Goal: Task Accomplishment & Management: Manage account settings

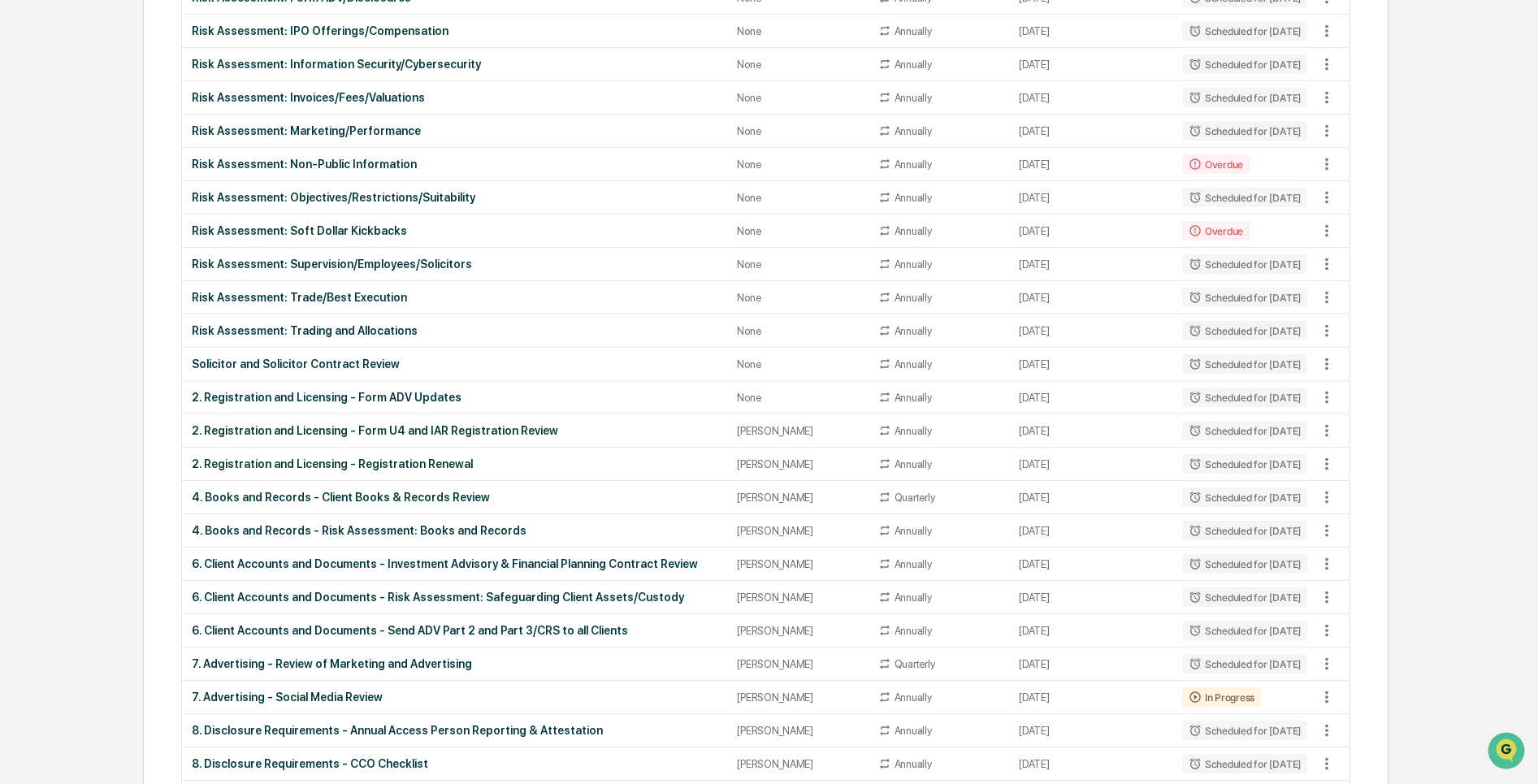
drag, startPoint x: 1442, startPoint y: 137, endPoint x: 1442, endPoint y: 121, distance: 16.0
click at [1442, 137] on div "Home Administrator Tasks Administrator Tasks All Tasks New Task View Calendar S…" at bounding box center [769, 296] width 1385 height 2063
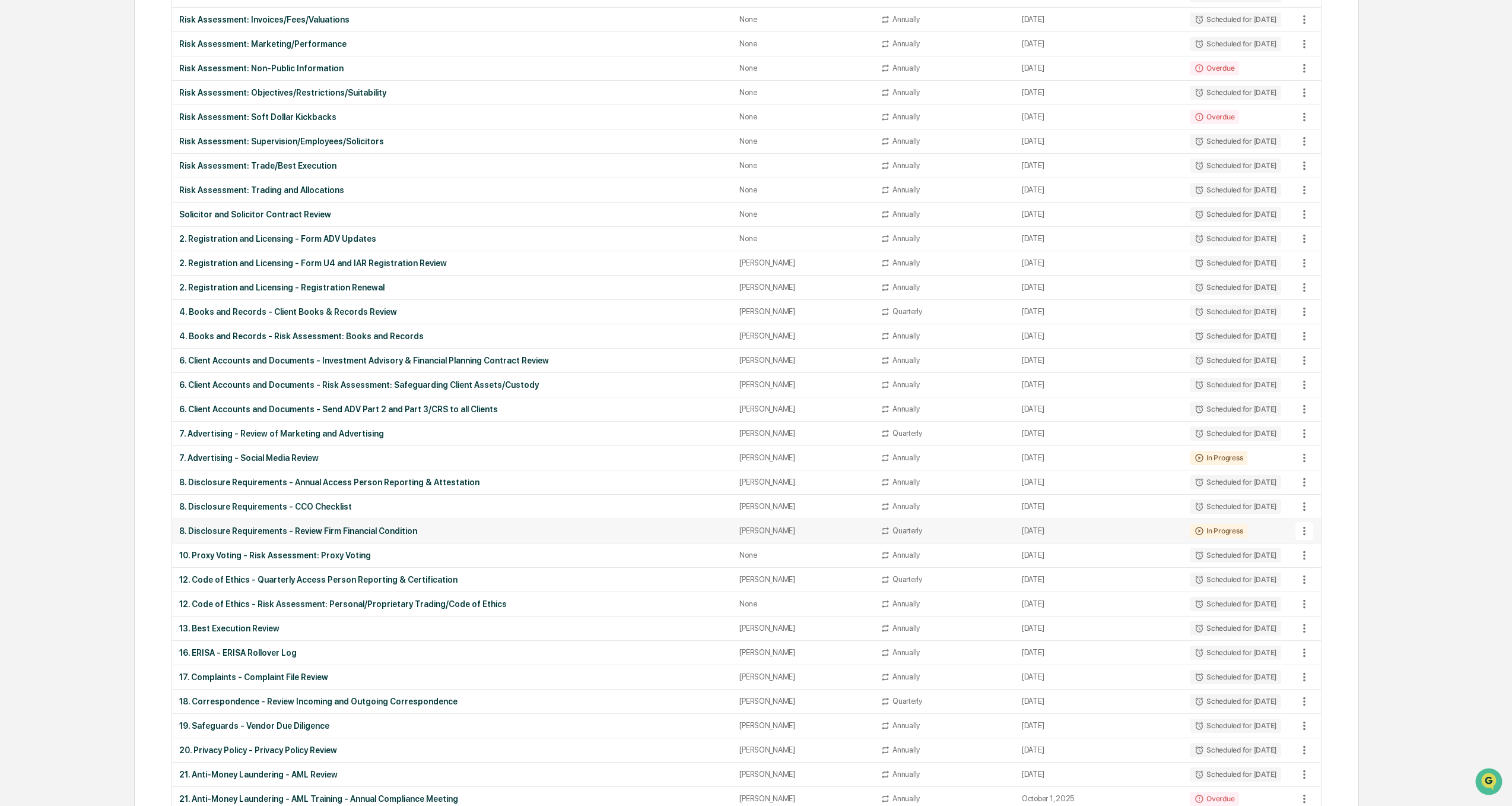
scroll to position [653, 0]
click at [360, 409] on div "6. Client Accounts and Documents - Send ADV Part 2 and Part 3/CRS to all Clients" at bounding box center [453, 408] width 546 height 10
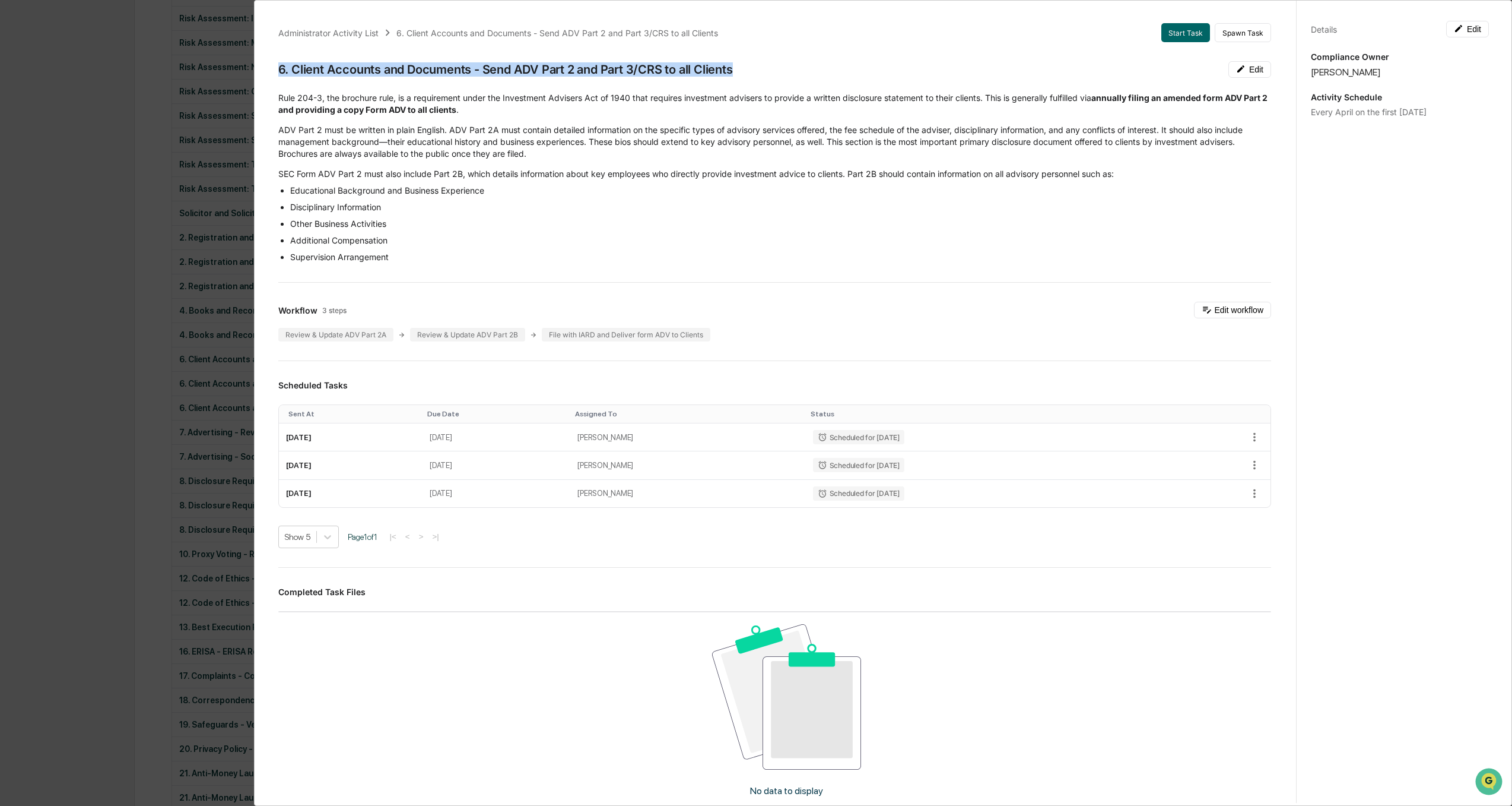
drag, startPoint x: 746, startPoint y: 69, endPoint x: 266, endPoint y: 69, distance: 480.0
click at [266, 69] on div "Administrator Activity List 6. Client Accounts and Documents - Send ADV Part 2 …" at bounding box center [774, 504] width 1021 height 990
copy div "6. Client Accounts and Documents - Send ADV Part 2 and Part 3/CRS to all Clients"
drag, startPoint x: 36, startPoint y: 339, endPoint x: 53, endPoint y: 361, distance: 27.8
click at [36, 339] on div "Administrator Activity List 6. Client Accounts and Documents - Send ADV Part 2 …" at bounding box center [756, 403] width 1512 height 806
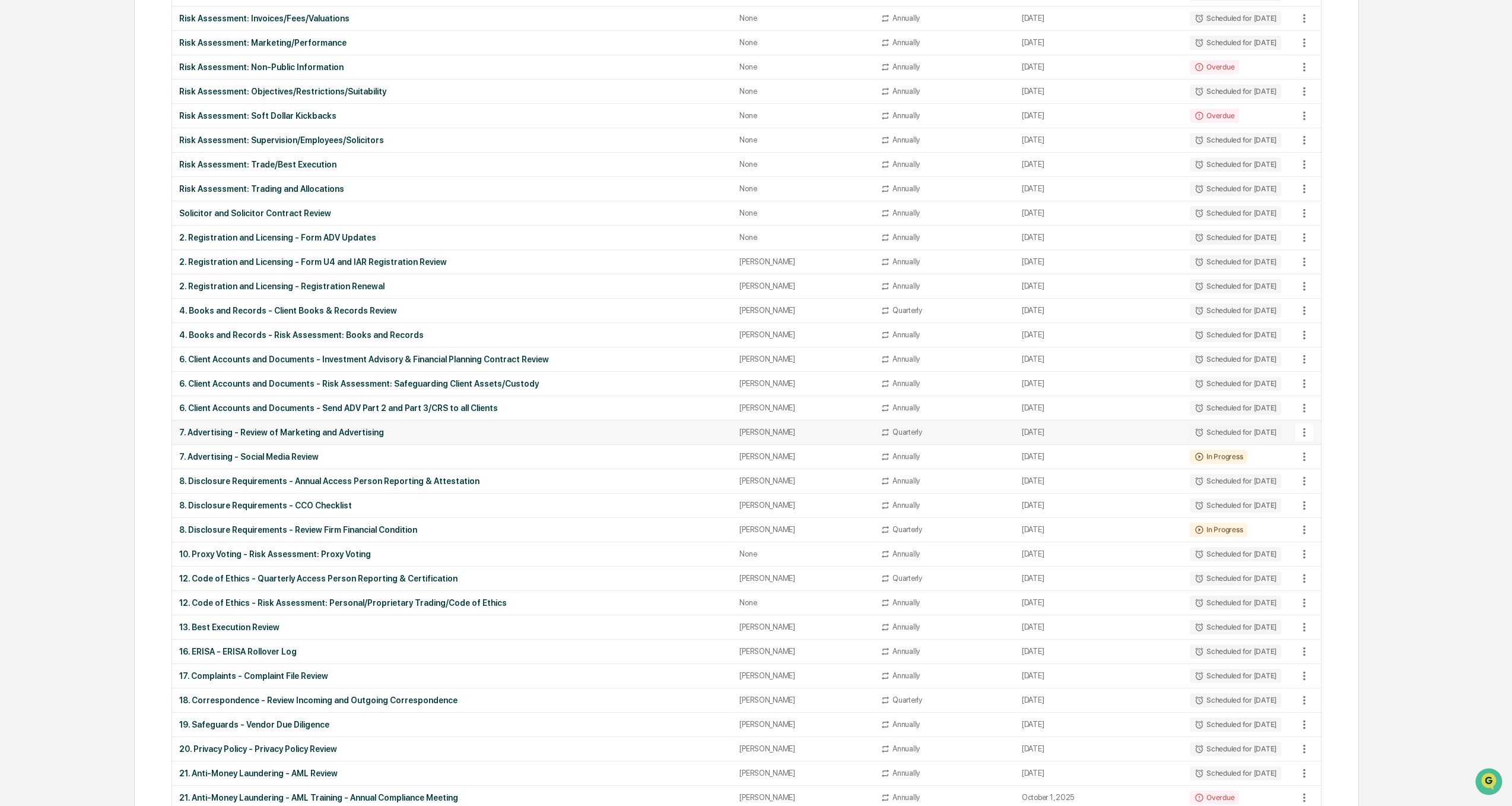
click at [302, 431] on div "7. Advertising - Review of Marketing and Advertising" at bounding box center [453, 432] width 546 height 10
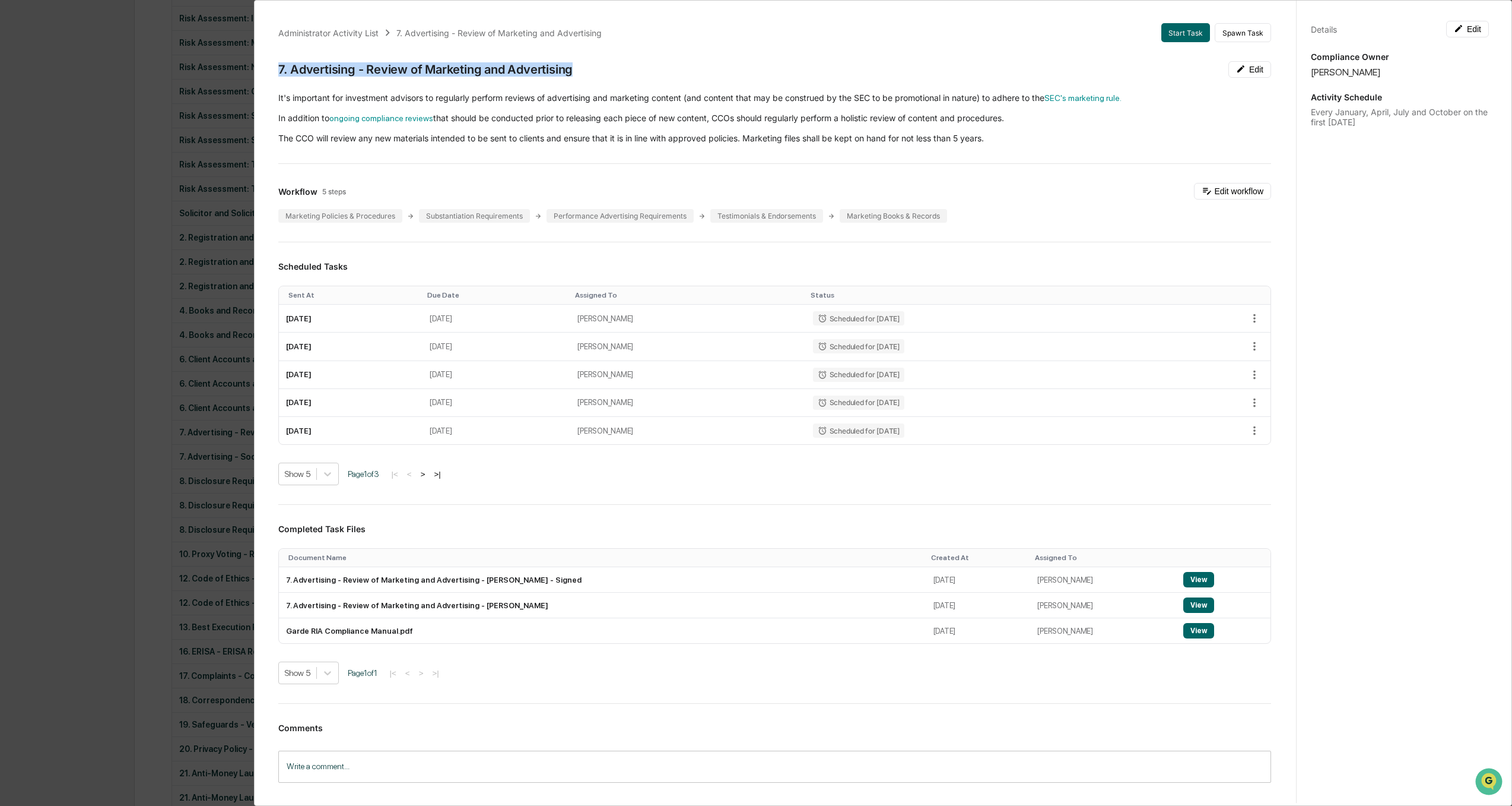
drag, startPoint x: 584, startPoint y: 73, endPoint x: 274, endPoint y: 72, distance: 310.0
click at [274, 72] on div "Administrator Activity List 7. Advertising - Review of Marketing and Advertisin…" at bounding box center [774, 417] width 1021 height 816
copy div "7. Advertising - Review of Marketing and Advertising"
click at [58, 366] on div "Administrator Activity List 7. Advertising - Review of Marketing and Advertisin…" at bounding box center [756, 403] width 1512 height 806
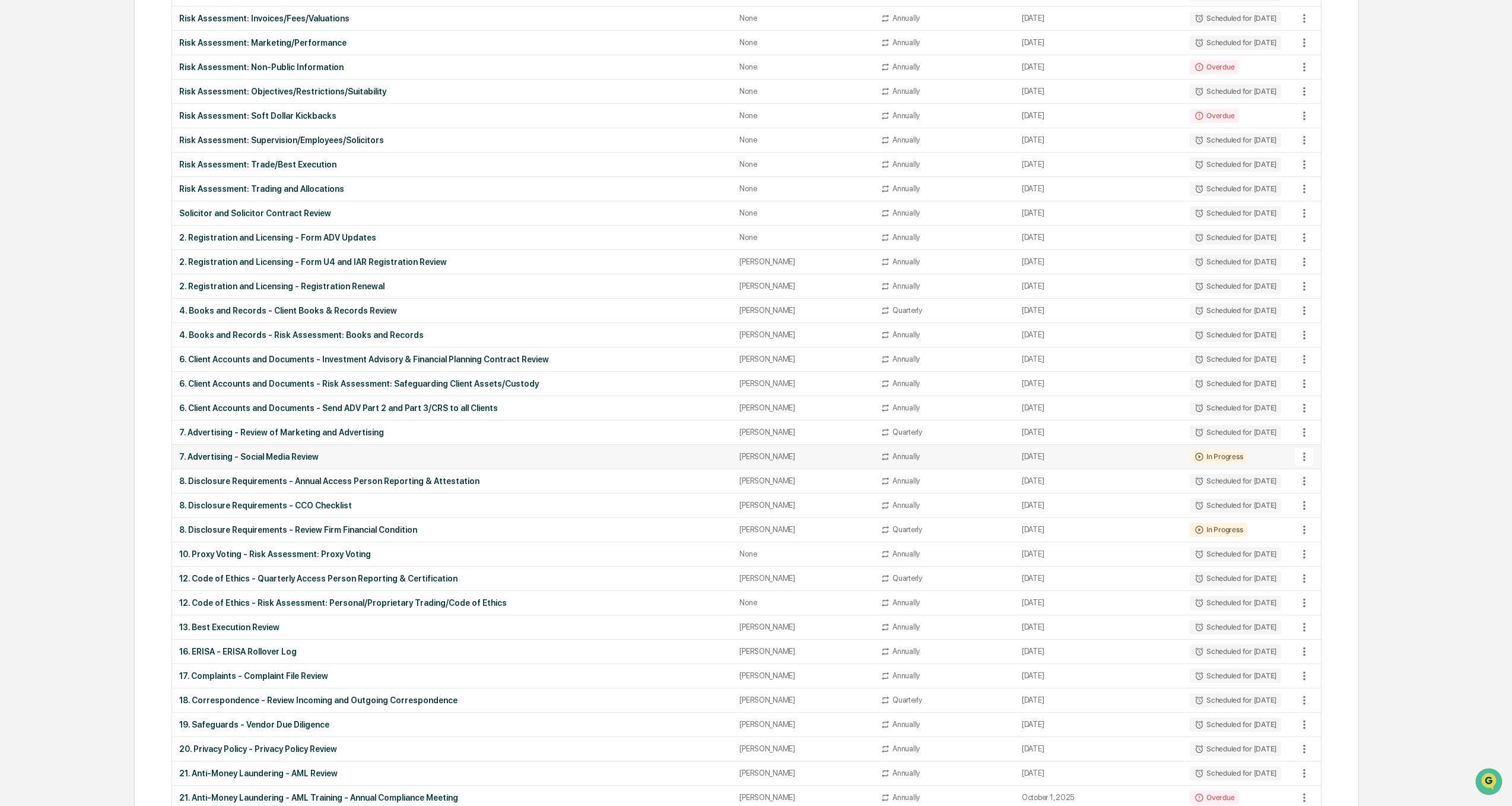
click at [293, 455] on div "7. Advertising - Social Media Review" at bounding box center [453, 456] width 546 height 10
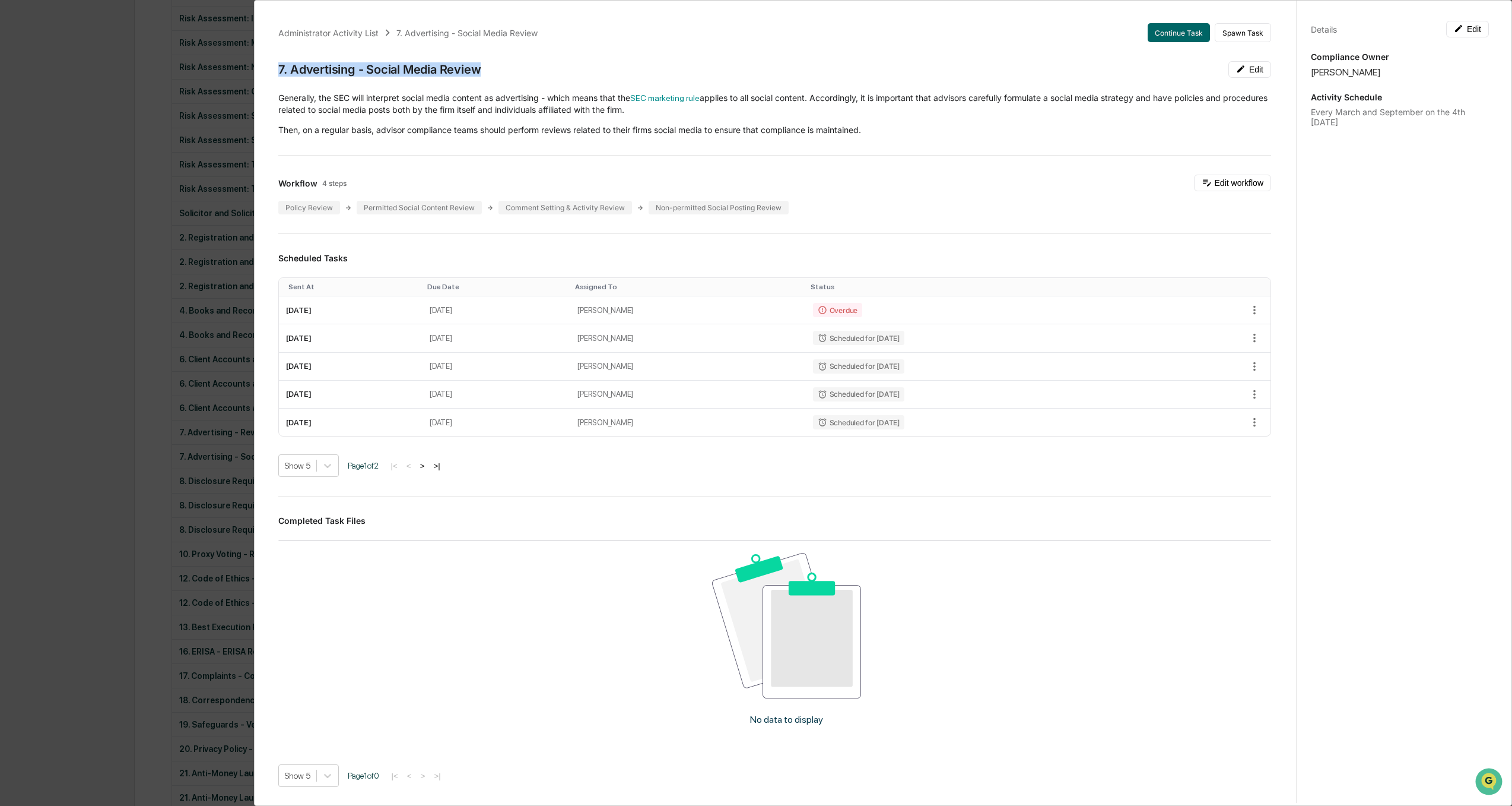
drag, startPoint x: 493, startPoint y: 74, endPoint x: 275, endPoint y: 68, distance: 218.1
click at [275, 68] on div "Administrator Activity List 7. Advertising - Social Media Review Continue Task …" at bounding box center [774, 468] width 1021 height 919
copy div "7. Advertising - Social Media Review"
click at [20, 393] on div "Administrator Activity List 7. Advertising - Social Media Review Continue Task …" at bounding box center [756, 403] width 1512 height 806
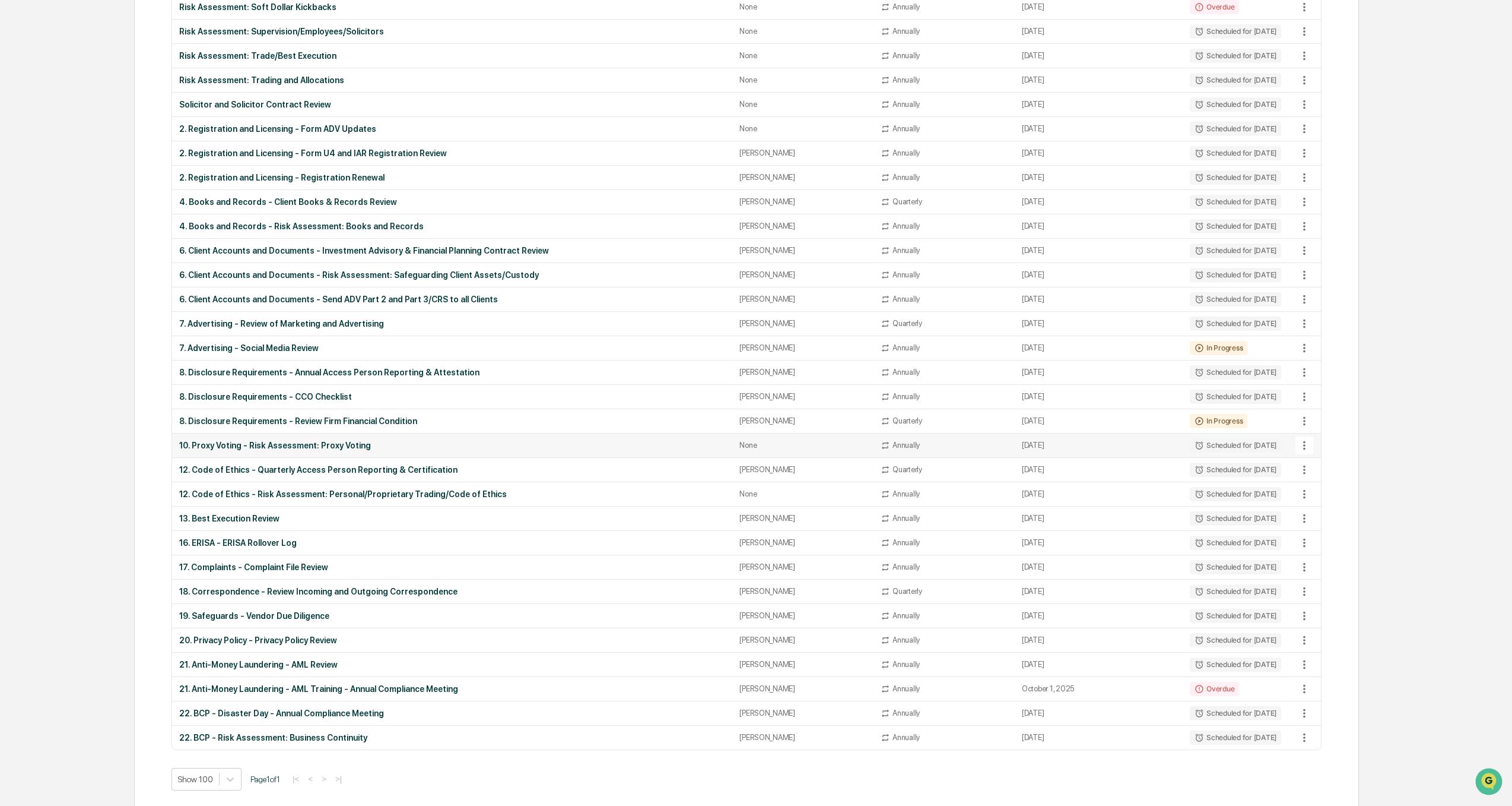
scroll to position [771, 0]
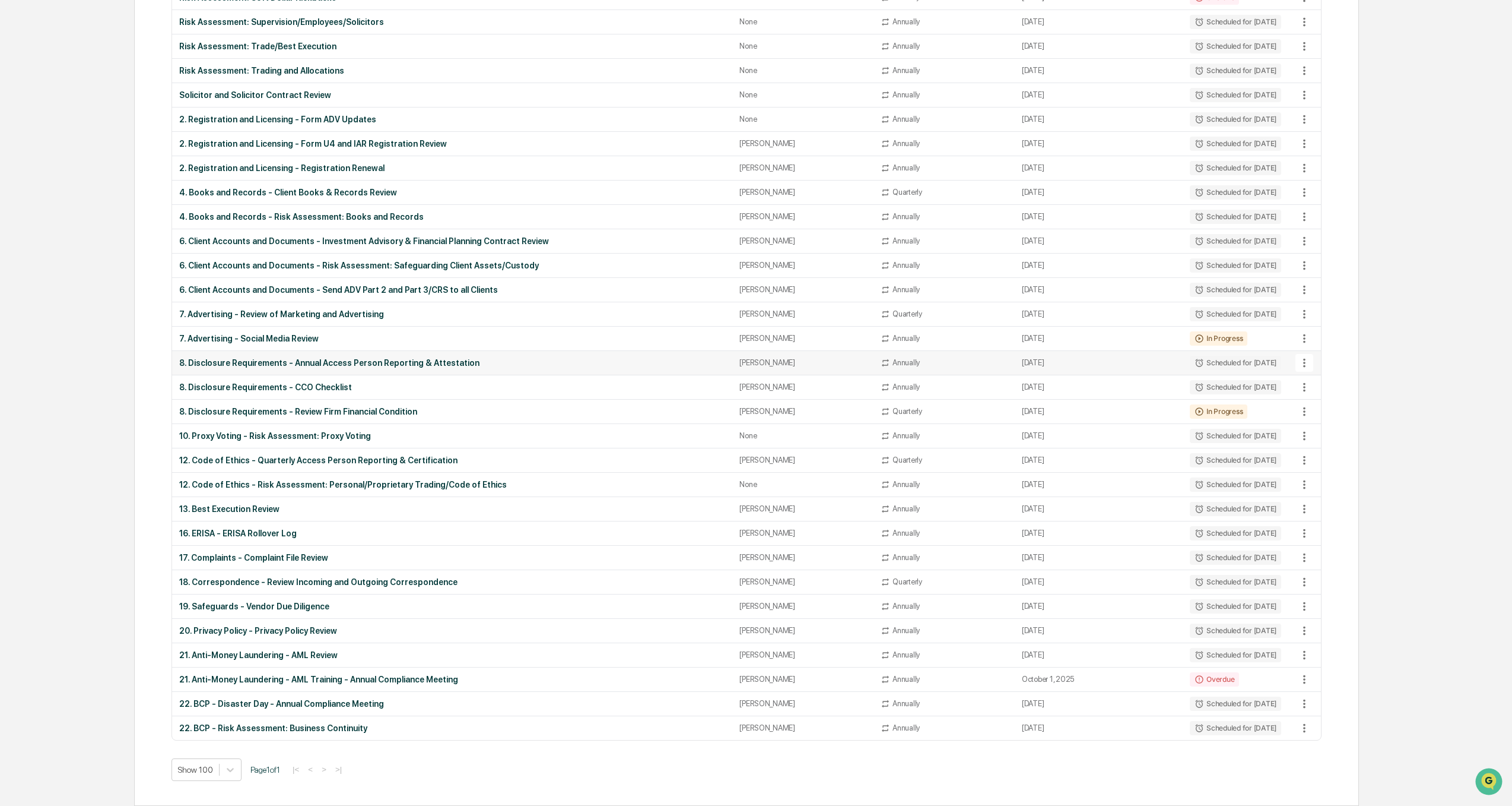
click at [220, 365] on div "8. Disclosure Requirements - Annual Access Person Reporting & Attestation" at bounding box center [453, 363] width 546 height 10
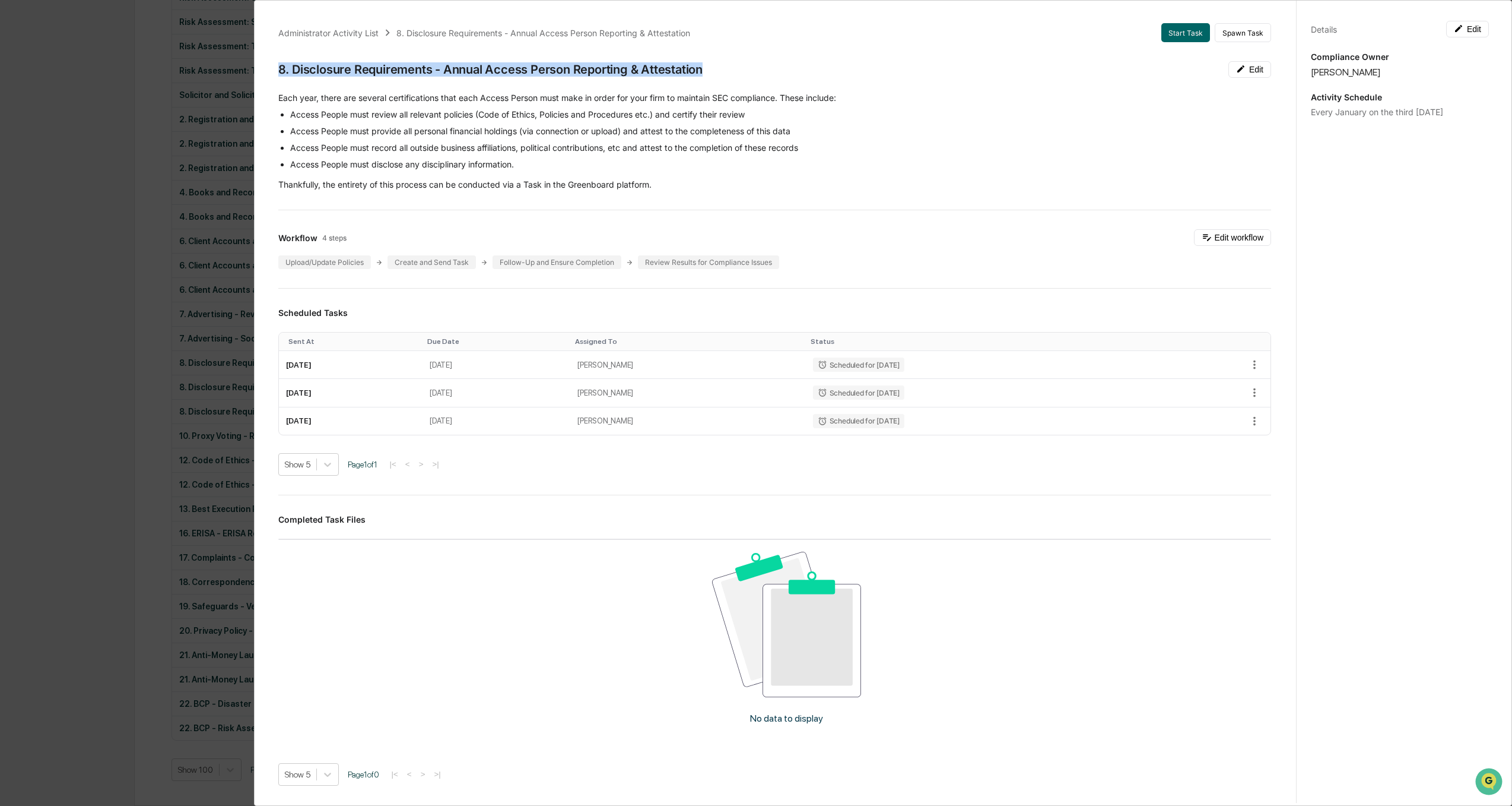
drag, startPoint x: 709, startPoint y: 71, endPoint x: 276, endPoint y: 67, distance: 433.0
click at [276, 67] on div "Administrator Activity List 8. Disclosure Requirements - Annual Access Person R…" at bounding box center [774, 468] width 1021 height 918
copy div "8. Disclosure Requirements - Annual Access Person Reporting & Attestation"
drag, startPoint x: 35, startPoint y: 324, endPoint x: 46, endPoint y: 327, distance: 11.4
click at [35, 324] on div "Administrator Activity List 8. Disclosure Requirements - Annual Access Person R…" at bounding box center [756, 403] width 1512 height 806
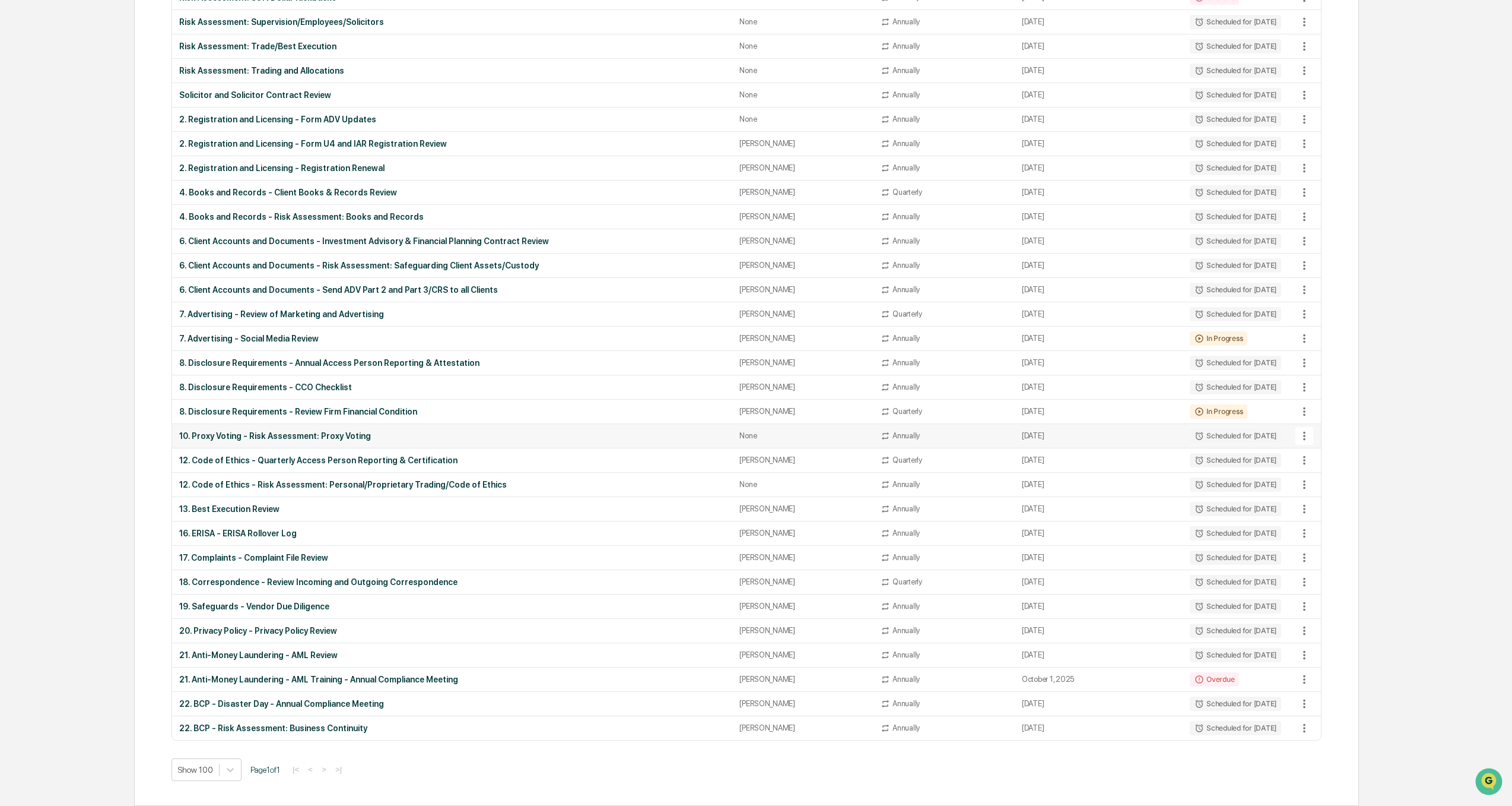
click at [299, 437] on div "10. Proxy Voting - Risk Assessment: Proxy Voting" at bounding box center [453, 436] width 546 height 10
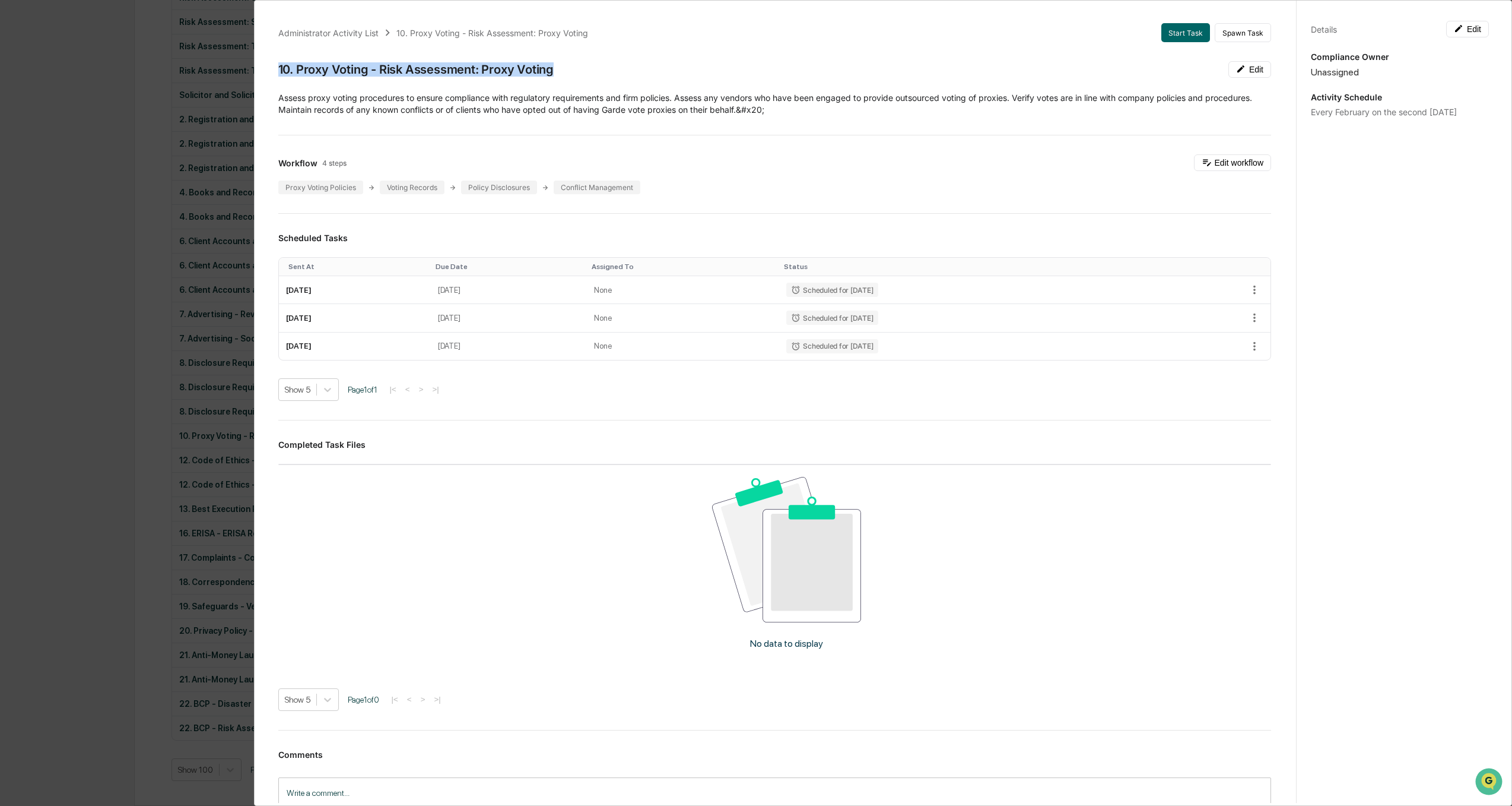
drag, startPoint x: 557, startPoint y: 74, endPoint x: 279, endPoint y: 76, distance: 278.0
click at [279, 76] on div "10. Proxy Voting - Risk Assessment: Proxy Voting Edit" at bounding box center [774, 69] width 993 height 17
copy div "10. Proxy Voting - Risk Assessment: Proxy Voting"
click at [24, 275] on div "Administrator Activity List 10. Proxy Voting - Risk Assessment: Proxy Voting St…" at bounding box center [756, 403] width 1512 height 806
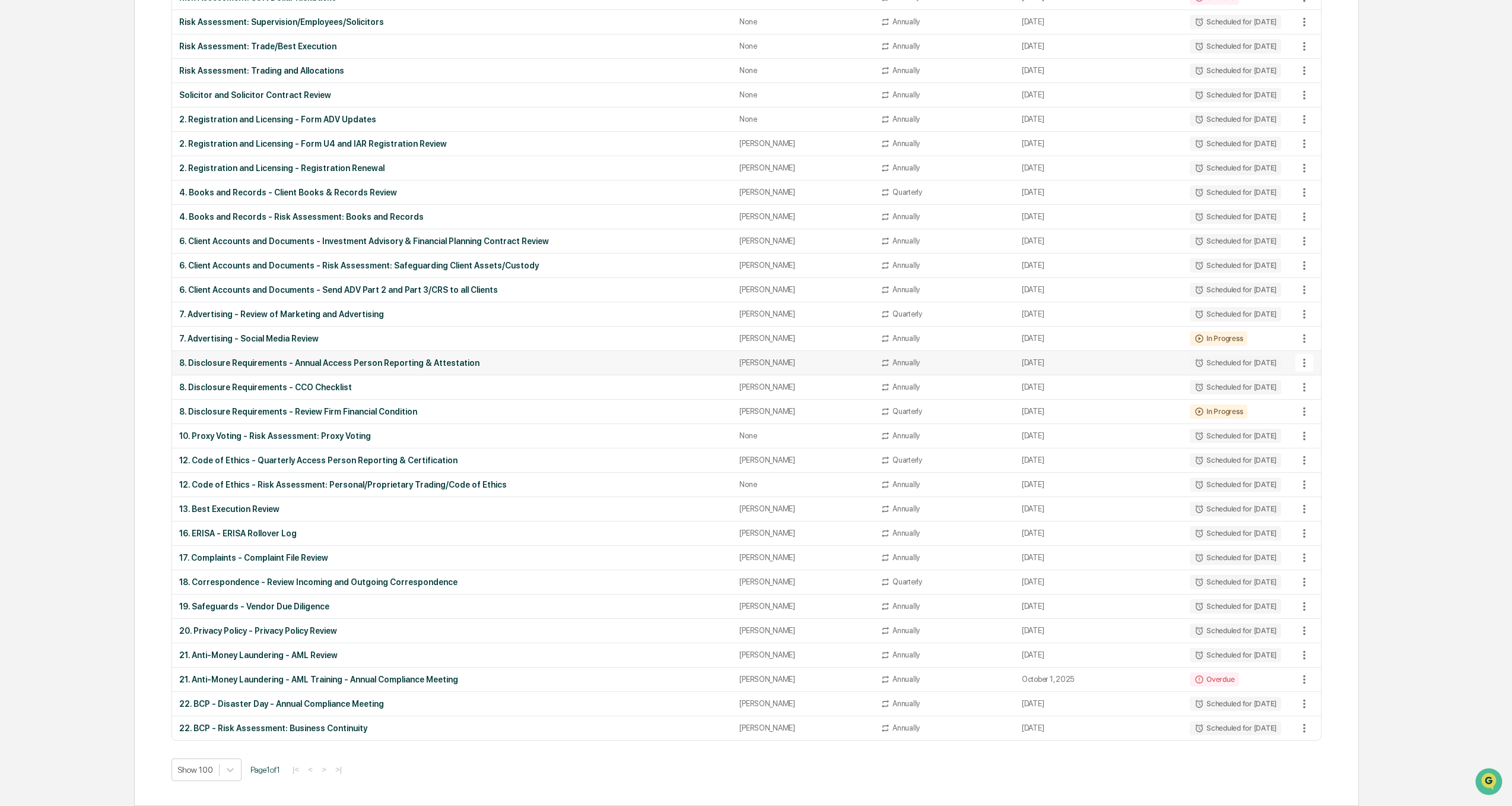
click at [322, 360] on div "8. Disclosure Requirements - Annual Access Person Reporting & Attestation" at bounding box center [453, 363] width 546 height 10
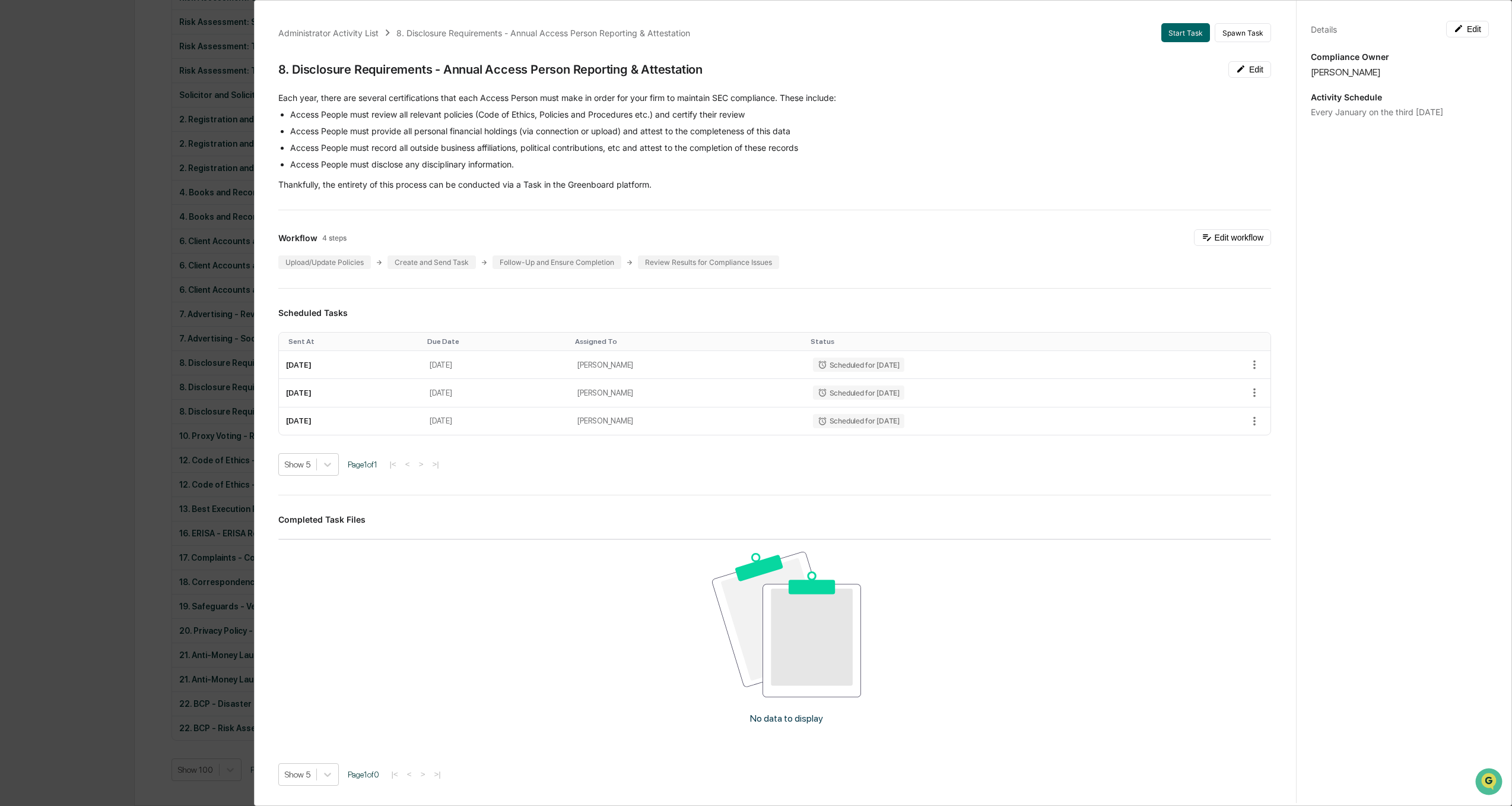
click at [43, 443] on div "Administrator Activity List 8. Disclosure Requirements - Annual Access Person R…" at bounding box center [756, 403] width 1512 height 806
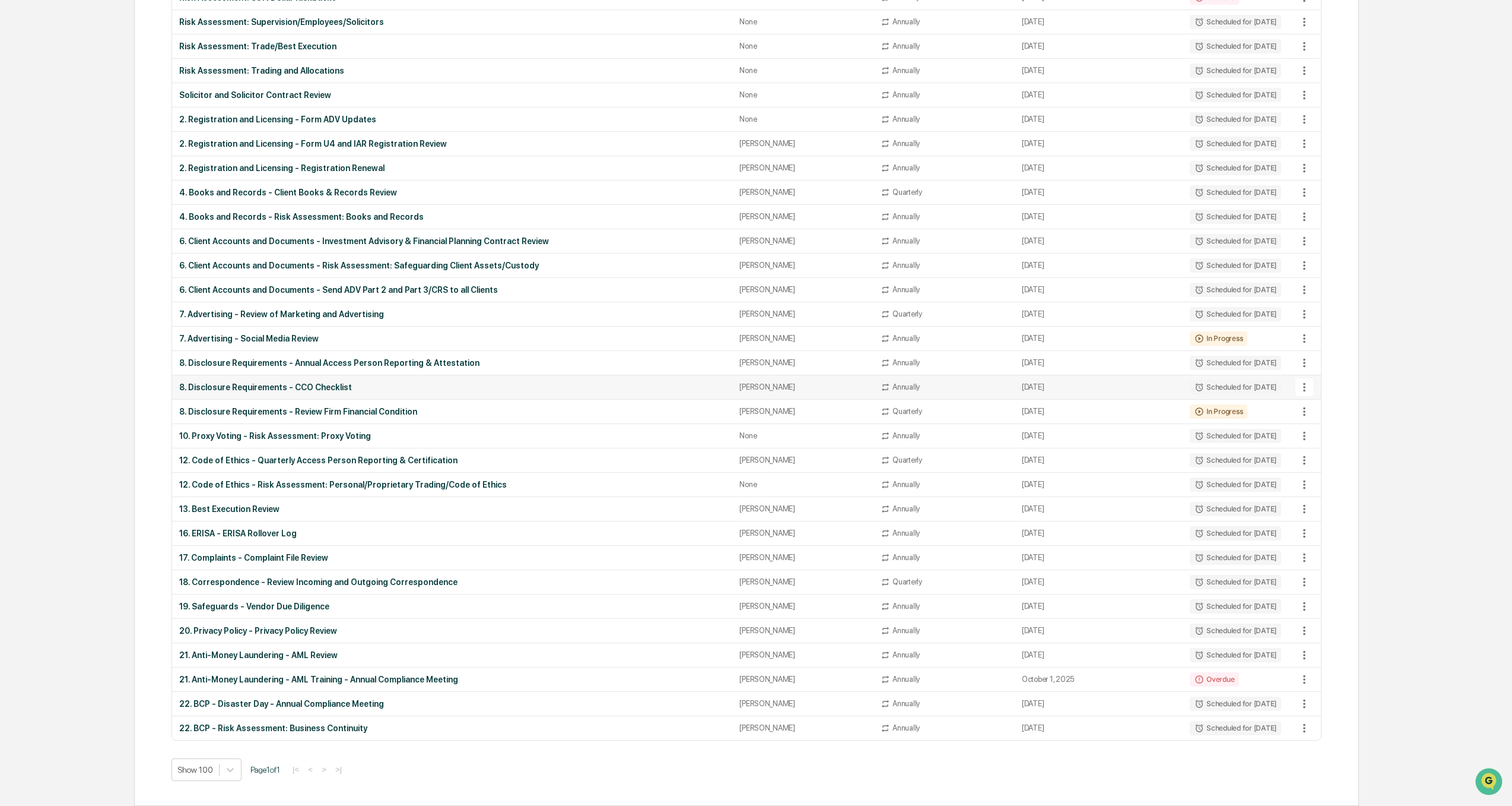
click at [216, 392] on td "8. Disclosure Requirements - CCO Checklist" at bounding box center [452, 387] width 560 height 24
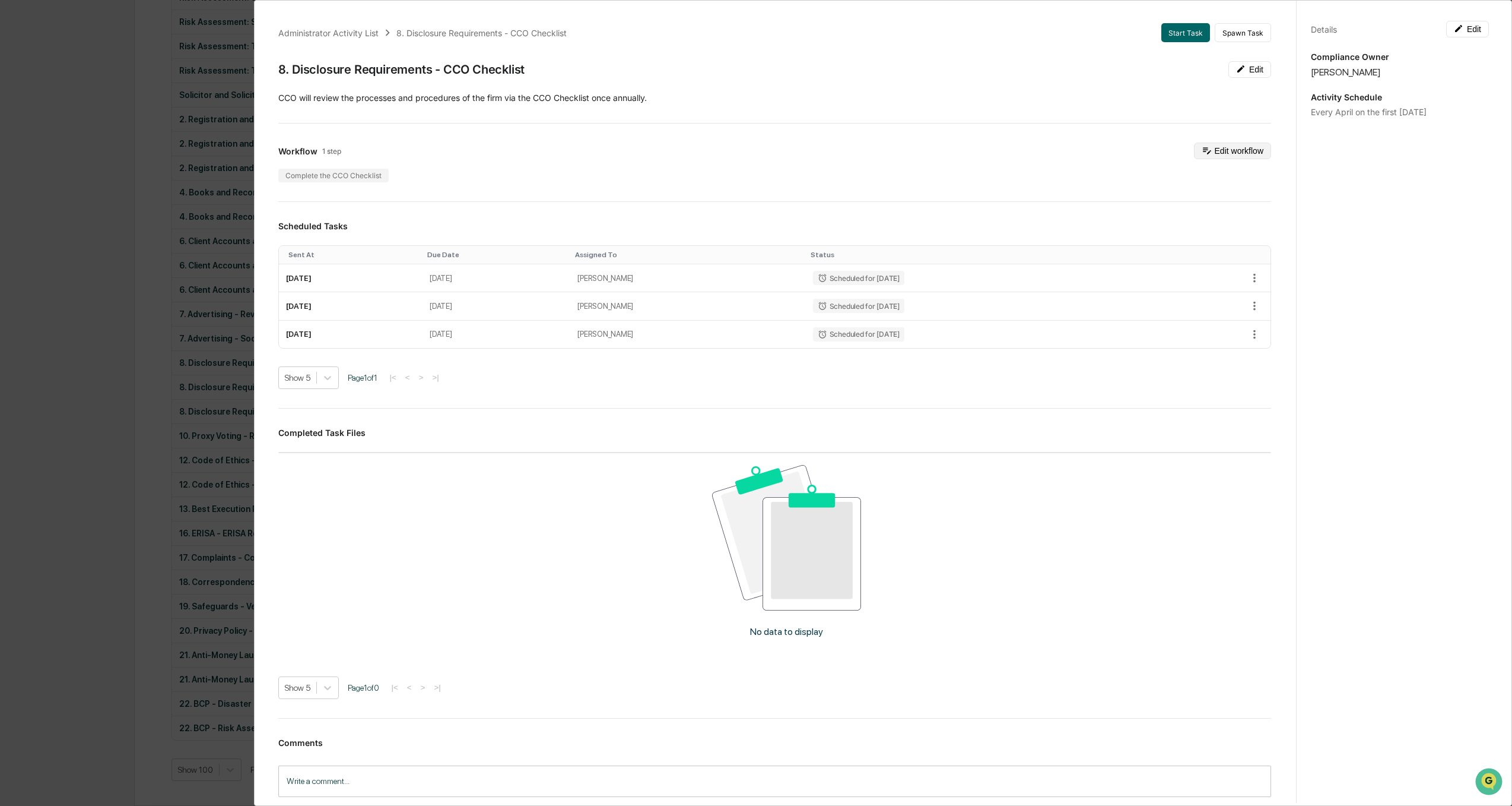
click at [1123, 155] on button "Edit workflow" at bounding box center [1232, 151] width 77 height 17
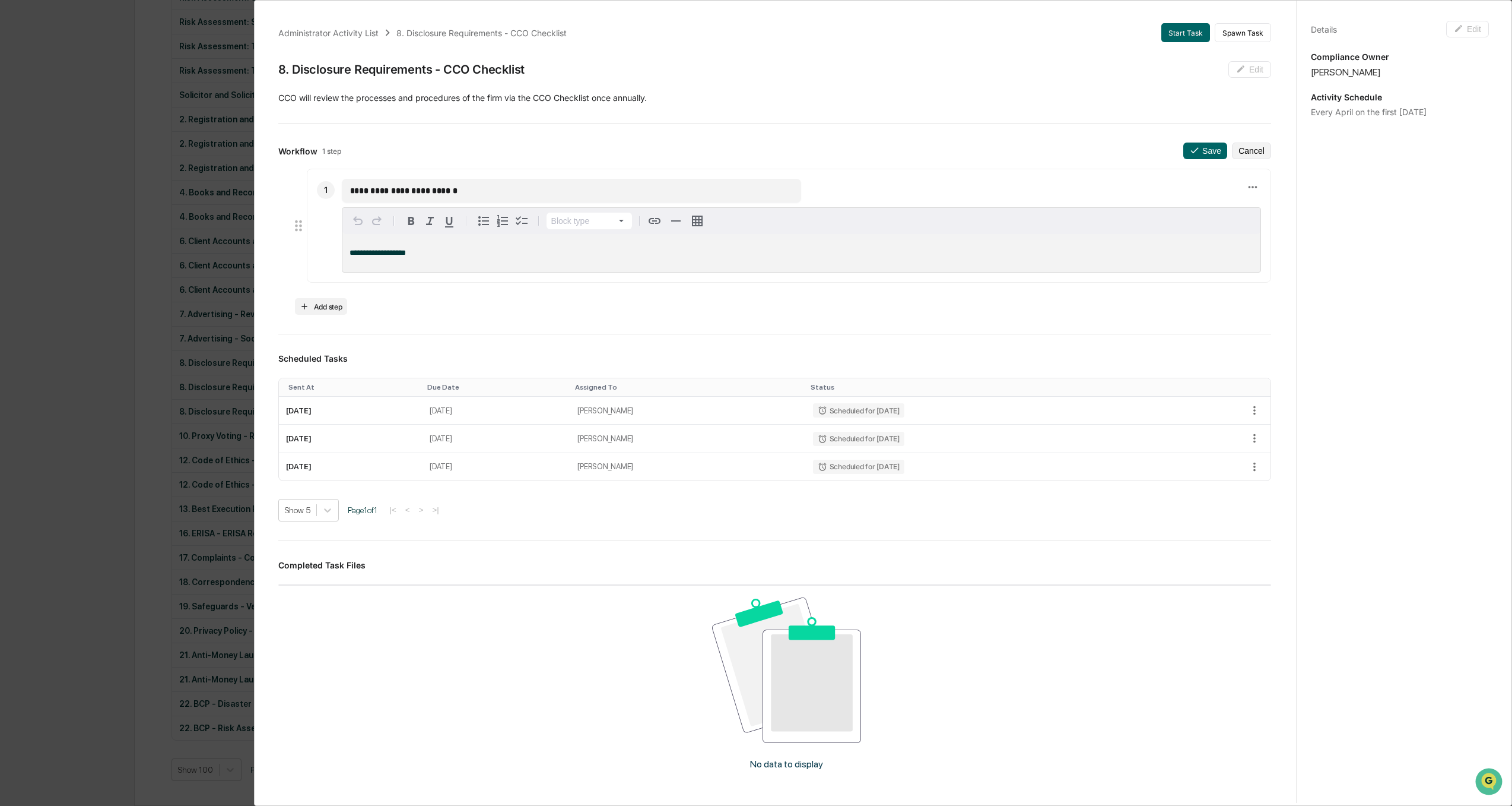
click at [1123, 155] on button "Save" at bounding box center [1205, 151] width 44 height 17
click at [1123, 152] on button "Cancel" at bounding box center [1251, 151] width 39 height 17
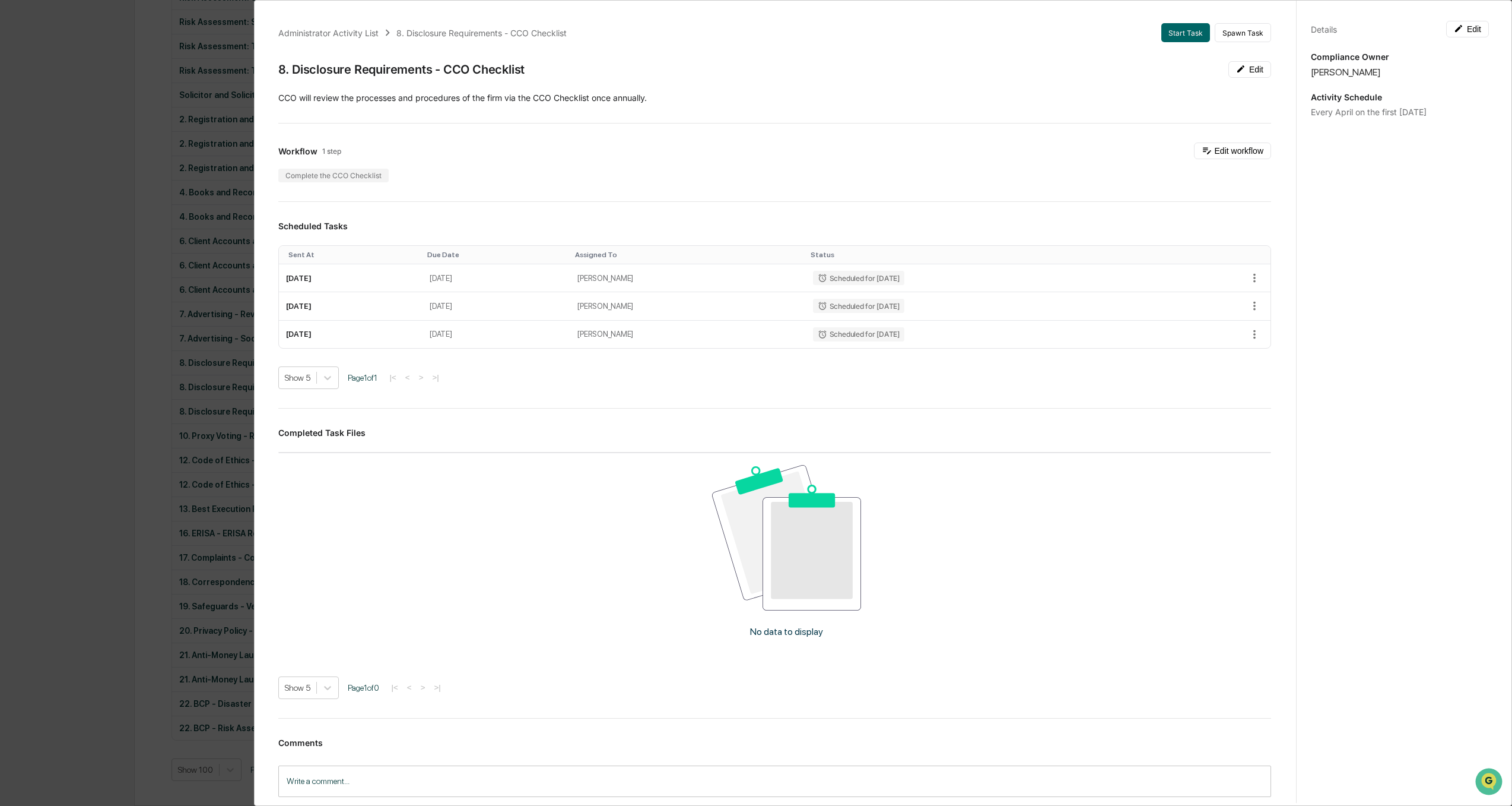
scroll to position [333, 0]
drag, startPoint x: 468, startPoint y: 70, endPoint x: 280, endPoint y: 68, distance: 188.0
click at [280, 68] on div "8. Disclosure Requirements - CCO Checklist Edit" at bounding box center [774, 69] width 993 height 17
copy div "8. Disclosure Requirements - CCO Checklist"
click at [22, 292] on div "Administrator Activity List 8. Disclosure Requirements - CCO Checklist Start Ta…" at bounding box center [756, 403] width 1512 height 806
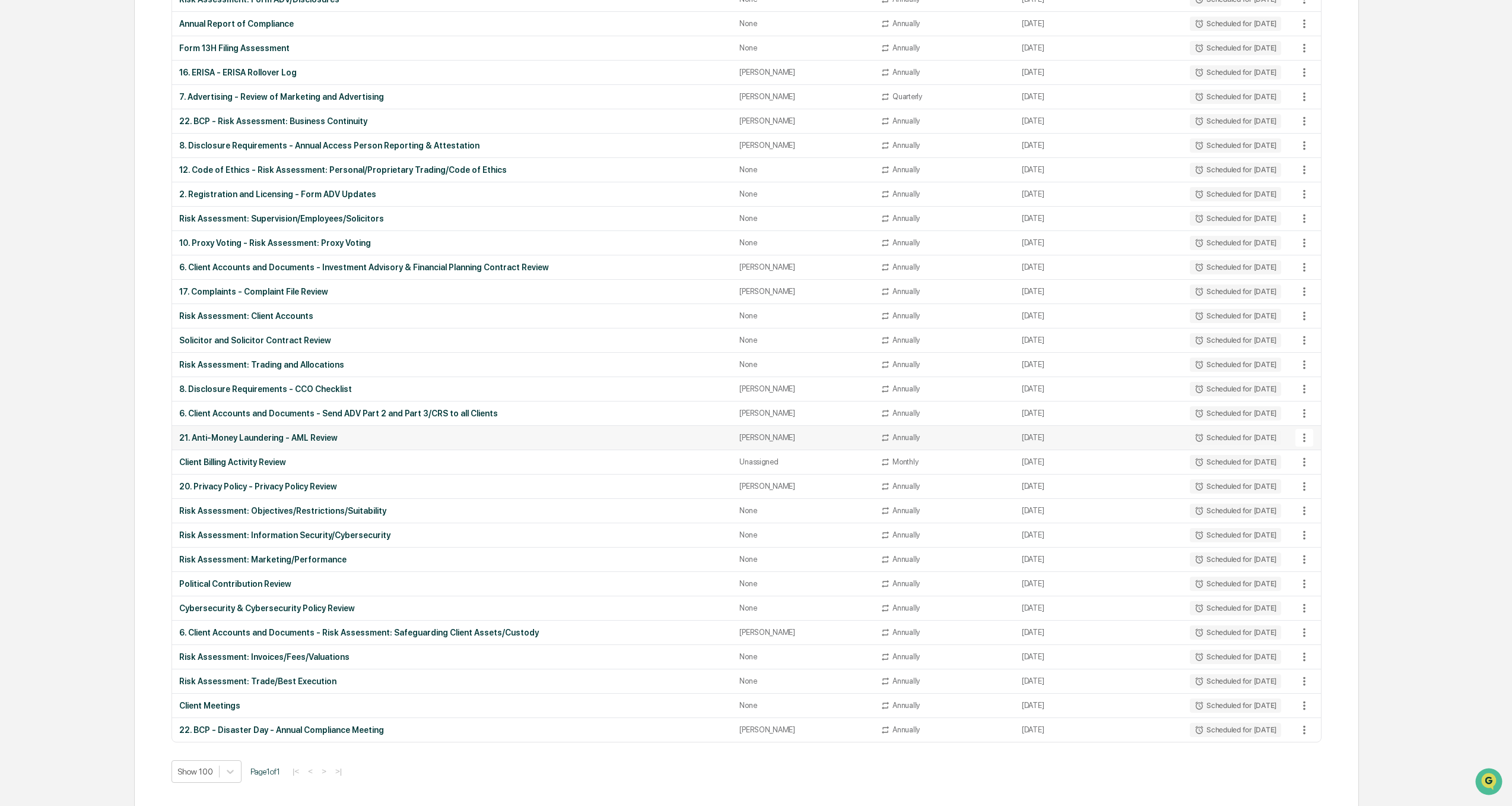
scroll to position [0, 0]
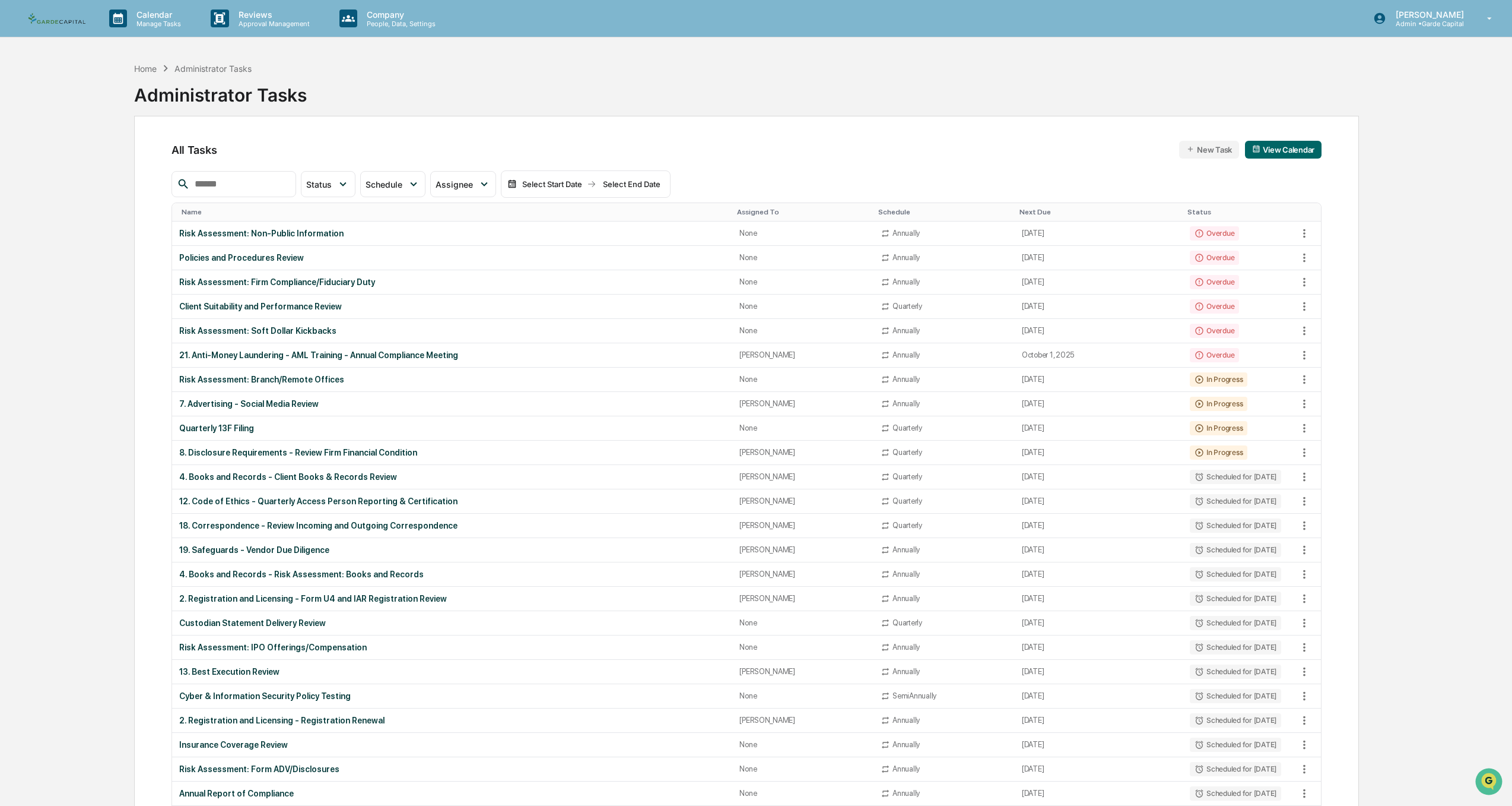
click at [189, 210] on div "Name" at bounding box center [455, 212] width 546 height 8
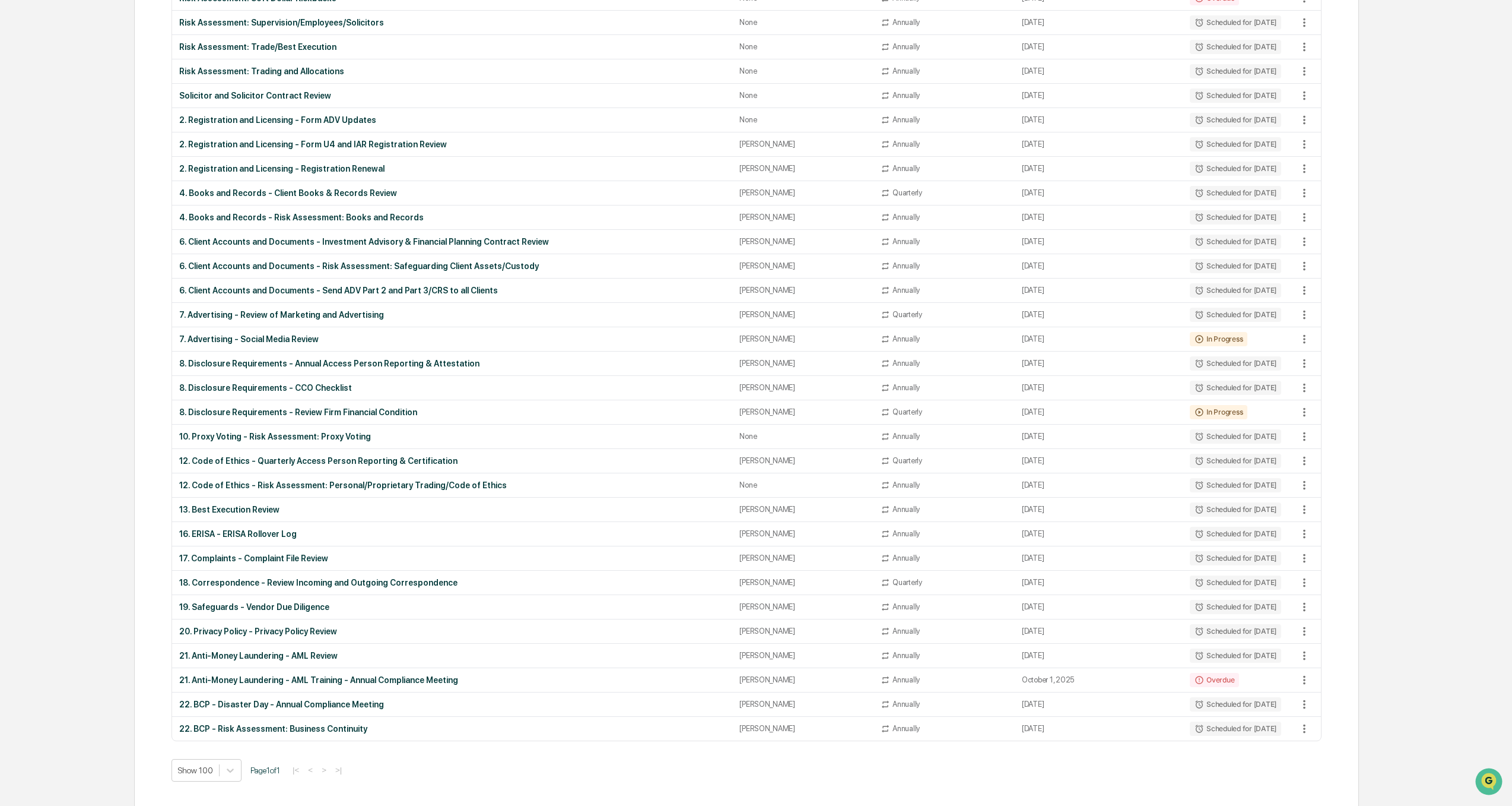
scroll to position [771, 0]
click at [279, 410] on div "8. Disclosure Requirements - Review Firm Financial Condition" at bounding box center [453, 411] width 546 height 10
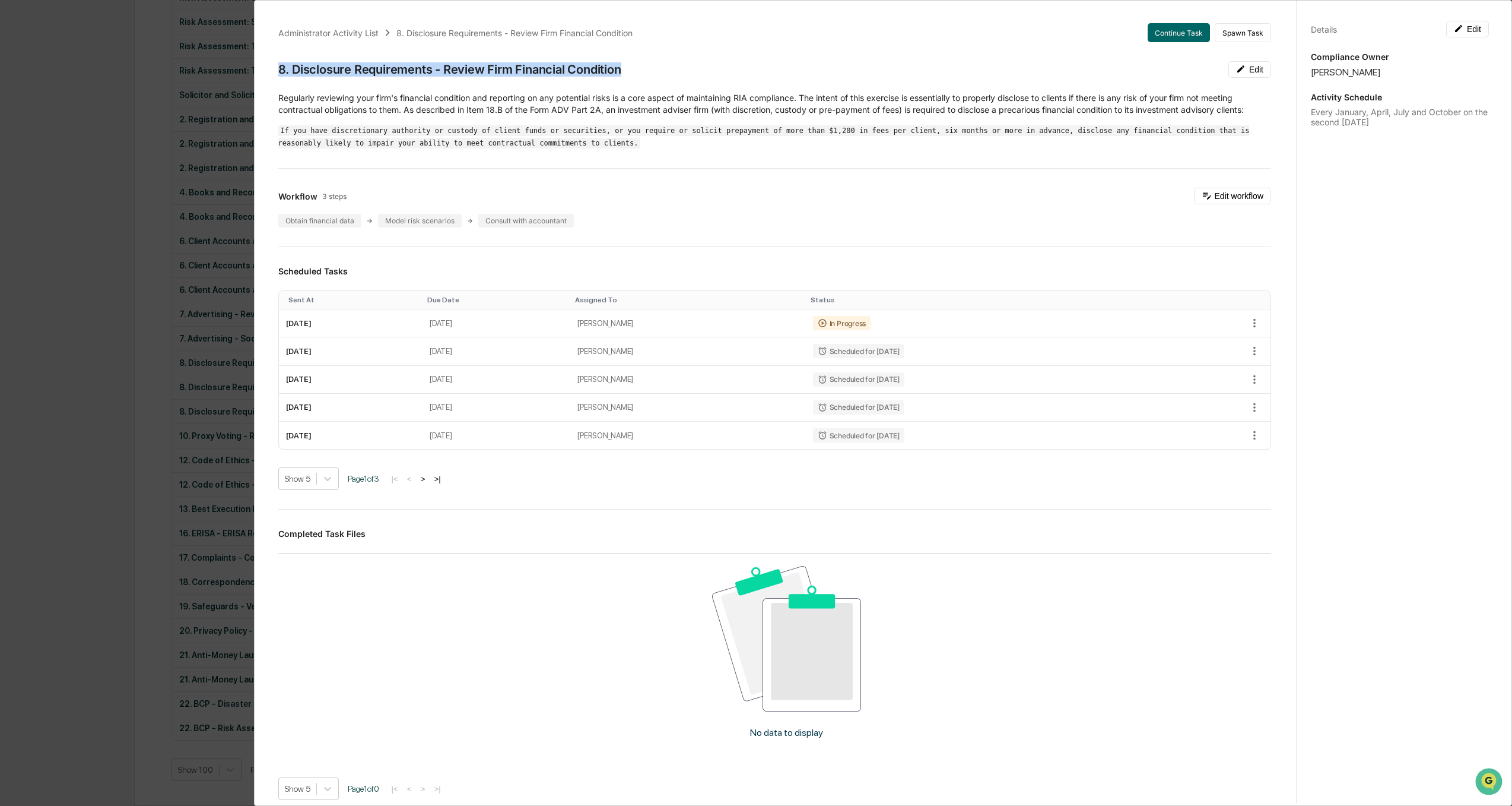
drag, startPoint x: 647, startPoint y: 69, endPoint x: 274, endPoint y: 42, distance: 374.0
click at [274, 42] on div "Administrator Activity List 8. Disclosure Requirements - Review Firm Financial …" at bounding box center [774, 475] width 1021 height 932
copy div "8. Disclosure Requirements - Review Firm Financial Condition"
click at [23, 372] on div "Administrator Activity List 8. Disclosure Requirements - Review Firm Financial …" at bounding box center [756, 403] width 1512 height 806
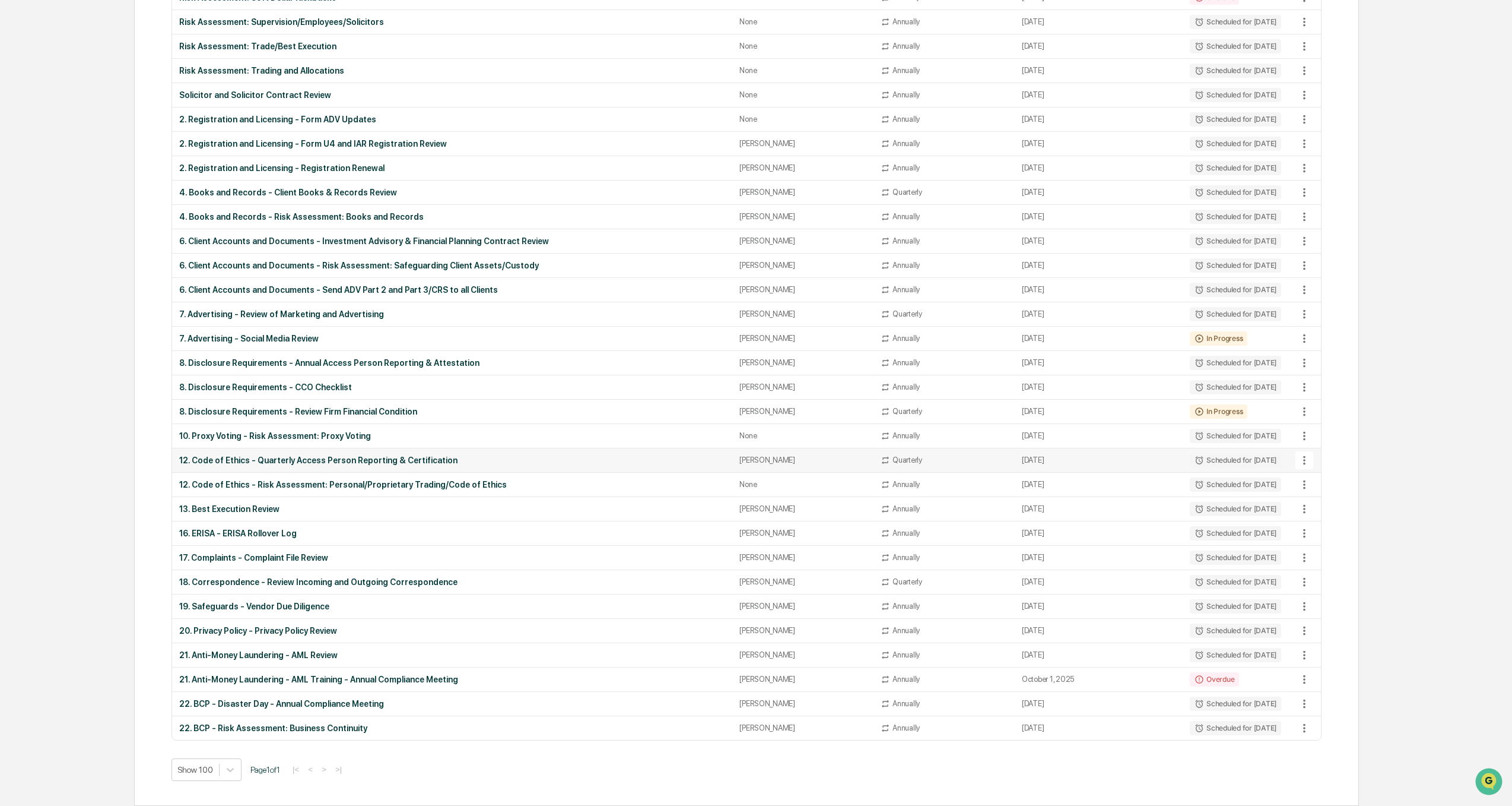
click at [297, 459] on div "12. Code of Ethics - Quarterly Access Person Reporting & Certification" at bounding box center [453, 461] width 546 height 10
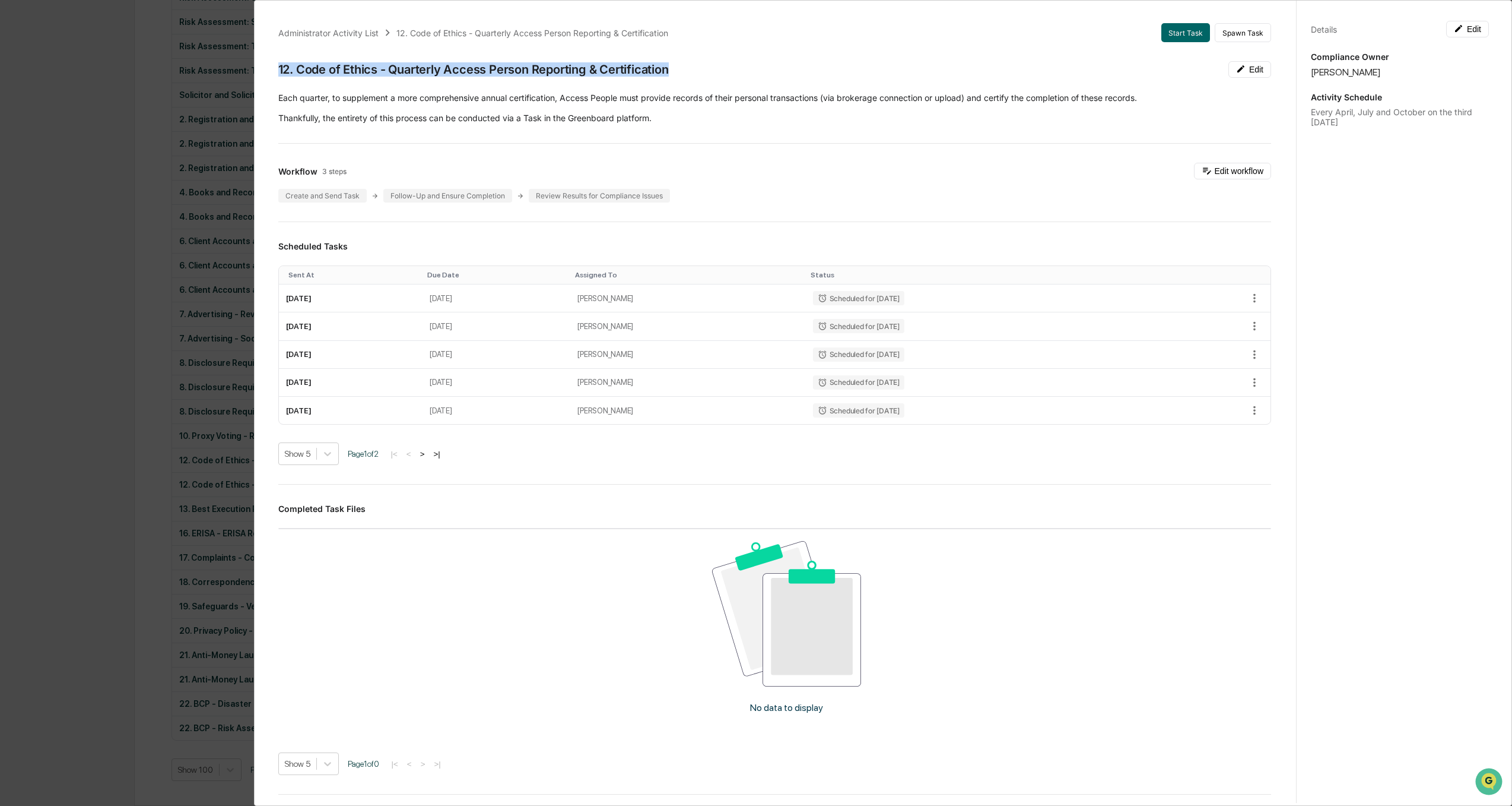
drag, startPoint x: 678, startPoint y: 71, endPoint x: 268, endPoint y: 70, distance: 410.0
click at [268, 70] on div "Administrator Activity List 12. Code of Ethics - Quarterly Access Person Report…" at bounding box center [774, 463] width 1021 height 907
copy div "12. Code of Ethics - Quarterly Access Person Reporting & Certification"
click at [29, 387] on div "Administrator Activity List 12. Code of Ethics - Quarterly Access Person Report…" at bounding box center [756, 403] width 1512 height 806
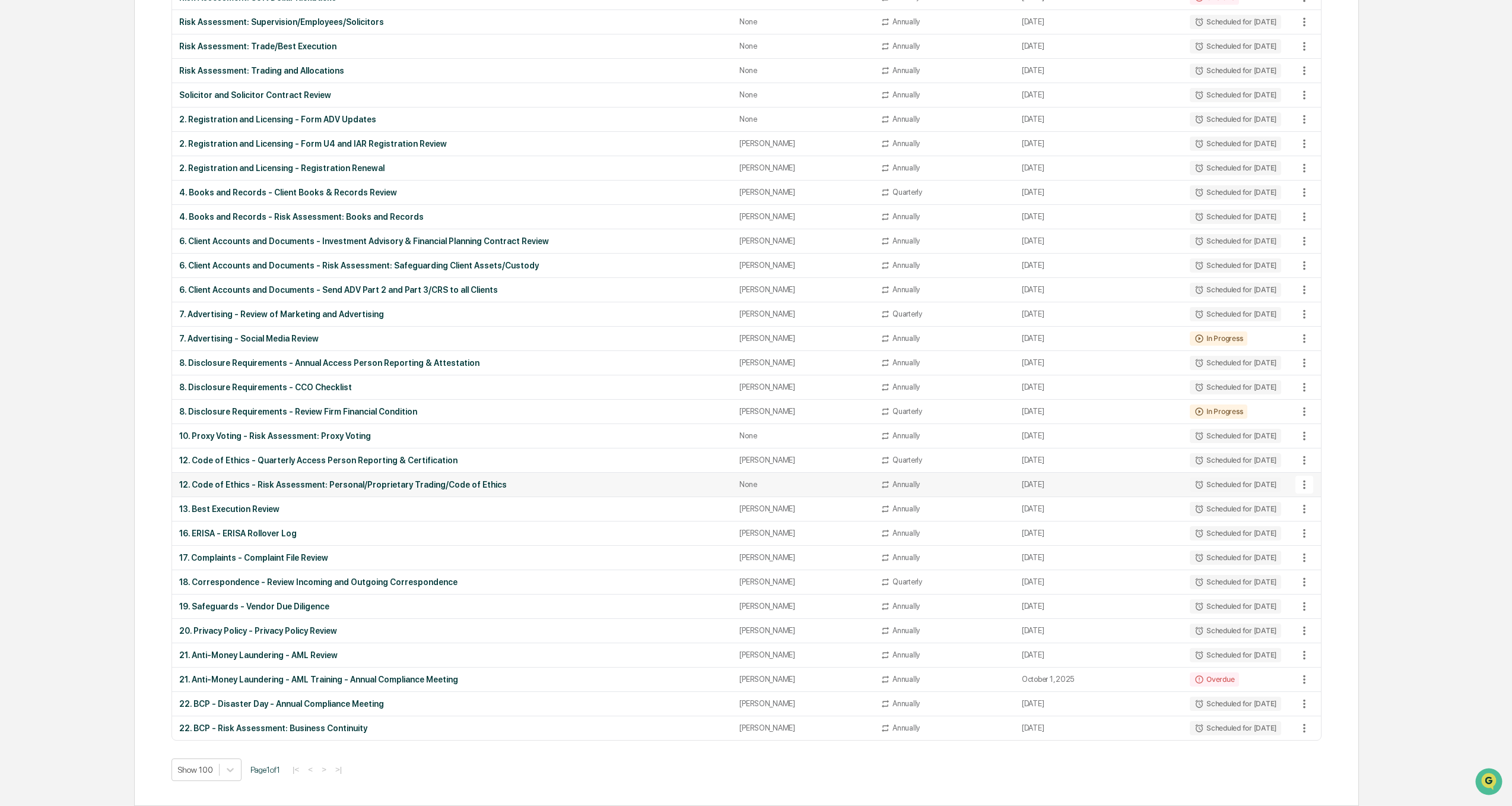
click at [287, 485] on div "12. Code of Ethics - Risk Assessment: Personal/Proprietary Trading/Code of Ethi…" at bounding box center [453, 485] width 546 height 10
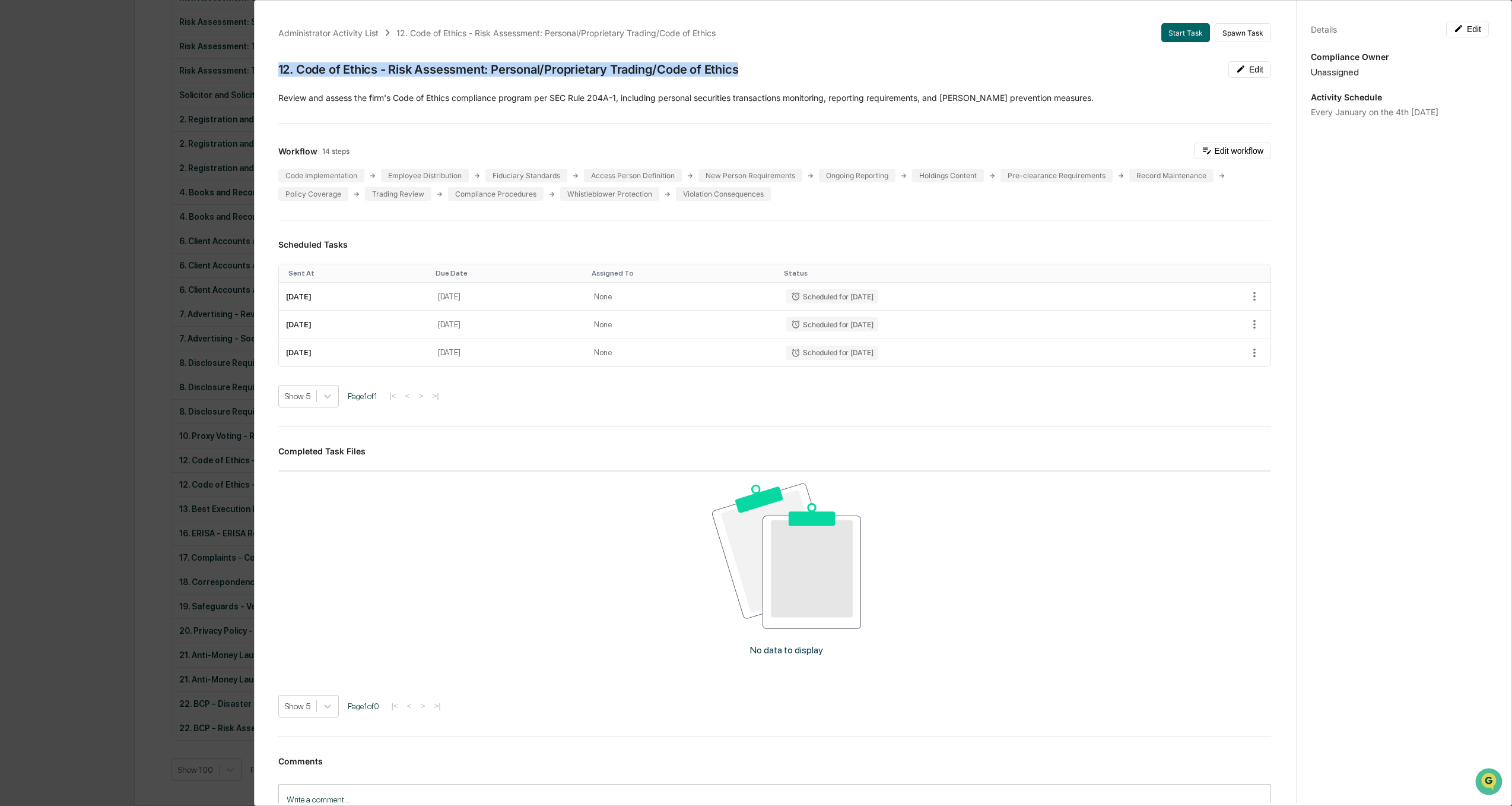
drag, startPoint x: 767, startPoint y: 76, endPoint x: 278, endPoint y: 67, distance: 489.1
click at [278, 67] on div "12. Code of Ethics - Risk Assessment: Personal/Proprietary Trading/Code of Ethi…" at bounding box center [774, 69] width 993 height 17
copy div "12. Code of Ethics - Risk Assessment: Personal/Proprietary Trading/Code of Ethi…"
click at [47, 348] on div "Administrator Activity List 12. Code of Ethics - Risk Assessment: Personal/Prop…" at bounding box center [756, 403] width 1512 height 806
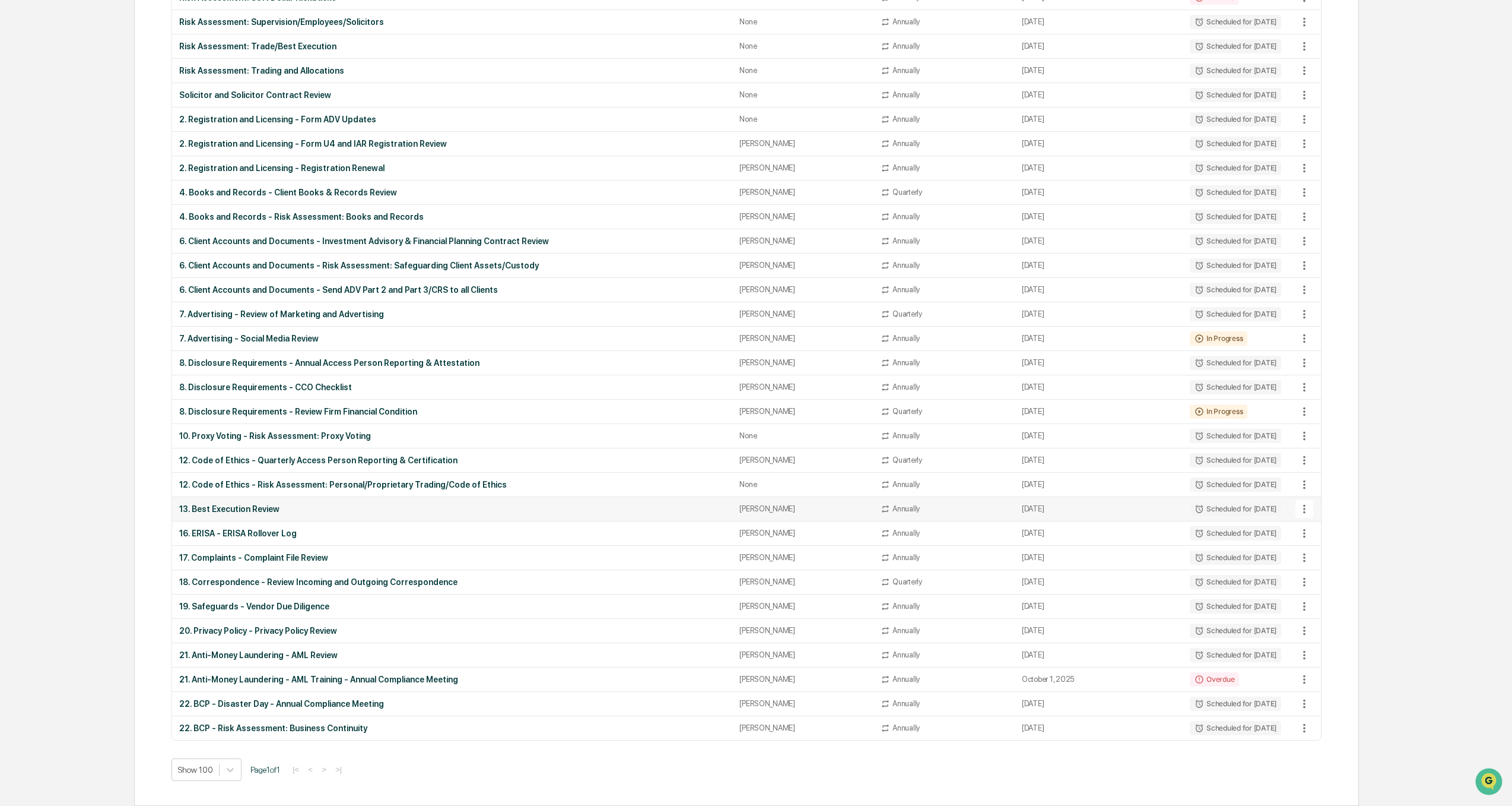
click at [241, 506] on div "13. Best Execution Review" at bounding box center [453, 509] width 546 height 10
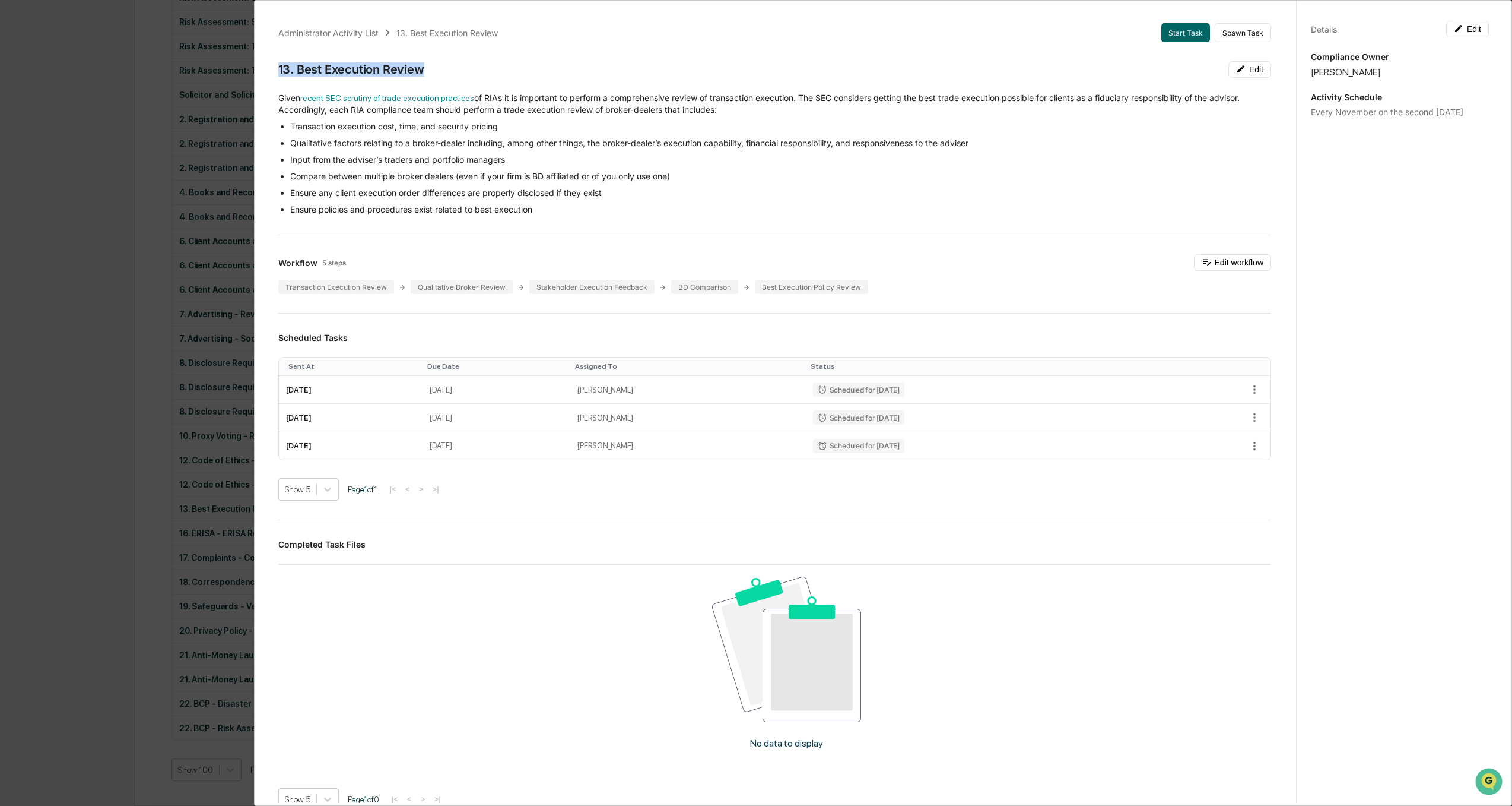
drag, startPoint x: 444, startPoint y: 67, endPoint x: 263, endPoint y: 63, distance: 181.0
click at [263, 63] on div "Administrator Activity List 13. Best Execution Review Start Task Spawn Task 13.…" at bounding box center [779, 400] width 1033 height 806
copy div "13. Best Execution Review"
drag, startPoint x: 22, startPoint y: 313, endPoint x: 37, endPoint y: 328, distance: 21.2
click at [22, 313] on div "Administrator Activity List 13. Best Execution Review Start Task Spawn Task 13.…" at bounding box center [756, 403] width 1512 height 806
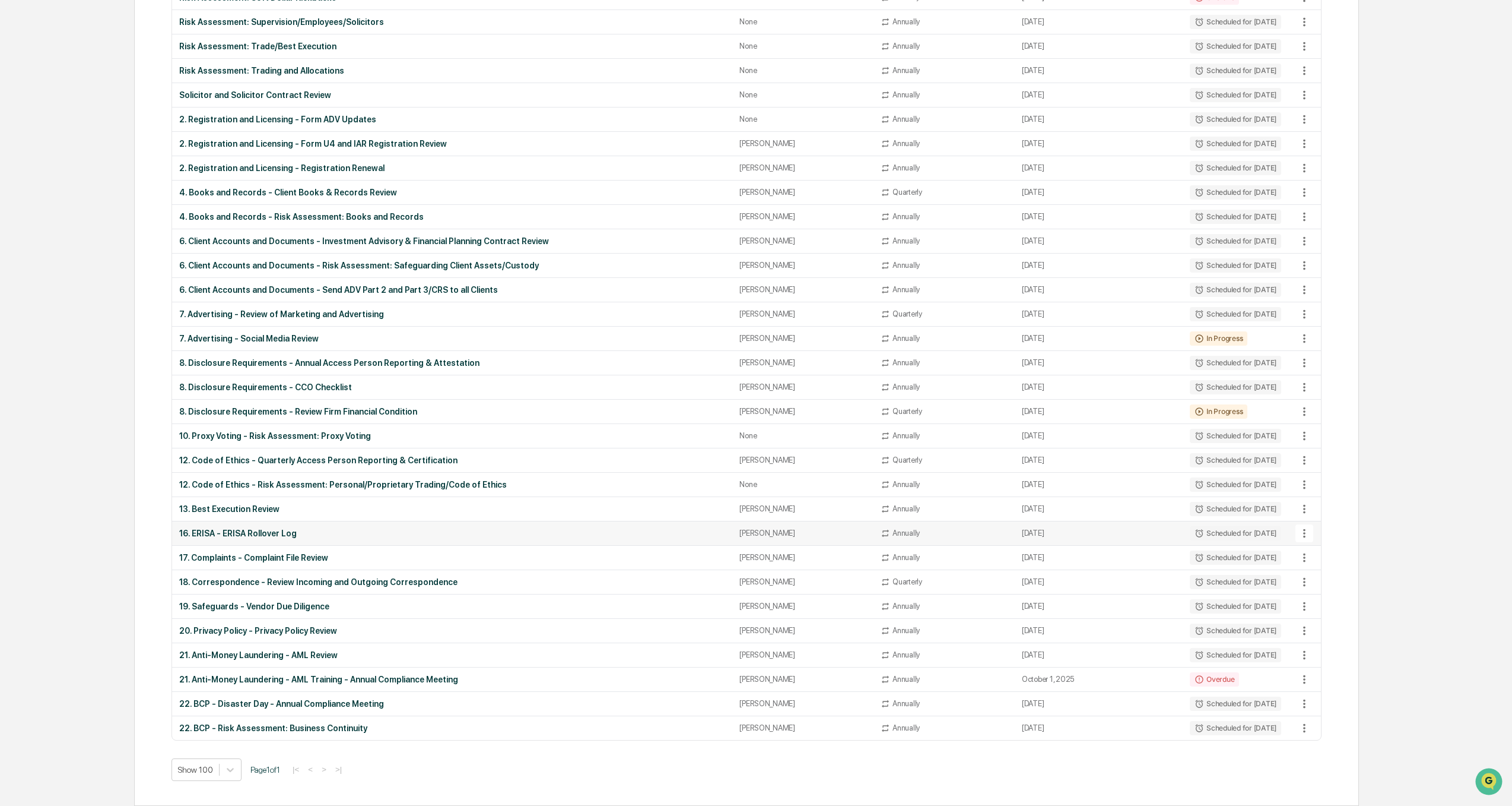
click at [240, 536] on div "16. ERISA - ERISA Rollover Log" at bounding box center [453, 533] width 546 height 10
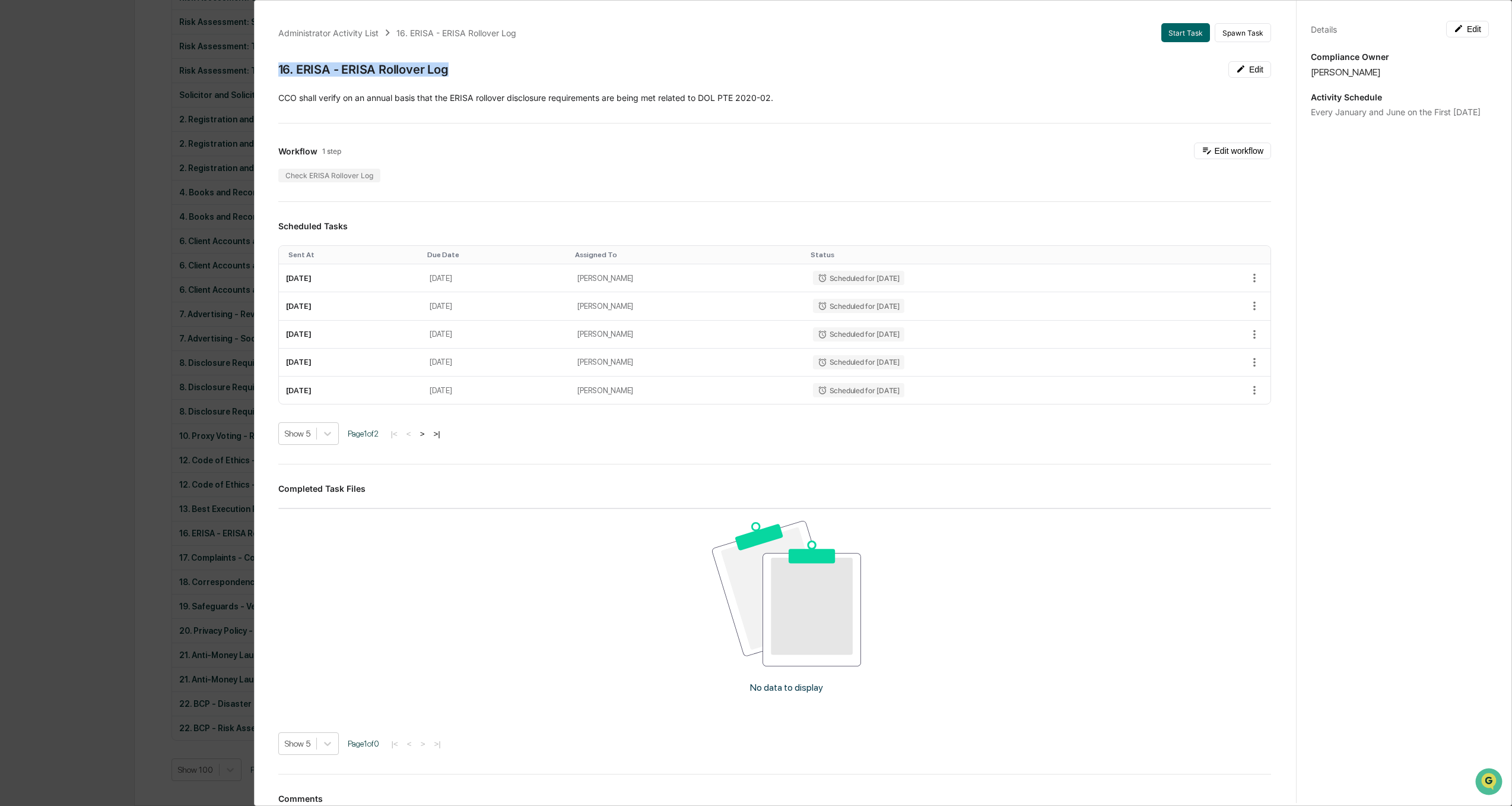
drag, startPoint x: 458, startPoint y: 74, endPoint x: 271, endPoint y: 63, distance: 187.3
click at [271, 63] on div "Administrator Activity List 16. ERISA - ERISA Rollover Log Start Task Spawn Tas…" at bounding box center [774, 452] width 1021 height 887
drag, startPoint x: 10, startPoint y: 398, endPoint x: 33, endPoint y: 400, distance: 23.1
click at [11, 398] on div "Administrator Activity List 16. ERISA - ERISA Rollover Log Start Task Spawn Tas…" at bounding box center [756, 403] width 1512 height 806
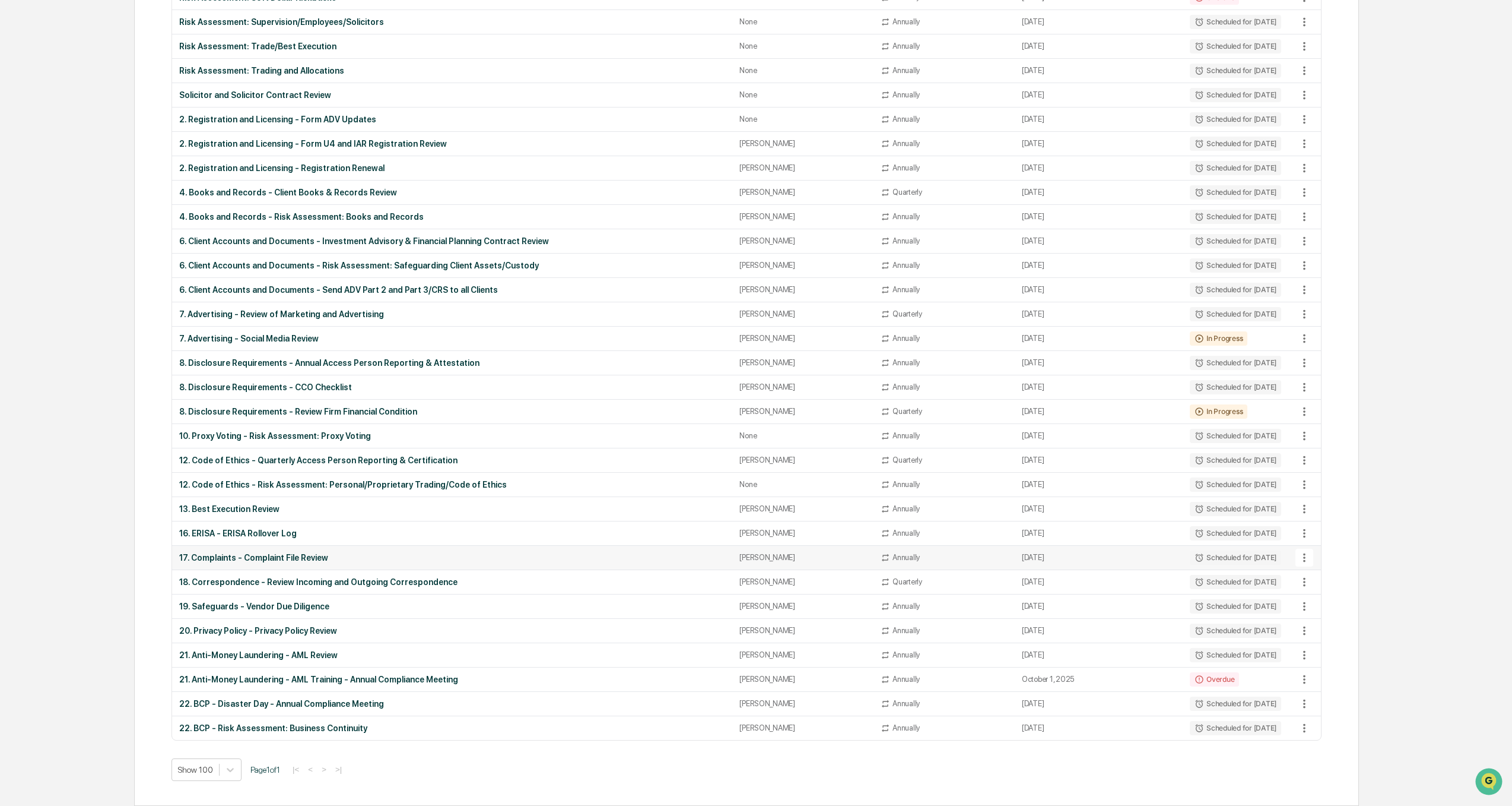
click at [262, 560] on div "17. Complaints - Complaint File Review" at bounding box center [453, 558] width 546 height 10
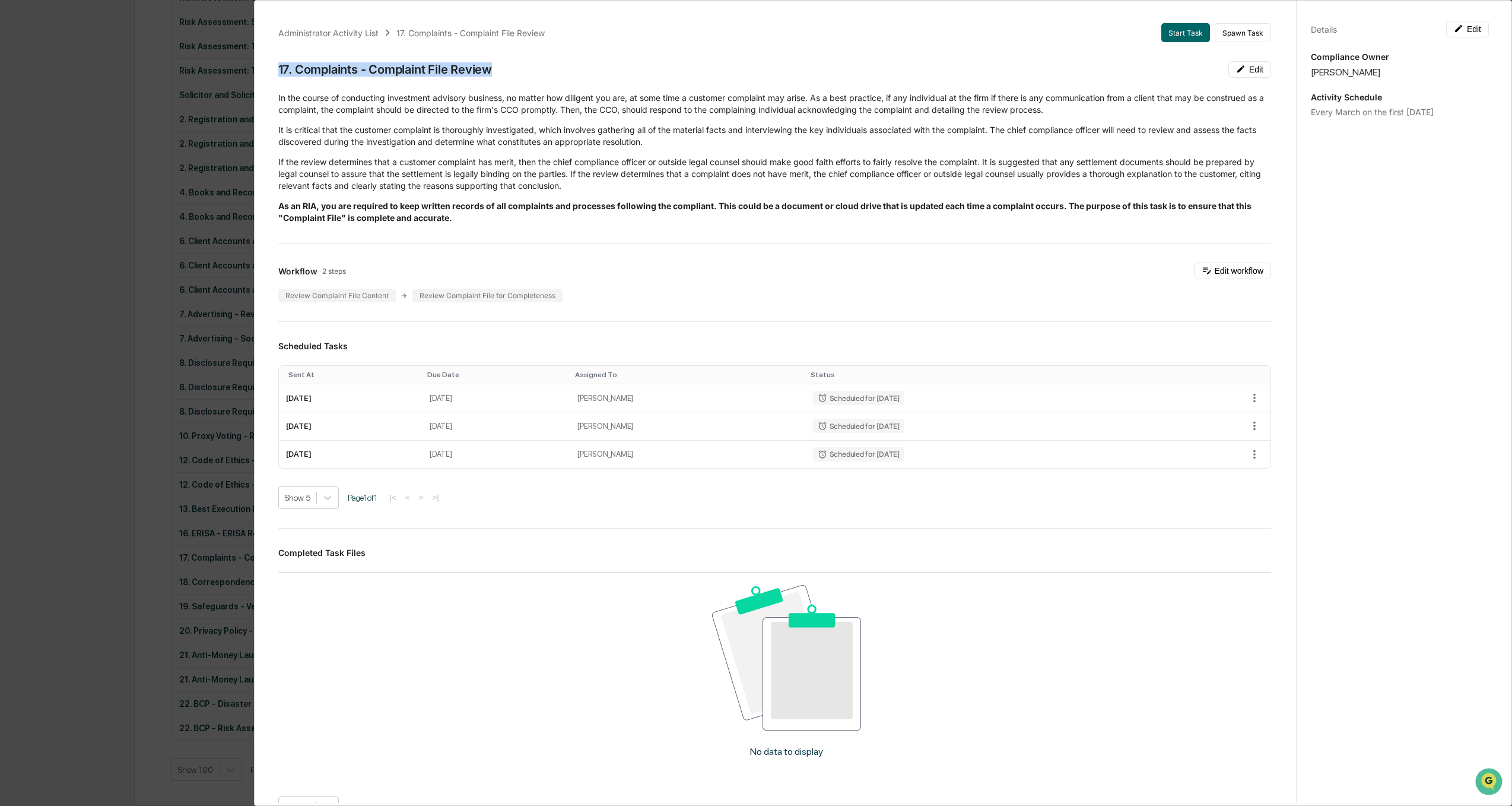
drag, startPoint x: 498, startPoint y: 70, endPoint x: 356, endPoint y: 207, distance: 197.3
click at [264, 74] on div "Administrator Activity List 17. Complaints - Complaint File Review Start Task S…" at bounding box center [774, 484] width 1021 height 951
click at [67, 235] on div "Administrator Activity List 17. Complaints - Complaint File Review Start Task S…" at bounding box center [756, 403] width 1512 height 806
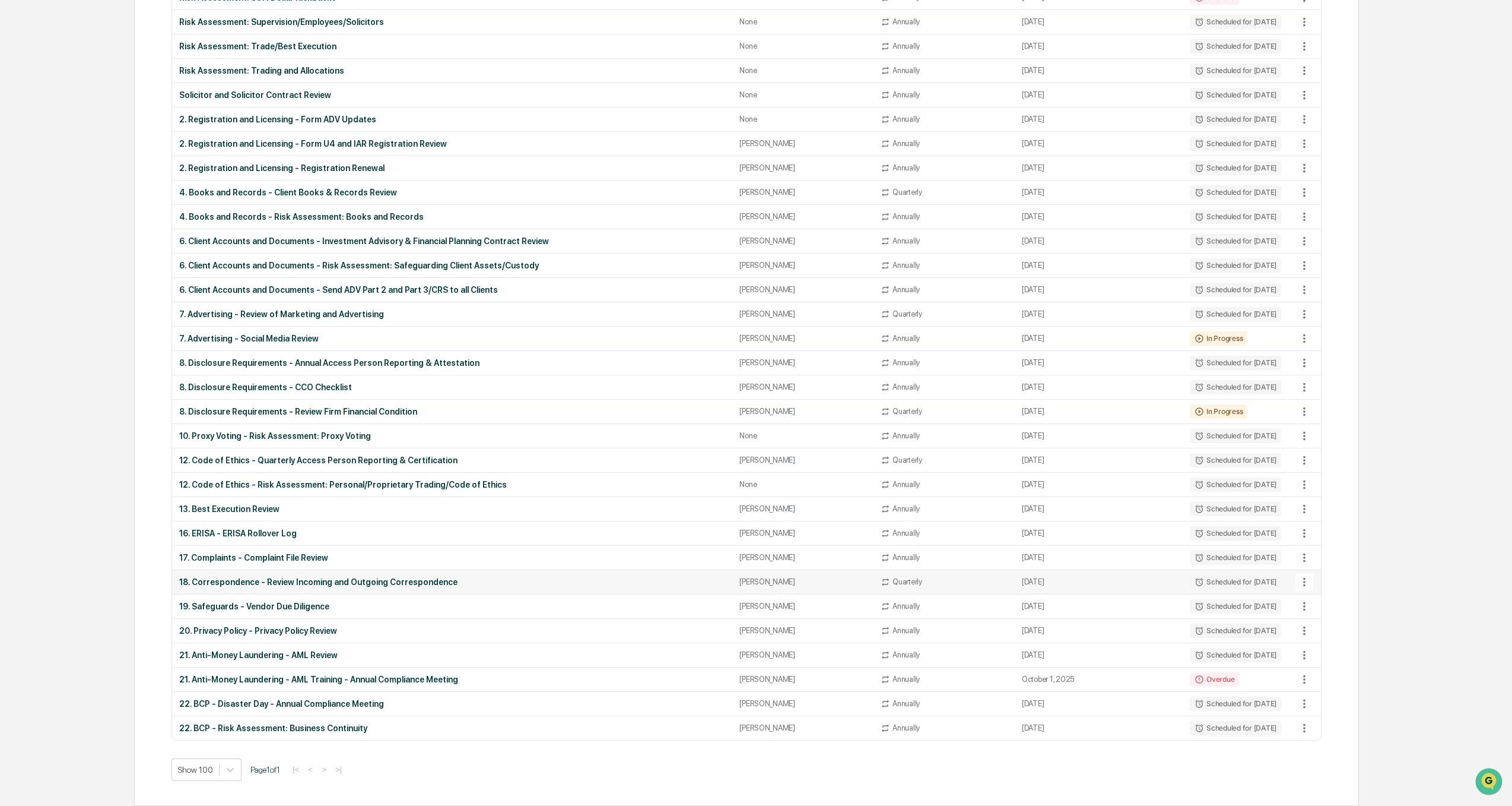
click at [324, 572] on div "18. Correspondence - Review Incoming and Outgoing Correspondence" at bounding box center [453, 582] width 546 height 10
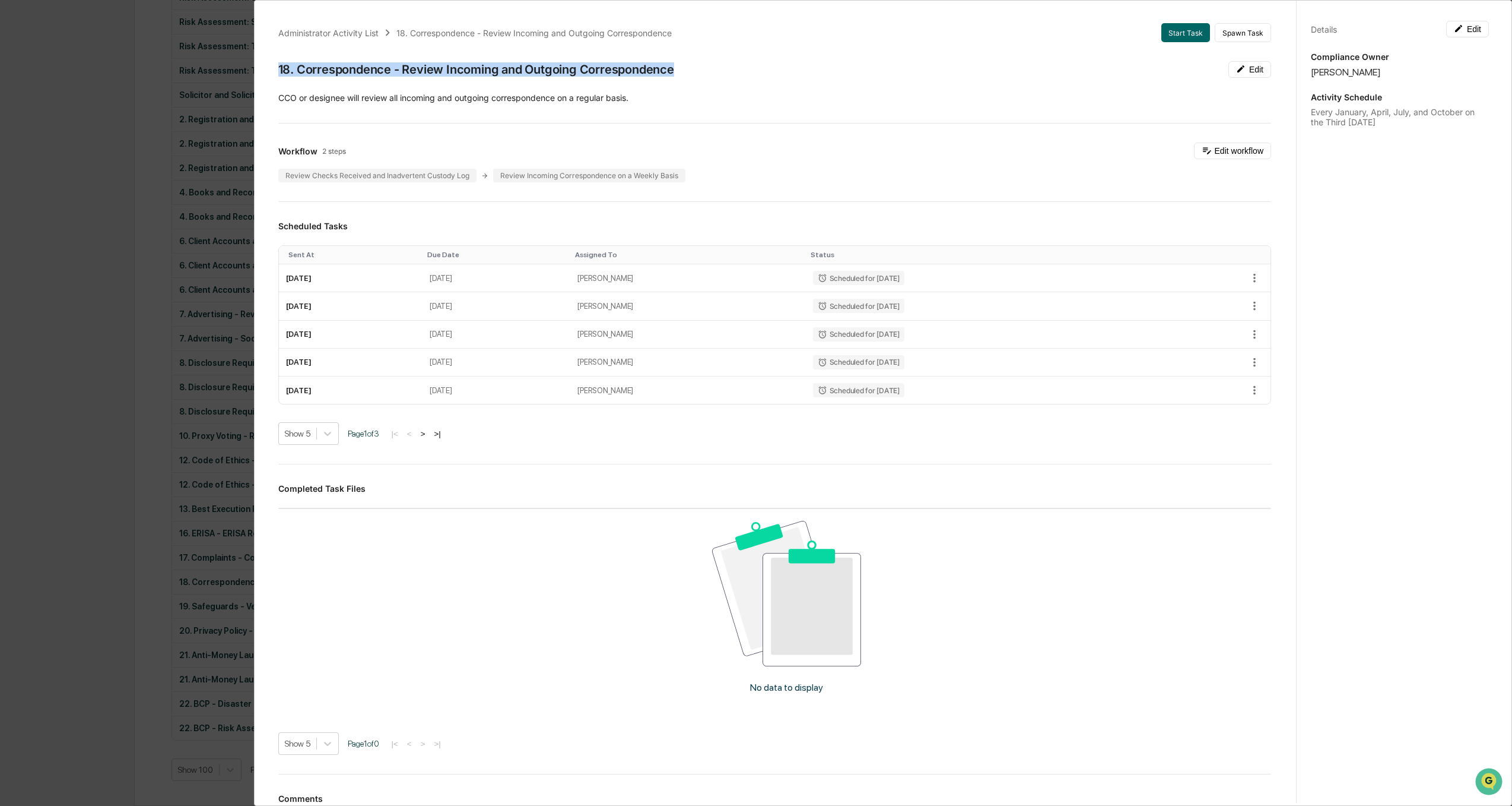
drag, startPoint x: 691, startPoint y: 76, endPoint x: 276, endPoint y: 51, distance: 415.8
click at [276, 51] on div "Administrator Activity List 18. Correspondence - Review Incoming and Outgoing C…" at bounding box center [774, 452] width 1021 height 887
click at [411, 175] on div "Review Checks Received and Inadvertent Custody Log" at bounding box center [377, 175] width 198 height 14
click at [1123, 156] on button "Edit workflow" at bounding box center [1232, 151] width 77 height 17
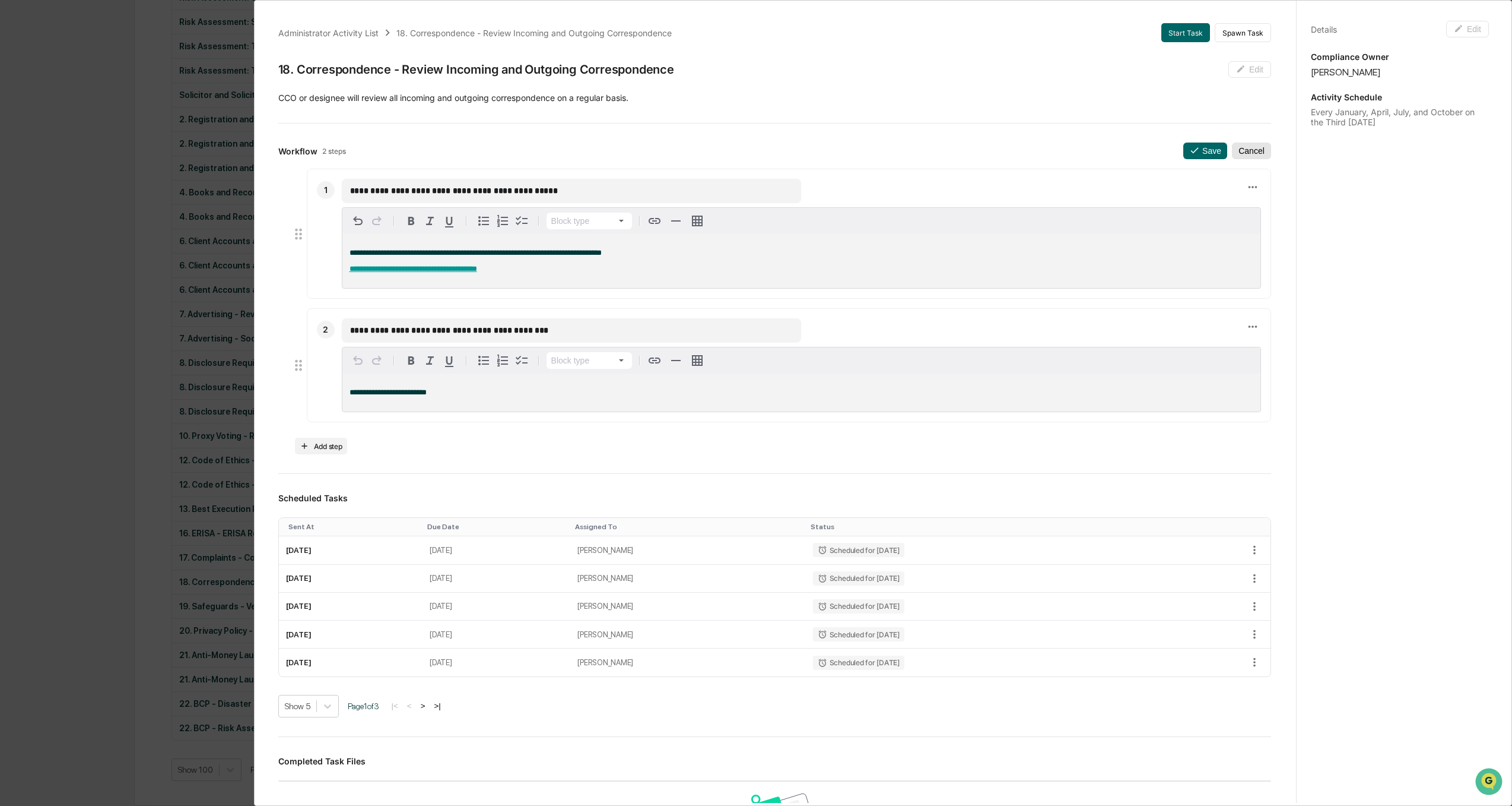
click at [1123, 152] on button "Cancel" at bounding box center [1251, 151] width 39 height 17
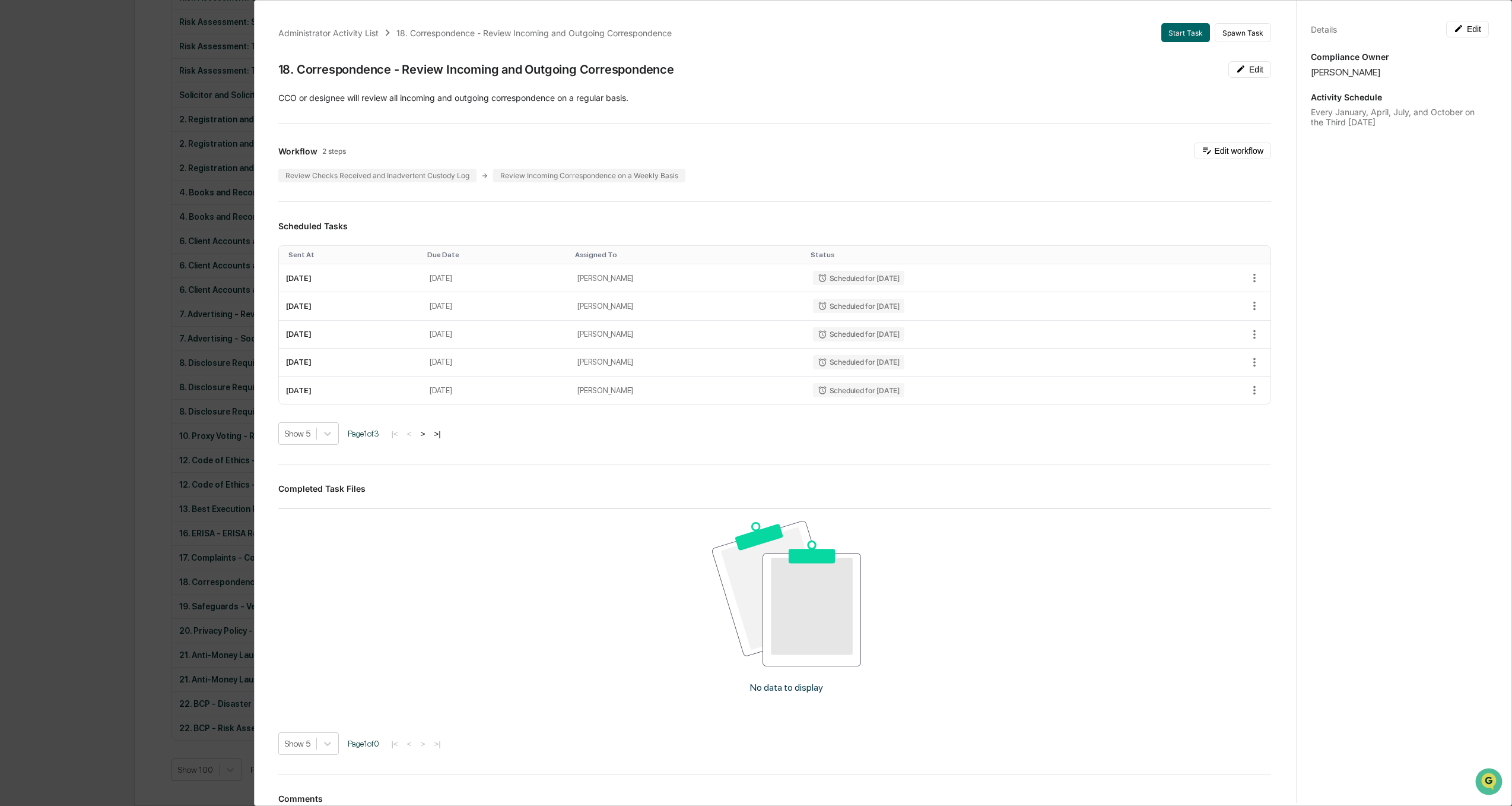
click at [21, 255] on div "Administrator Activity List 18. Correspondence - Review Incoming and Outgoing C…" at bounding box center [756, 403] width 1512 height 806
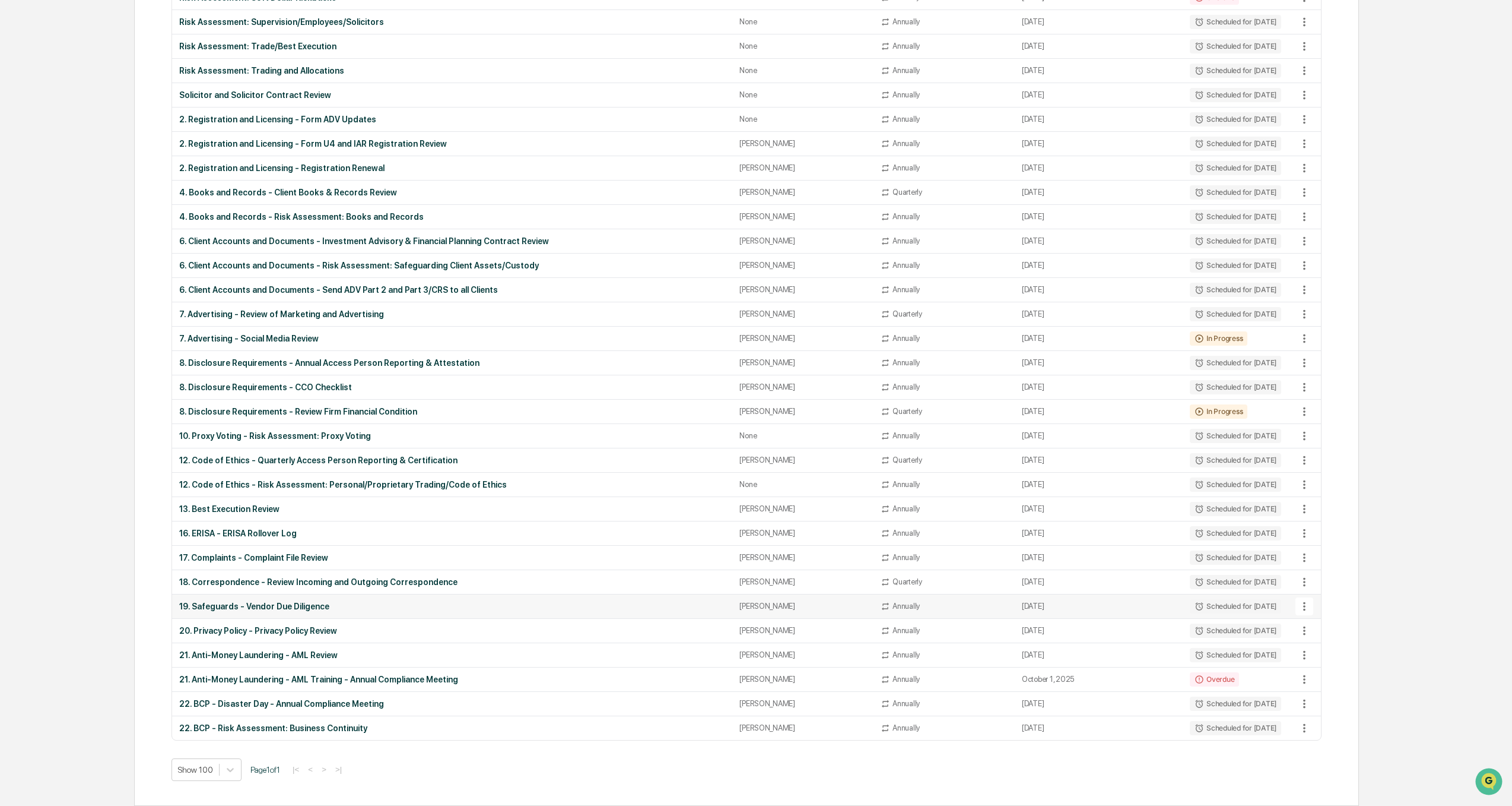
click at [277, 572] on div "19. Safeguards - Vendor Due Diligence" at bounding box center [453, 606] width 546 height 10
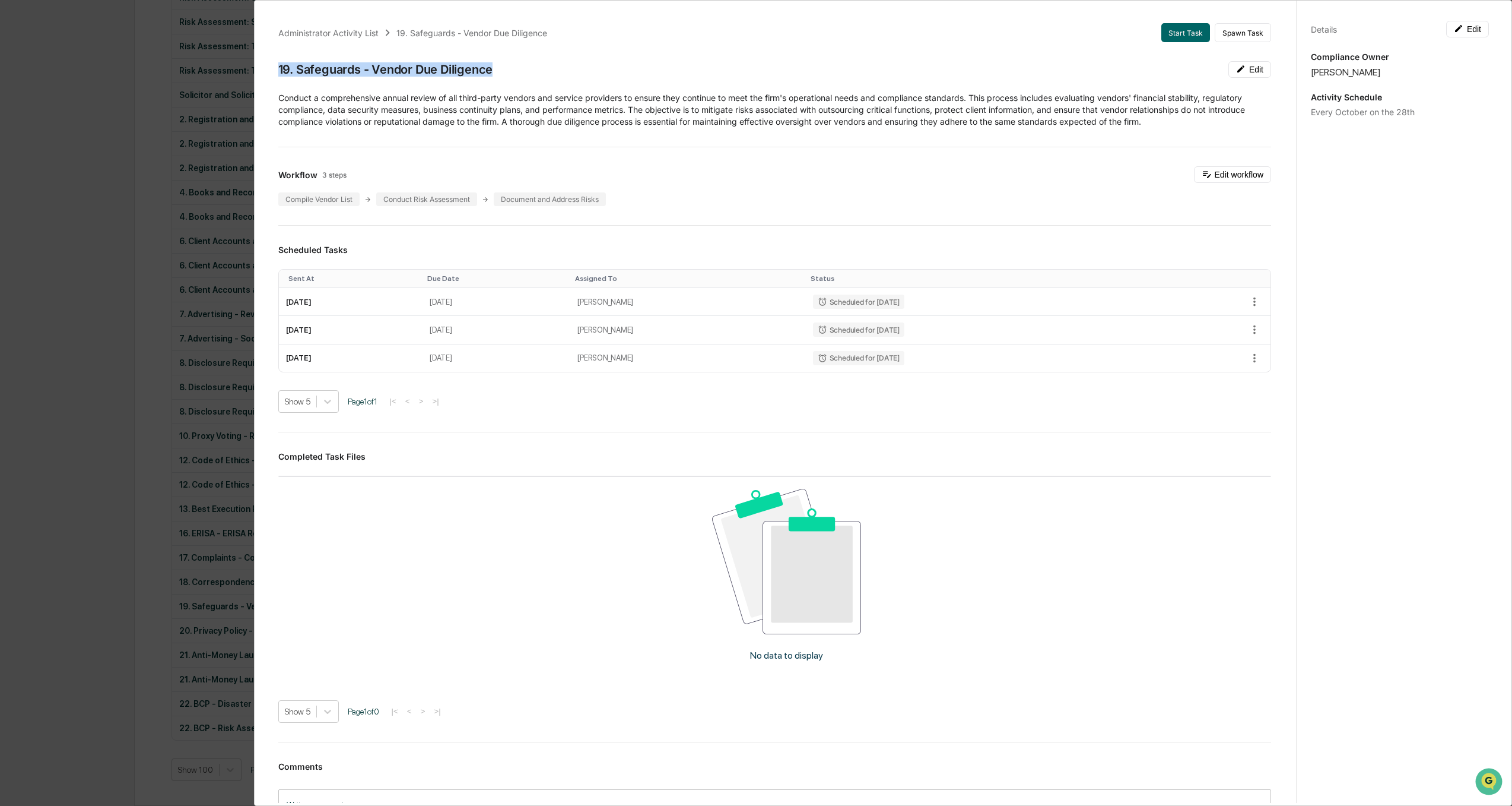
drag, startPoint x: 505, startPoint y: 68, endPoint x: 270, endPoint y: 60, distance: 235.1
click at [270, 60] on div "Administrator Activity List 19. Safeguards - Vendor Due Diligence Start Task Sp…" at bounding box center [774, 436] width 1021 height 855
drag, startPoint x: 53, startPoint y: 345, endPoint x: 48, endPoint y: 388, distance: 43.3
click at [53, 345] on div "Administrator Activity List 19. Safeguards - Vendor Due Diligence Start Task Sp…" at bounding box center [756, 403] width 1512 height 806
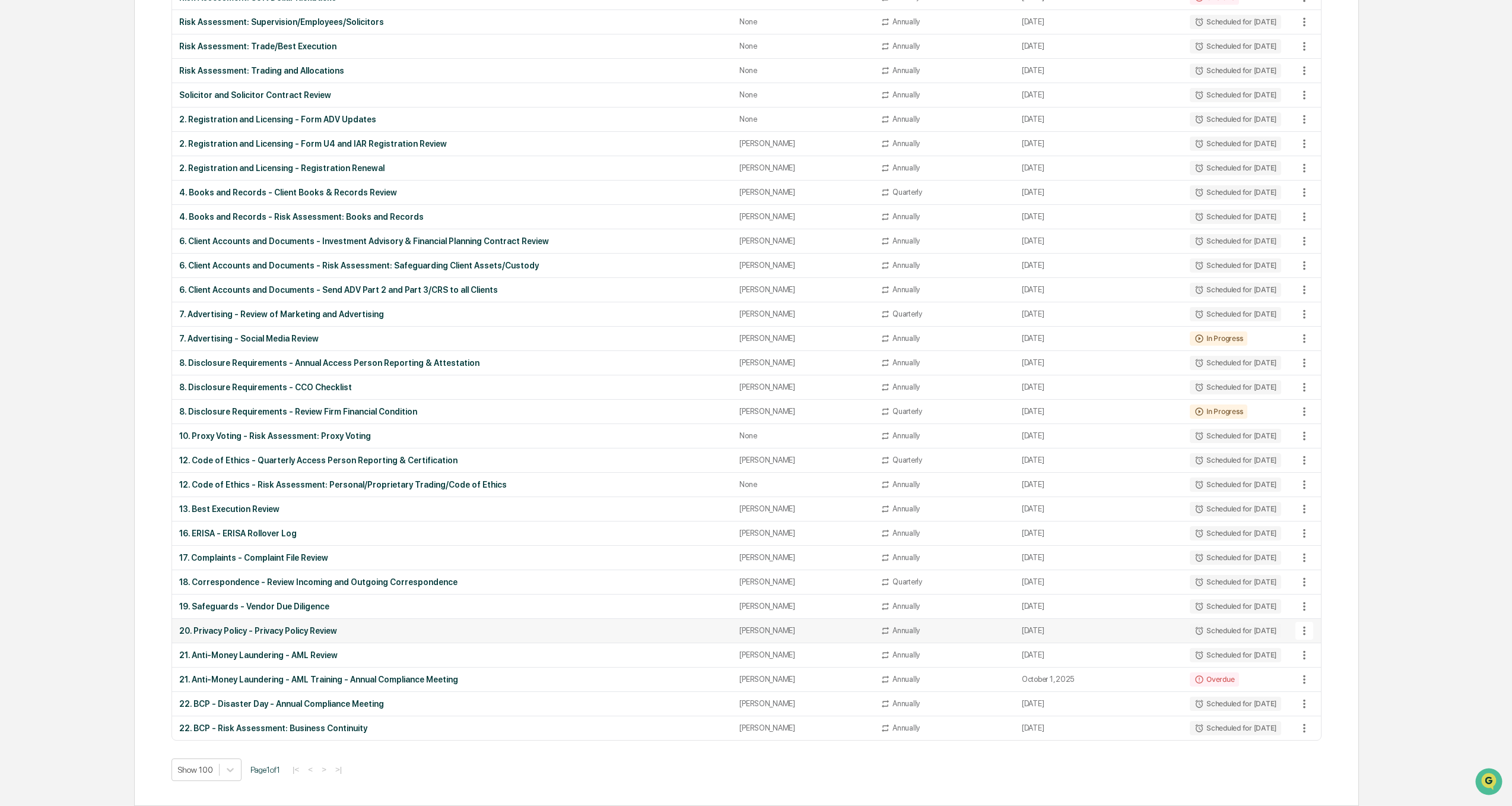
click at [269, 572] on div "20. Privacy Policy - Privacy Policy Review" at bounding box center [453, 631] width 546 height 10
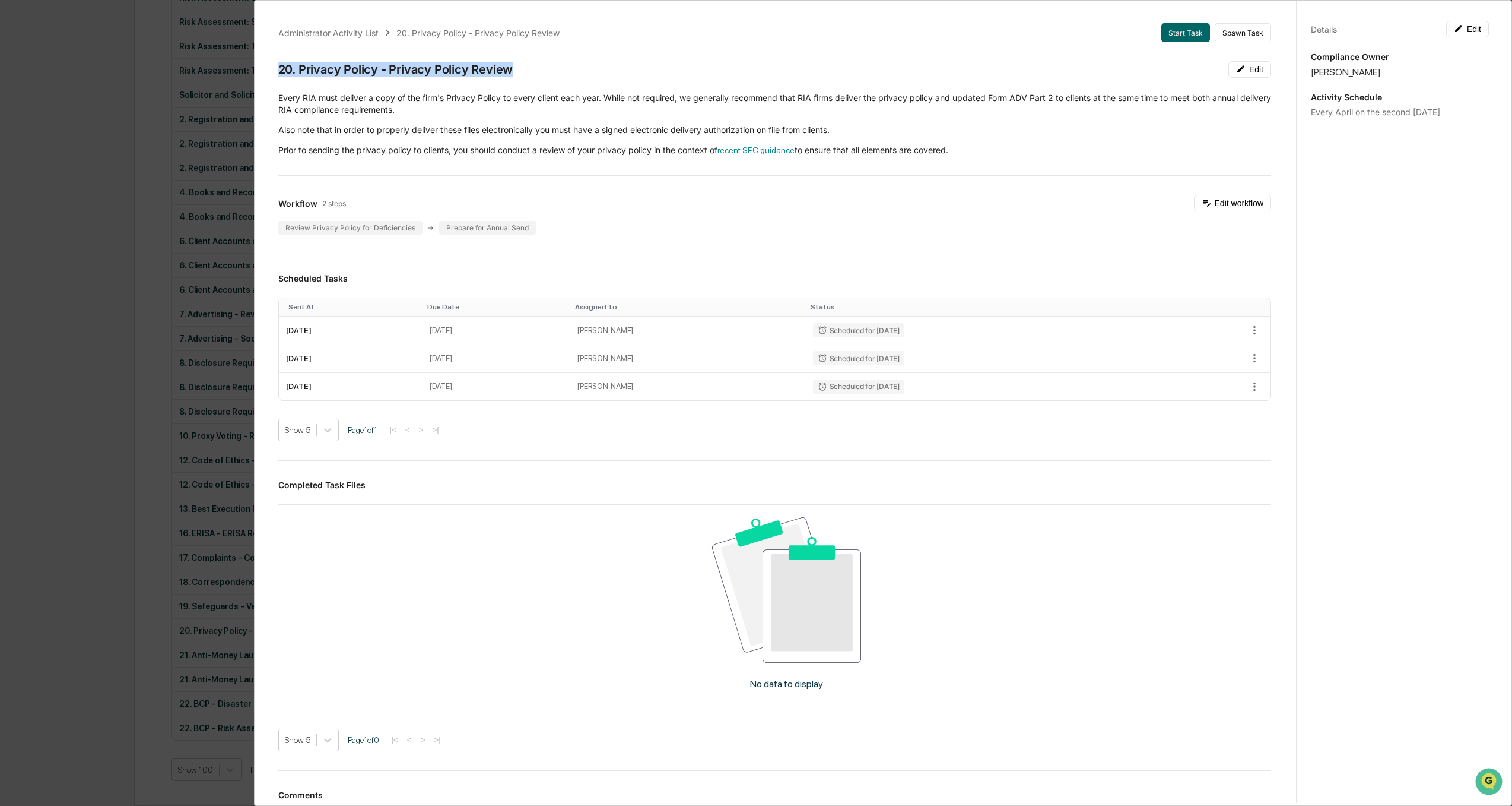
drag, startPoint x: 514, startPoint y: 71, endPoint x: 263, endPoint y: 74, distance: 251.0
click at [263, 74] on div "Administrator Activity List 20. Privacy Policy - Privacy Policy Review Start Ta…" at bounding box center [779, 400] width 1033 height 806
click at [64, 360] on div "Administrator Activity List 20. Privacy Policy - Privacy Policy Review Start Ta…" at bounding box center [756, 403] width 1512 height 806
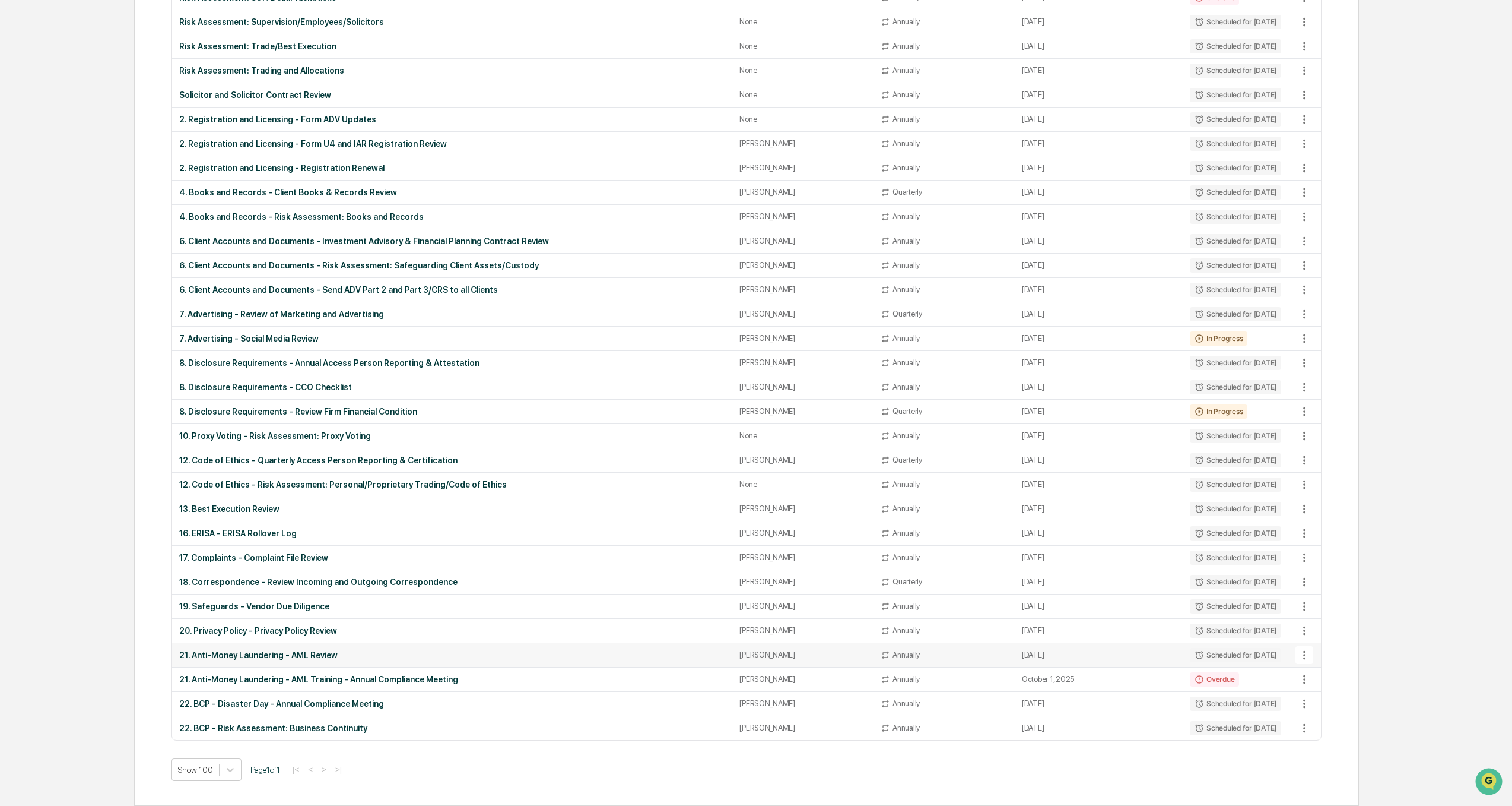
click at [270, 572] on div "21. Anti-Money Laundering - AML Review" at bounding box center [453, 655] width 546 height 10
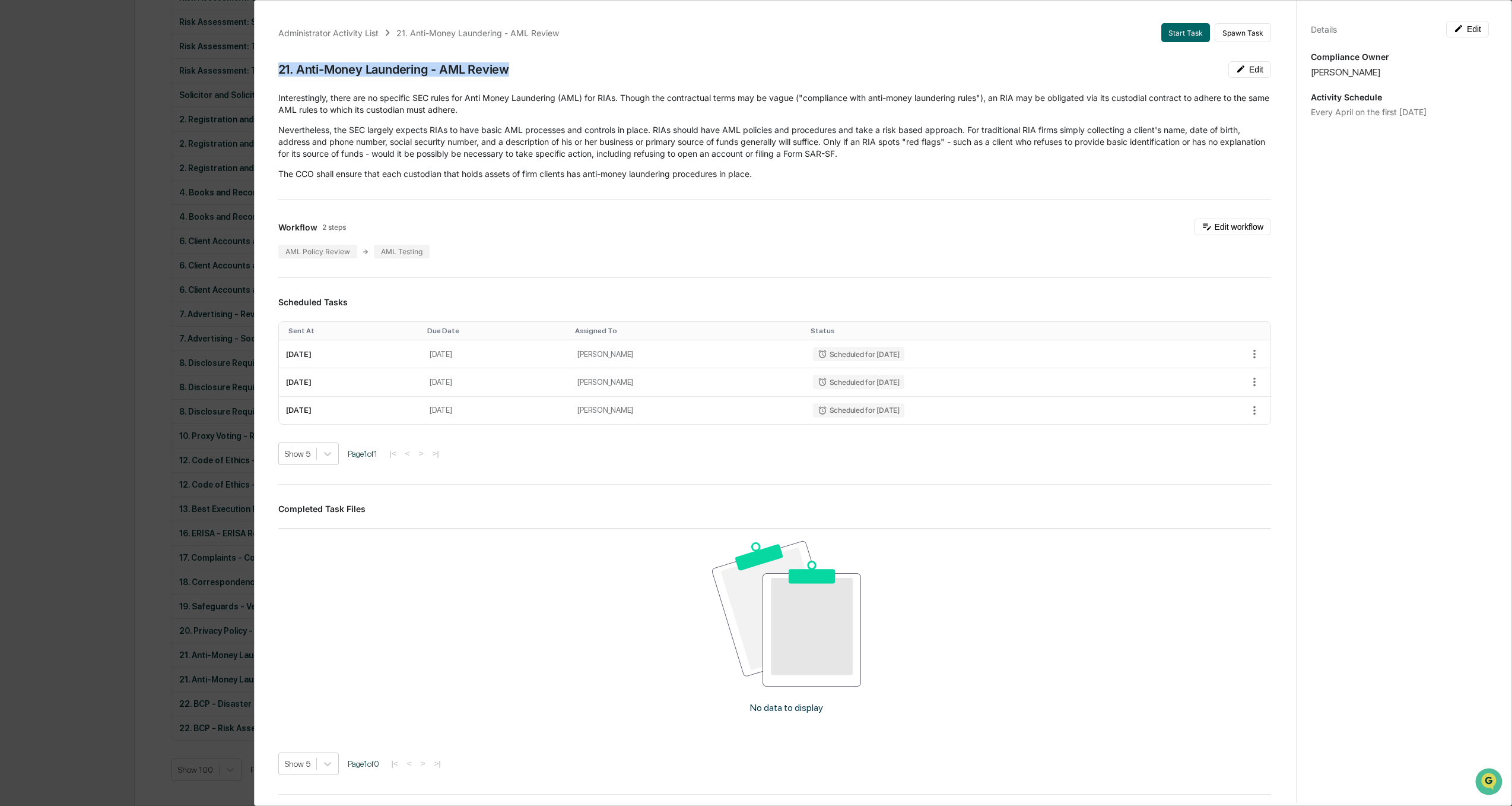
drag, startPoint x: 516, startPoint y: 72, endPoint x: 275, endPoint y: 64, distance: 241.1
click at [275, 64] on div "Administrator Activity List 21. Anti-Money Laundering - AML Review Start Task S…" at bounding box center [774, 462] width 1021 height 907
click at [18, 406] on div "Administrator Activity List 21. Anti-Money Laundering - AML Review Start Task S…" at bounding box center [756, 403] width 1512 height 806
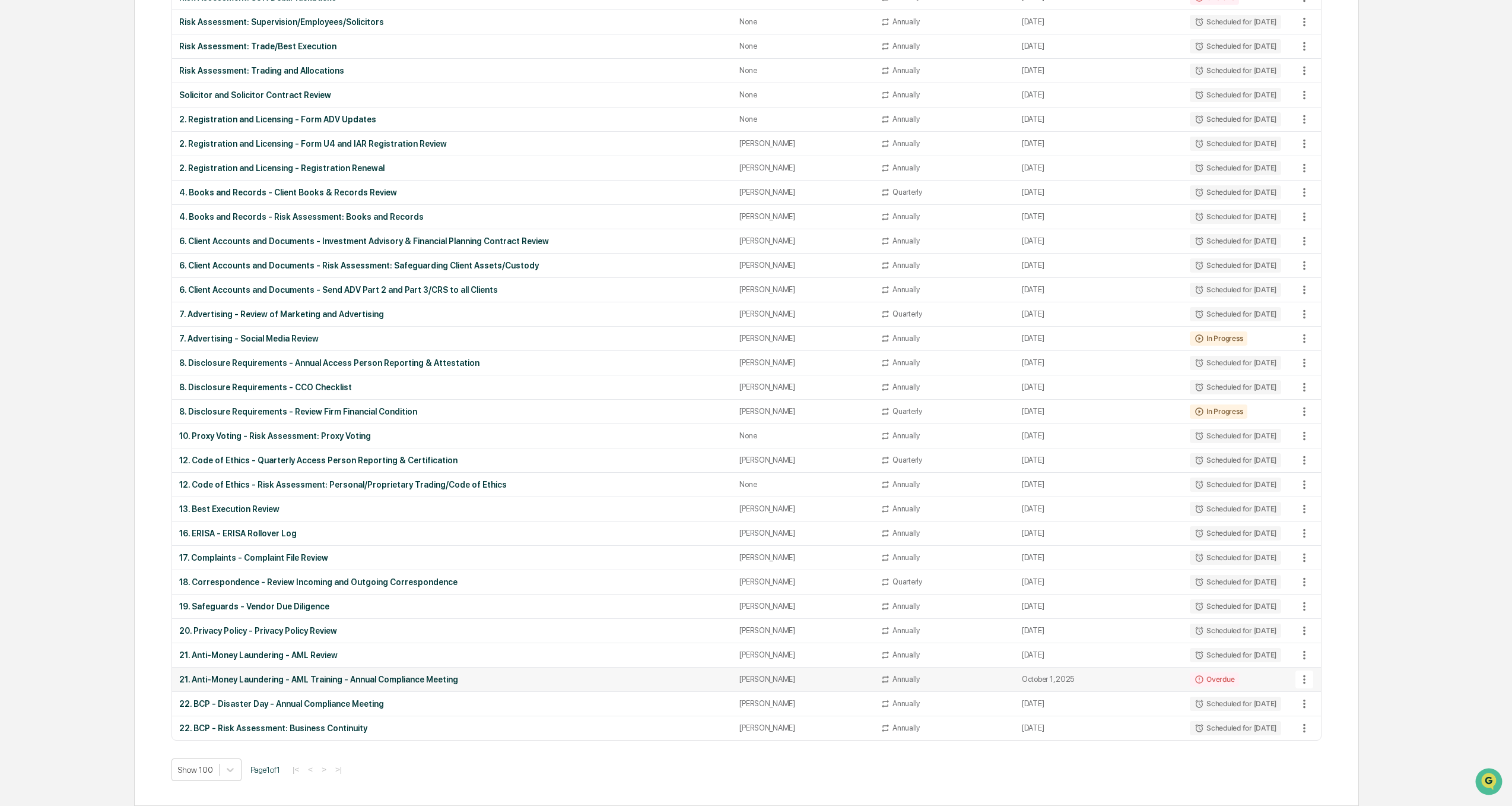
click at [340, 572] on div "21. Anti-Money Laundering - AML Training - Annual Compliance Meeting" at bounding box center [453, 679] width 546 height 10
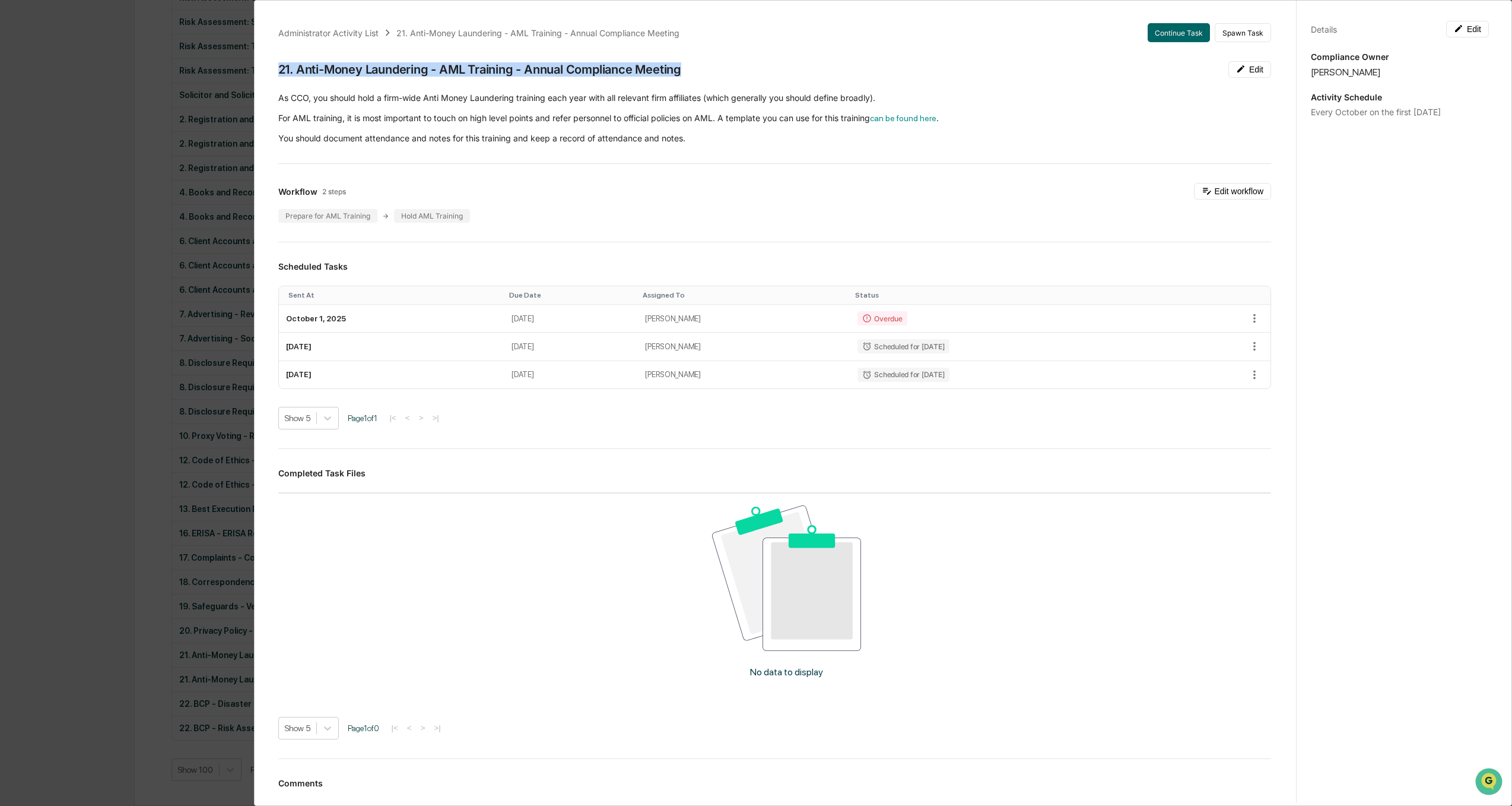
drag, startPoint x: 696, startPoint y: 76, endPoint x: 258, endPoint y: 67, distance: 438.1
click at [258, 67] on div "Administrator Activity List 21. Anti-Money Laundering - AML Training - Annual C…" at bounding box center [883, 403] width 1258 height 806
click at [42, 464] on div "Administrator Activity List 21. Anti-Money Laundering - AML Training - Annual C…" at bounding box center [756, 403] width 1512 height 806
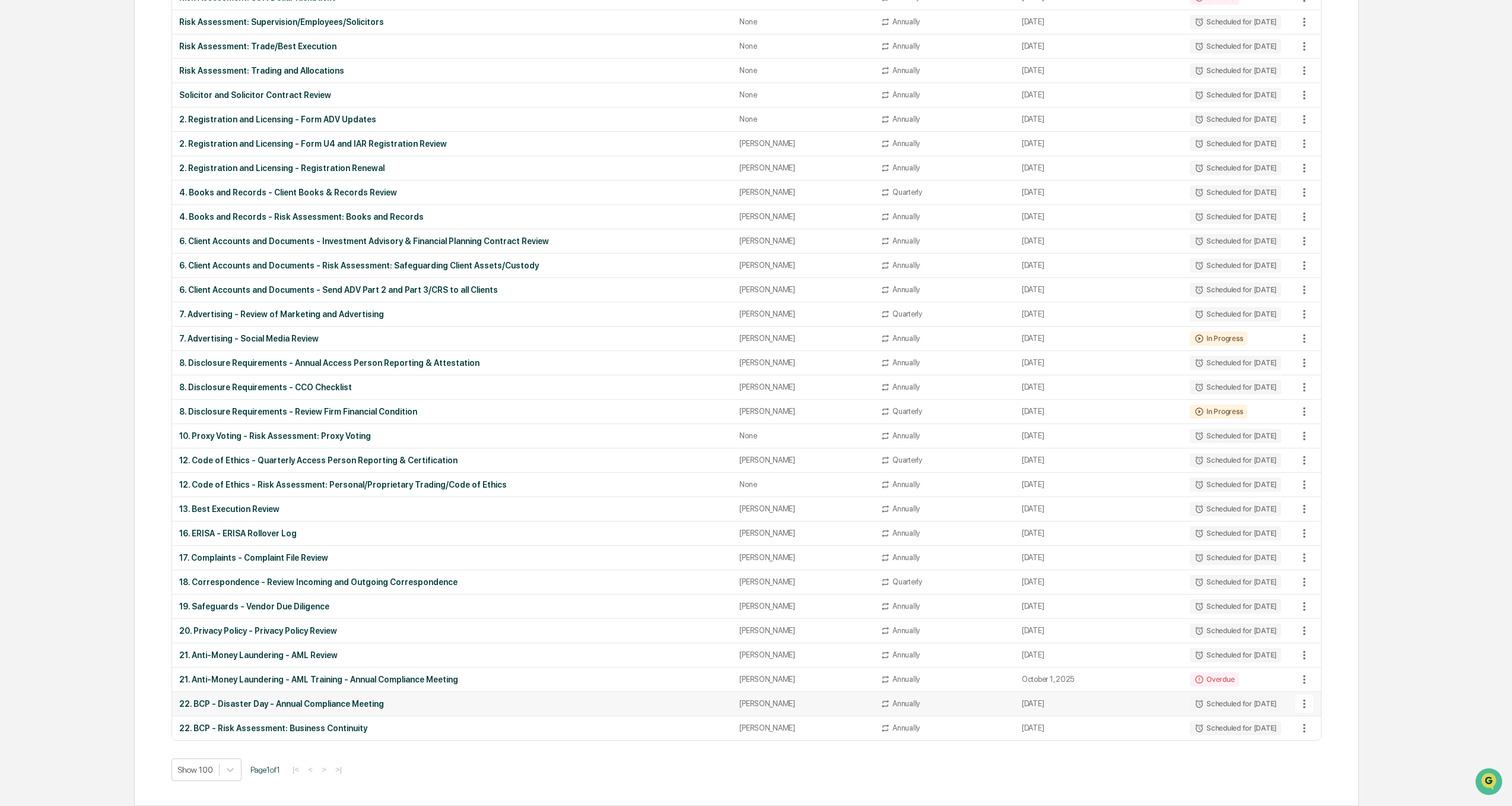
click at [257, 572] on div "22. BCP - Disaster Day - Annual Compliance Meeting" at bounding box center [453, 704] width 546 height 10
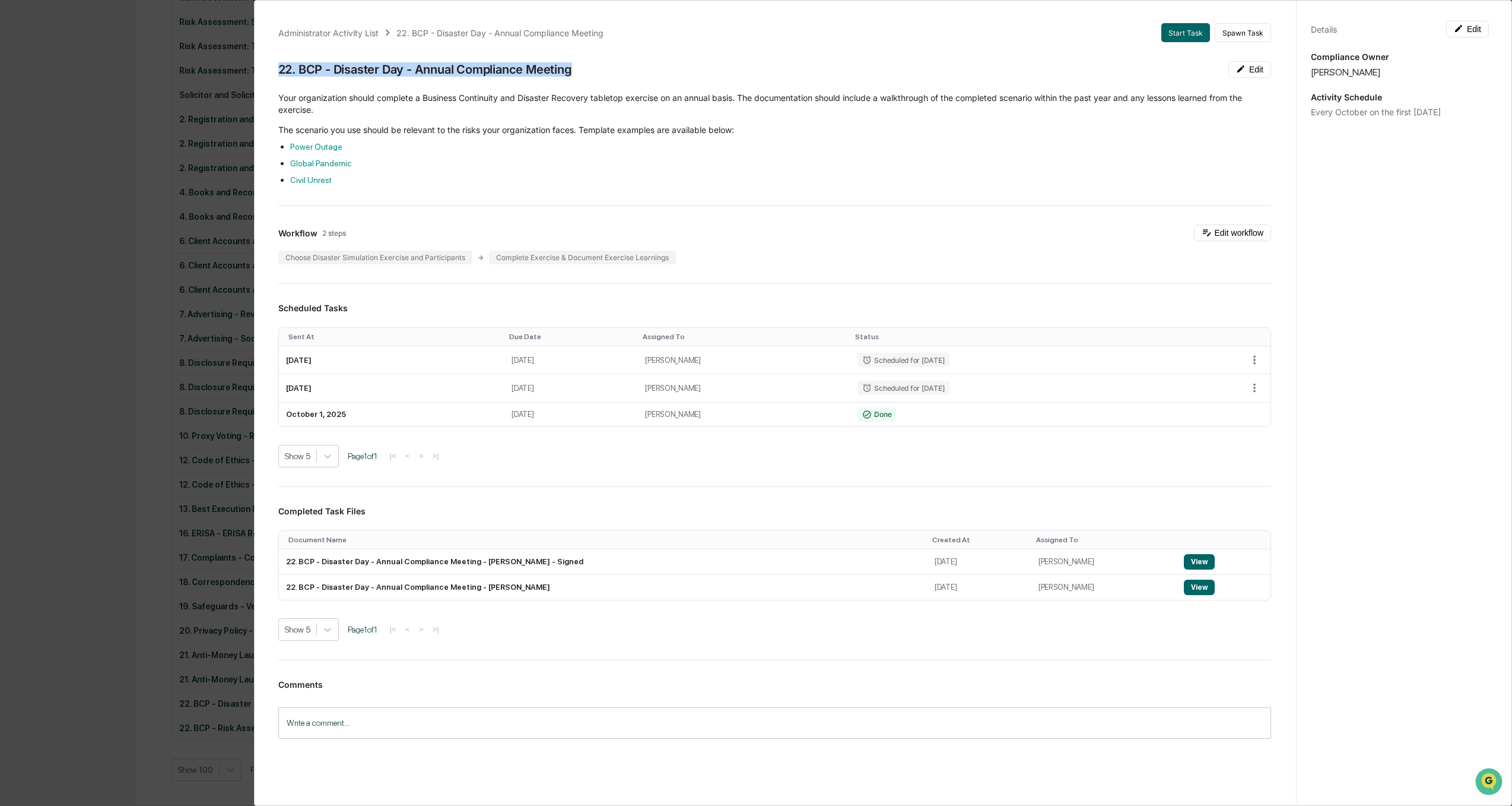
drag, startPoint x: 591, startPoint y: 68, endPoint x: 266, endPoint y: 58, distance: 325.2
click at [266, 58] on div "Administrator Activity List 22. BCP - Disaster Day - Annual Compliance Meeting …" at bounding box center [774, 395] width 1021 height 773
drag, startPoint x: 38, startPoint y: 255, endPoint x: 14, endPoint y: 361, distance: 108.7
click at [38, 255] on div "Administrator Activity List 22. BCP - Disaster Day - Annual Compliance Meeting …" at bounding box center [756, 403] width 1512 height 806
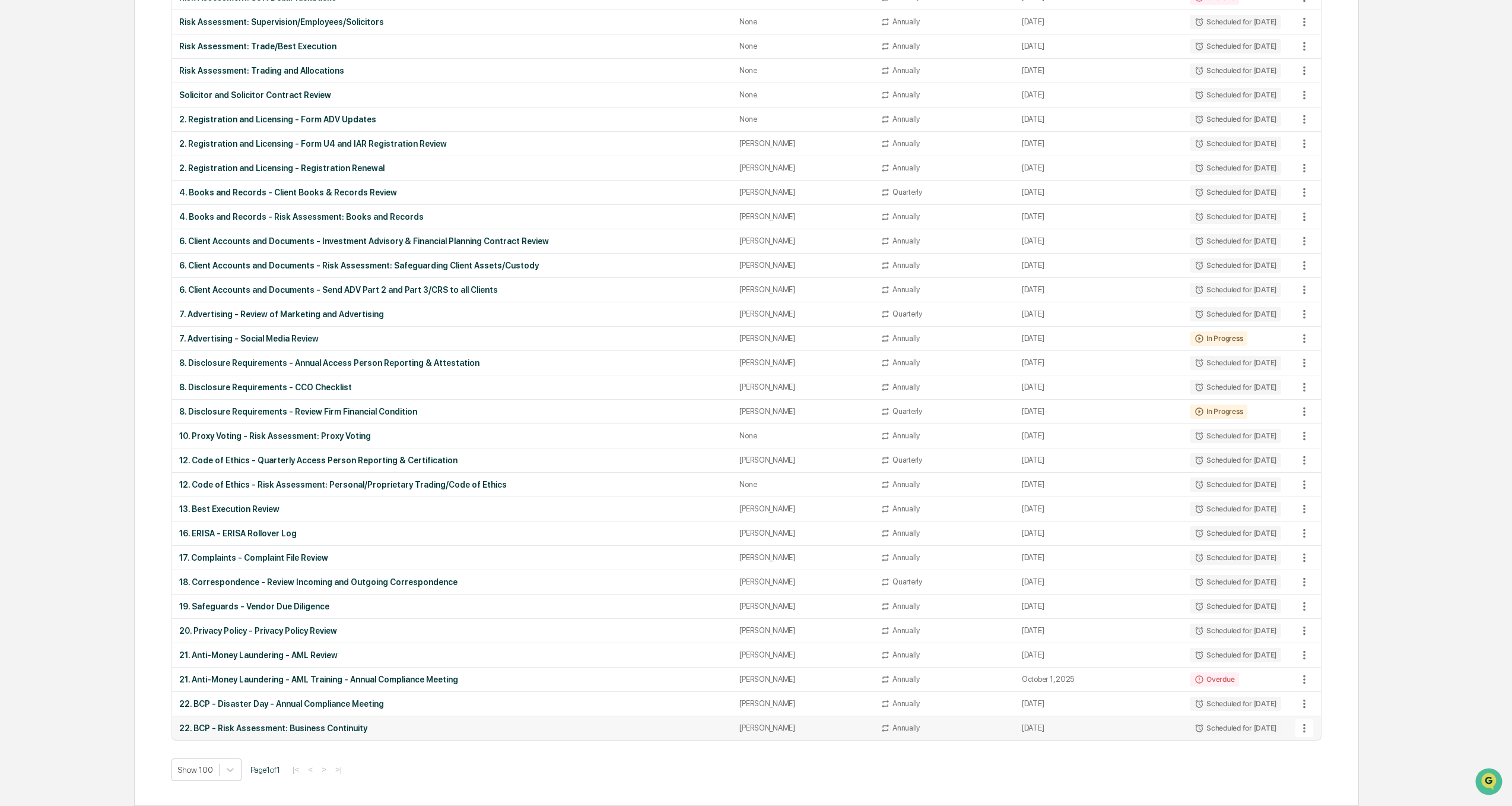
click at [272, 572] on div "22. BCP - Risk Assessment: Business Continuity" at bounding box center [453, 728] width 546 height 10
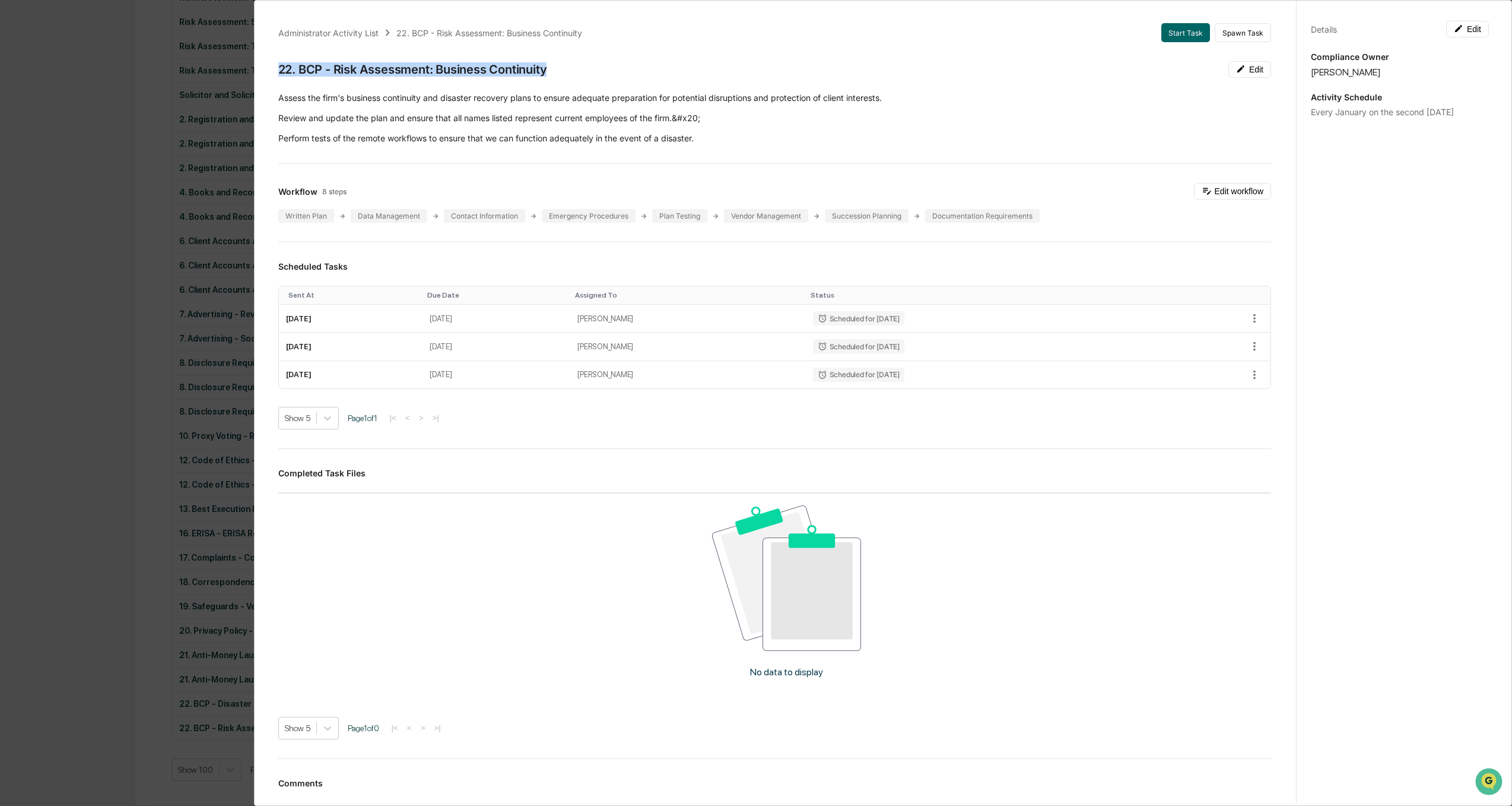
drag, startPoint x: 566, startPoint y: 76, endPoint x: 270, endPoint y: 71, distance: 296.0
click at [270, 71] on div "Administrator Activity List 22. BCP - Risk Assessment: Business Continuity Star…" at bounding box center [774, 445] width 1021 height 871
drag, startPoint x: 71, startPoint y: 452, endPoint x: 55, endPoint y: 481, distance: 33.1
click at [68, 451] on div "Administrator Activity List 22. BCP - Risk Assessment: Business Continuity Star…" at bounding box center [756, 403] width 1512 height 806
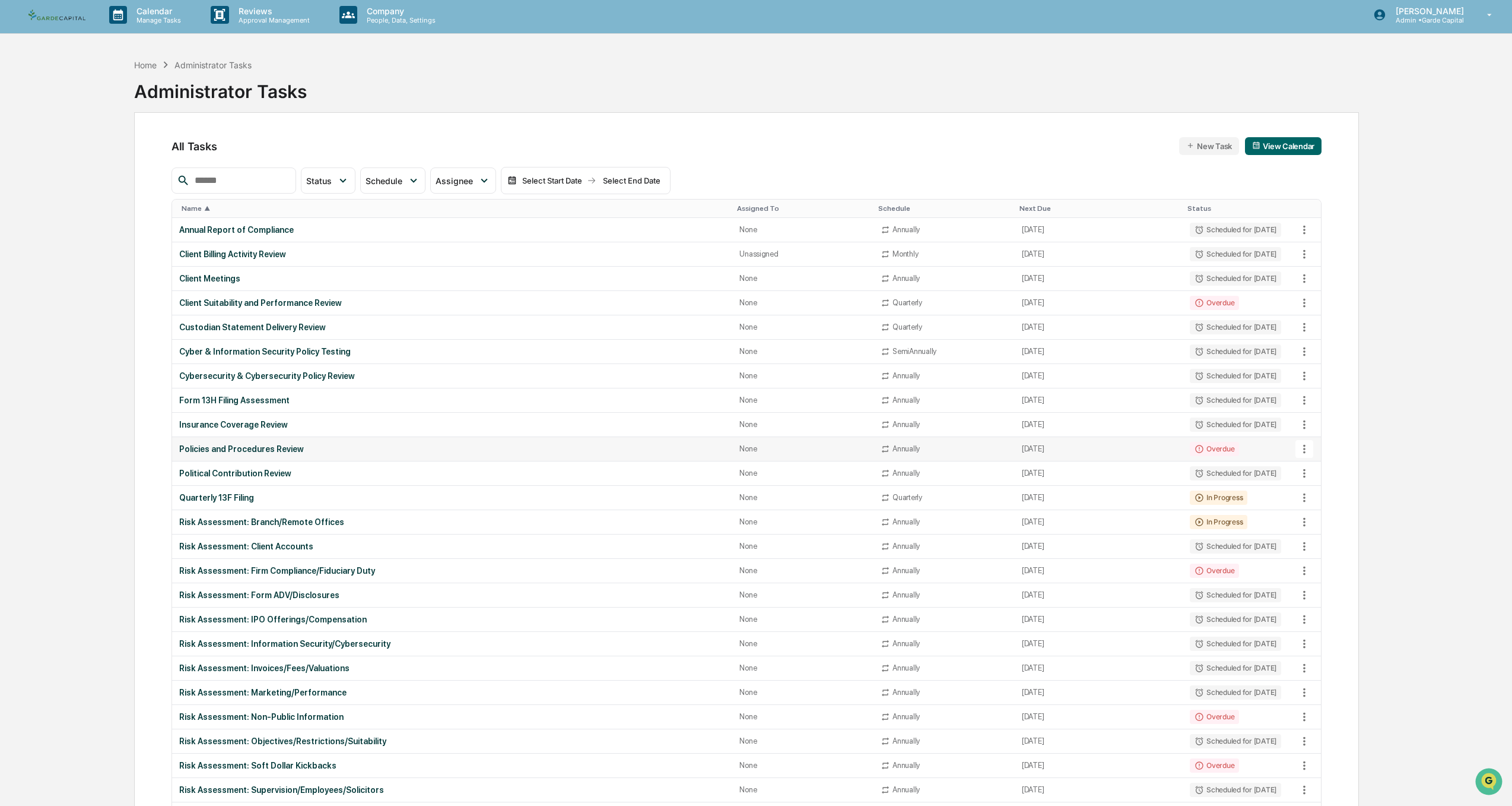
scroll to position [0, 0]
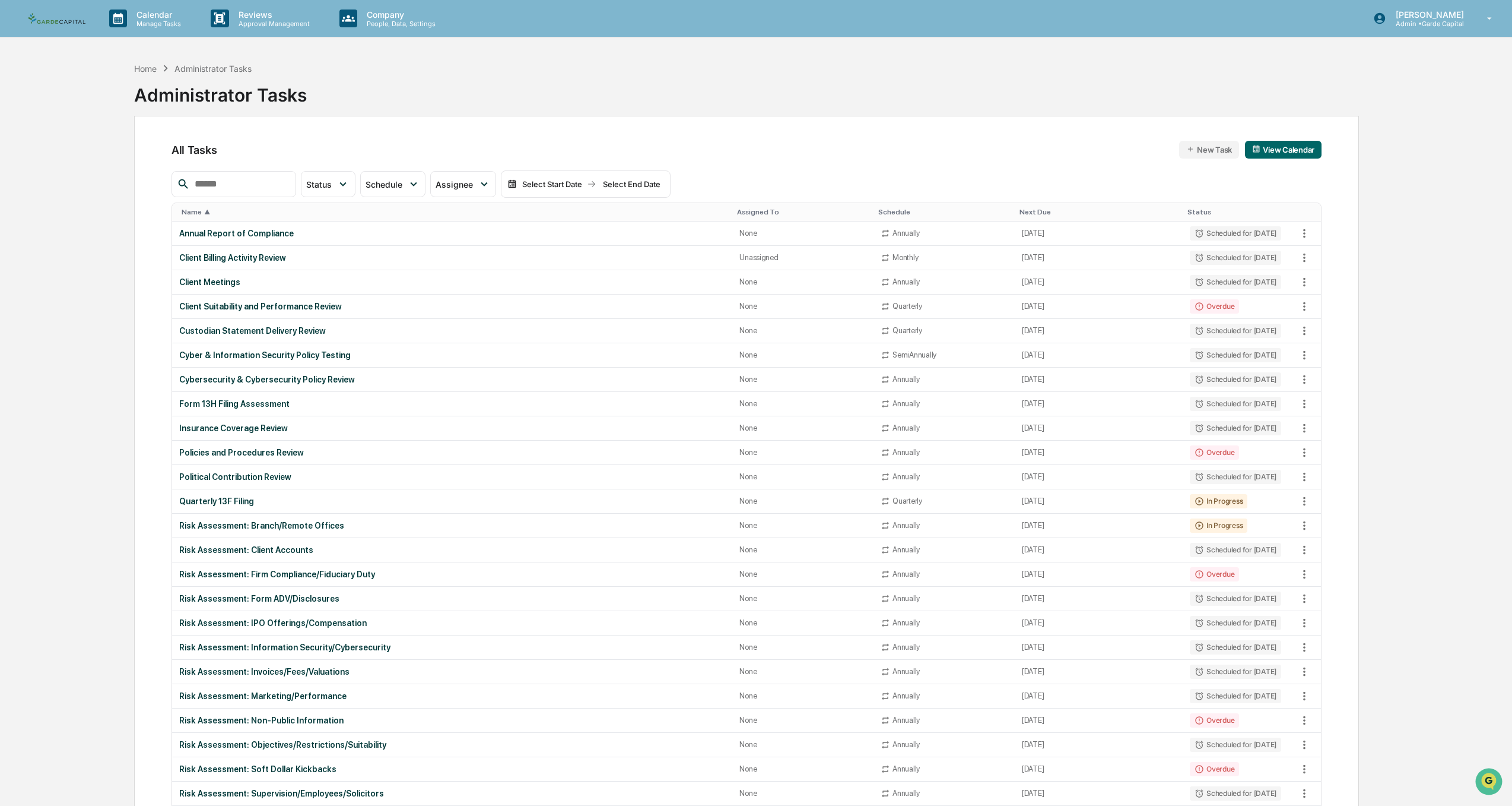
drag, startPoint x: 130, startPoint y: 66, endPoint x: 175, endPoint y: 116, distance: 67.3
click at [130, 66] on div "Home Administrator Tasks Administrator Tasks All Tasks New Task View Calendar S…" at bounding box center [747, 816] width 1260 height 1520
click at [137, 69] on div "Home" at bounding box center [145, 69] width 23 height 10
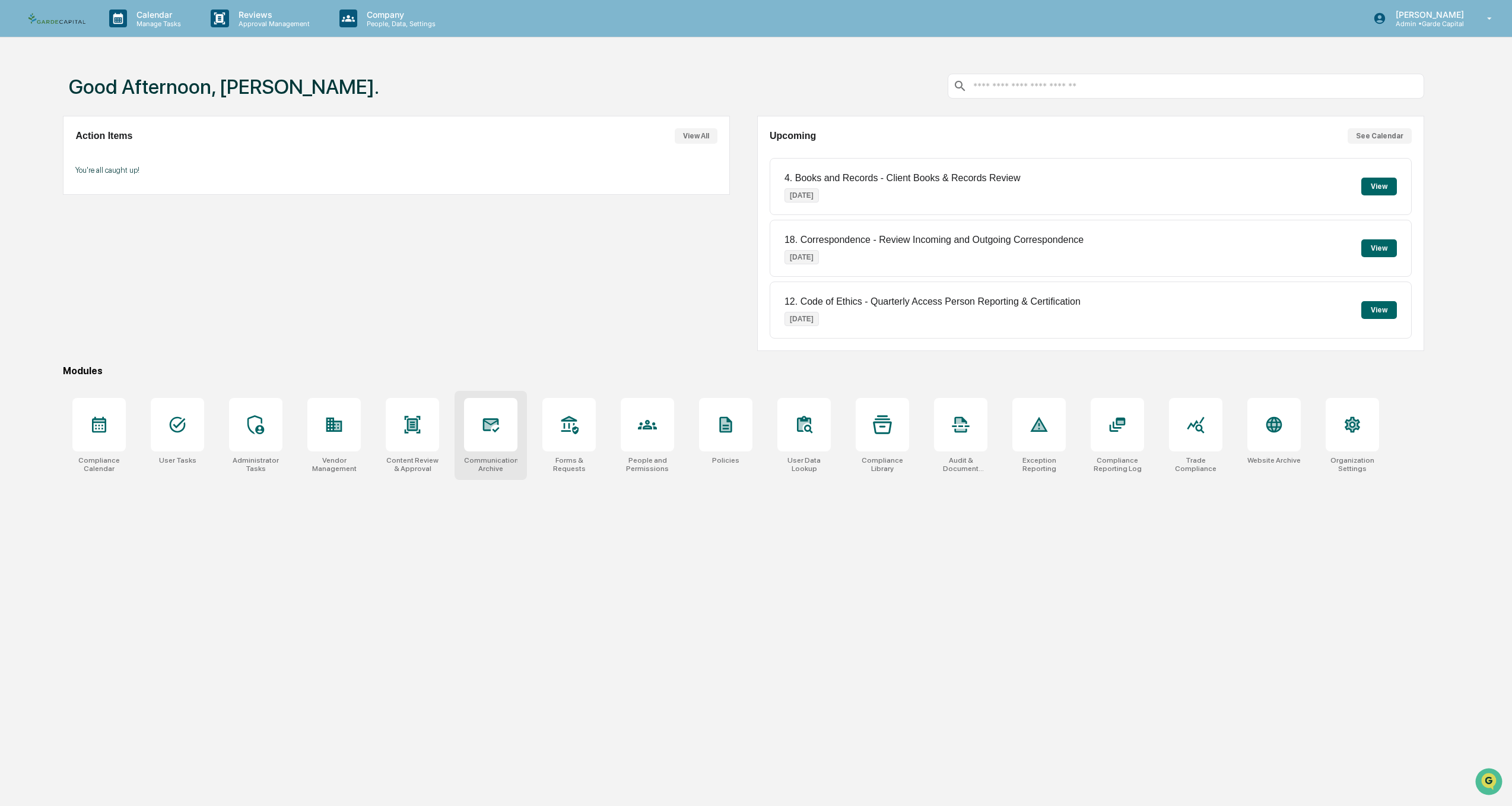
click at [483, 427] on icon at bounding box center [490, 424] width 19 height 19
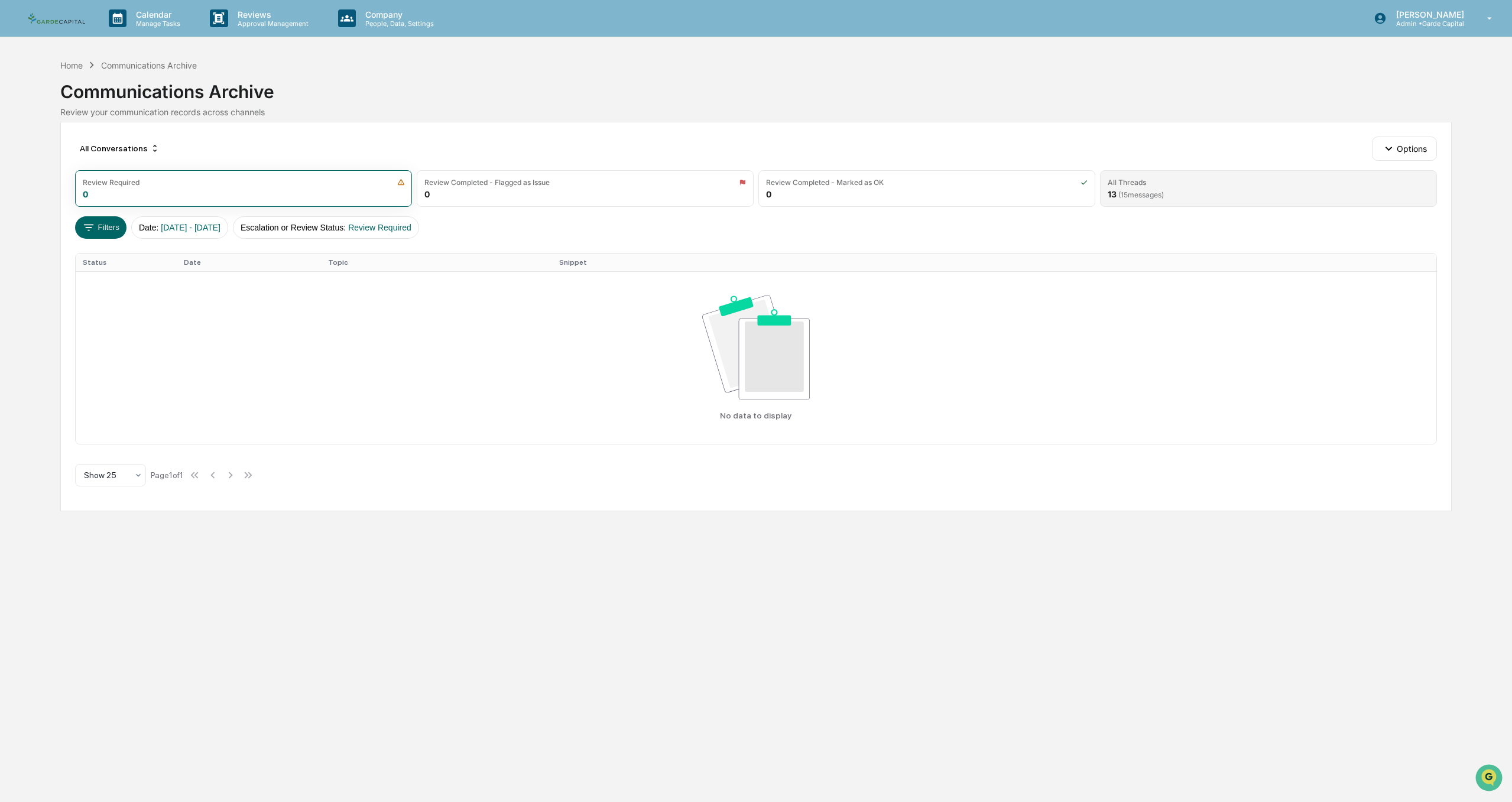
click at [1147, 178] on div "All Threads" at bounding box center [1268, 182] width 322 height 9
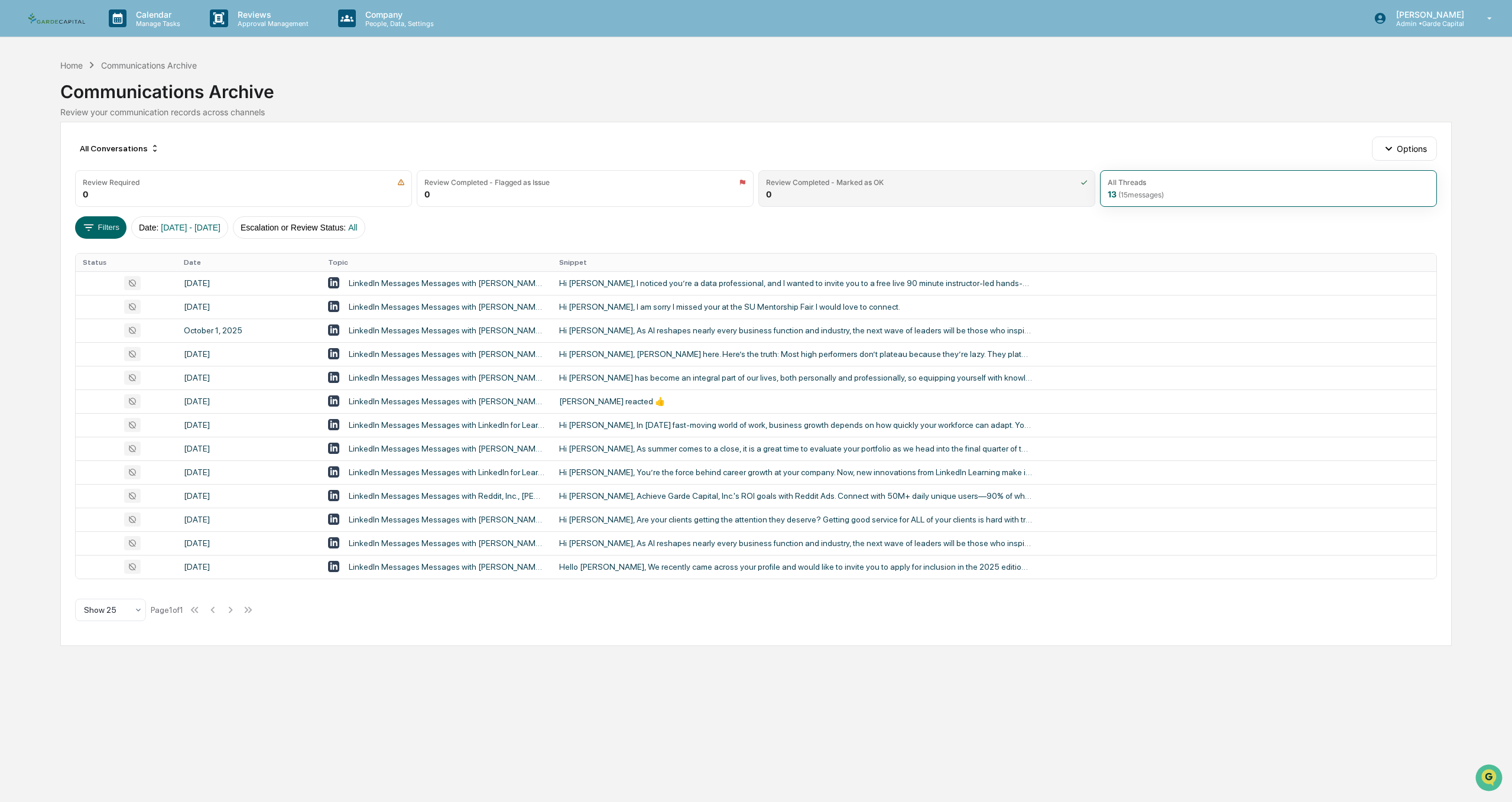
click at [870, 190] on div "Review Completed - Marked as OK 0" at bounding box center [927, 188] width 337 height 37
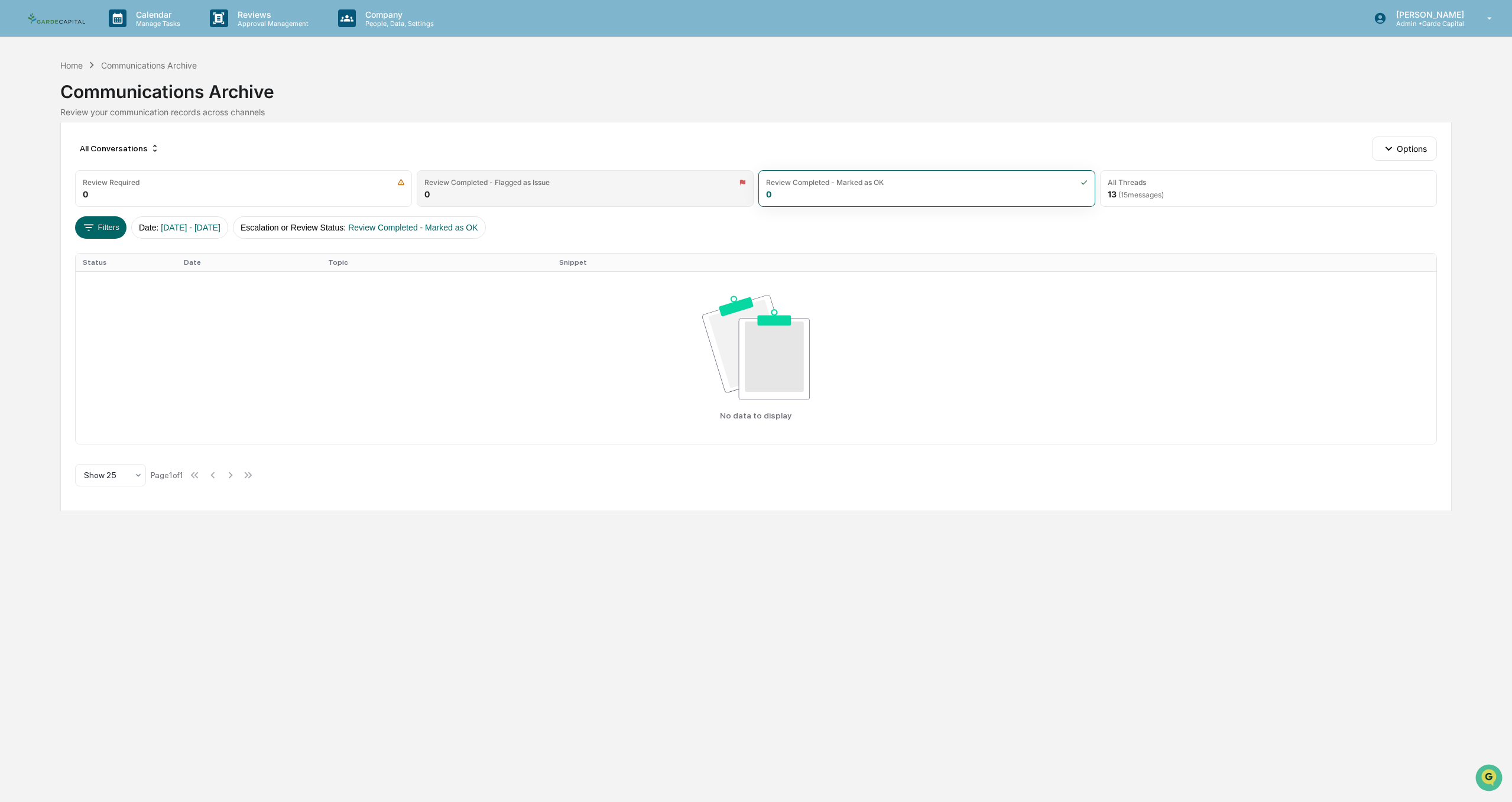
click at [584, 198] on div "Review Completed - Flagged as Issue 0" at bounding box center [585, 188] width 337 height 37
click at [215, 197] on div "Review Required 0" at bounding box center [244, 188] width 337 height 37
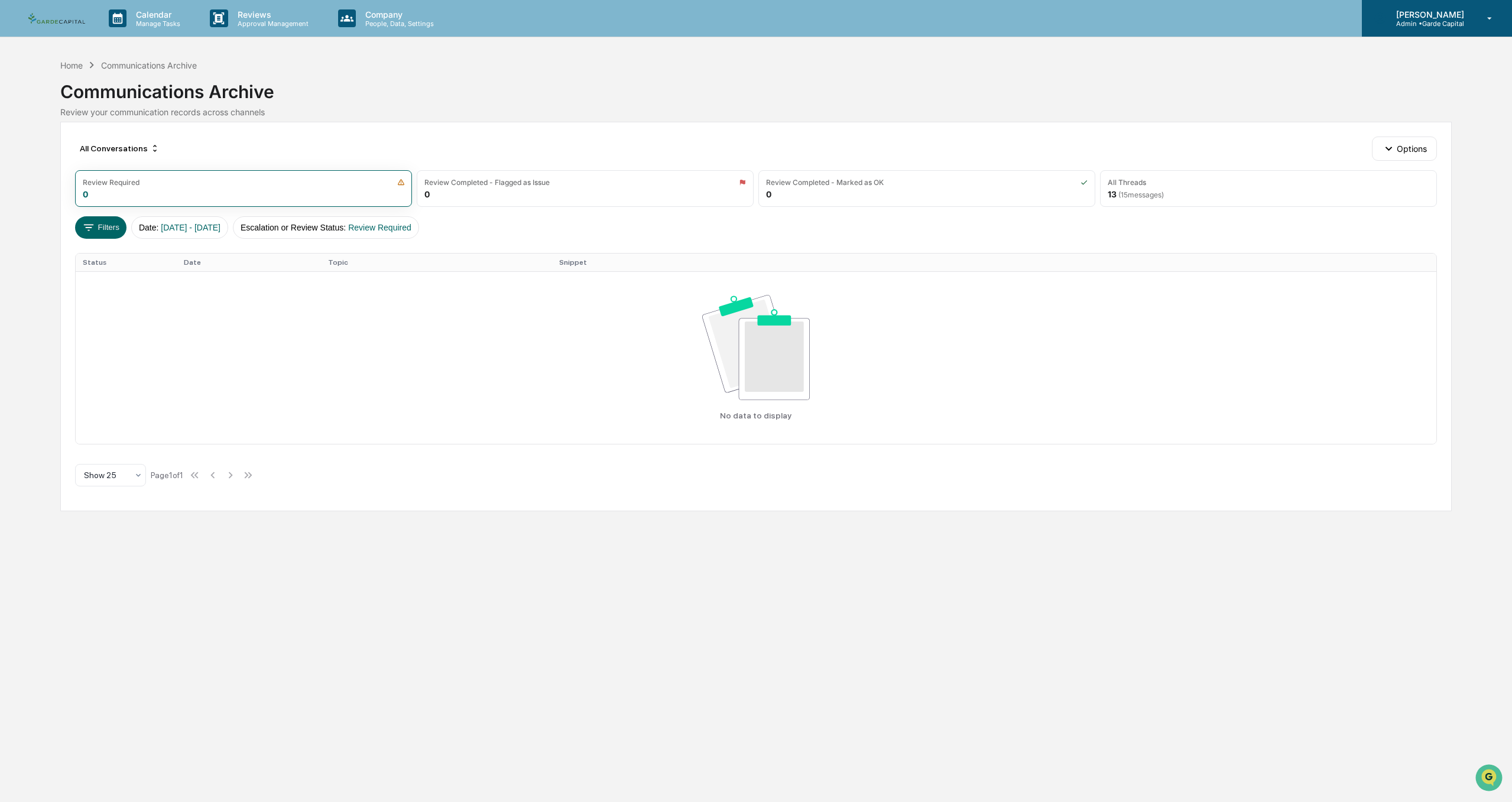
click at [1422, 20] on p "Admin • Garde Capital" at bounding box center [1428, 23] width 84 height 8
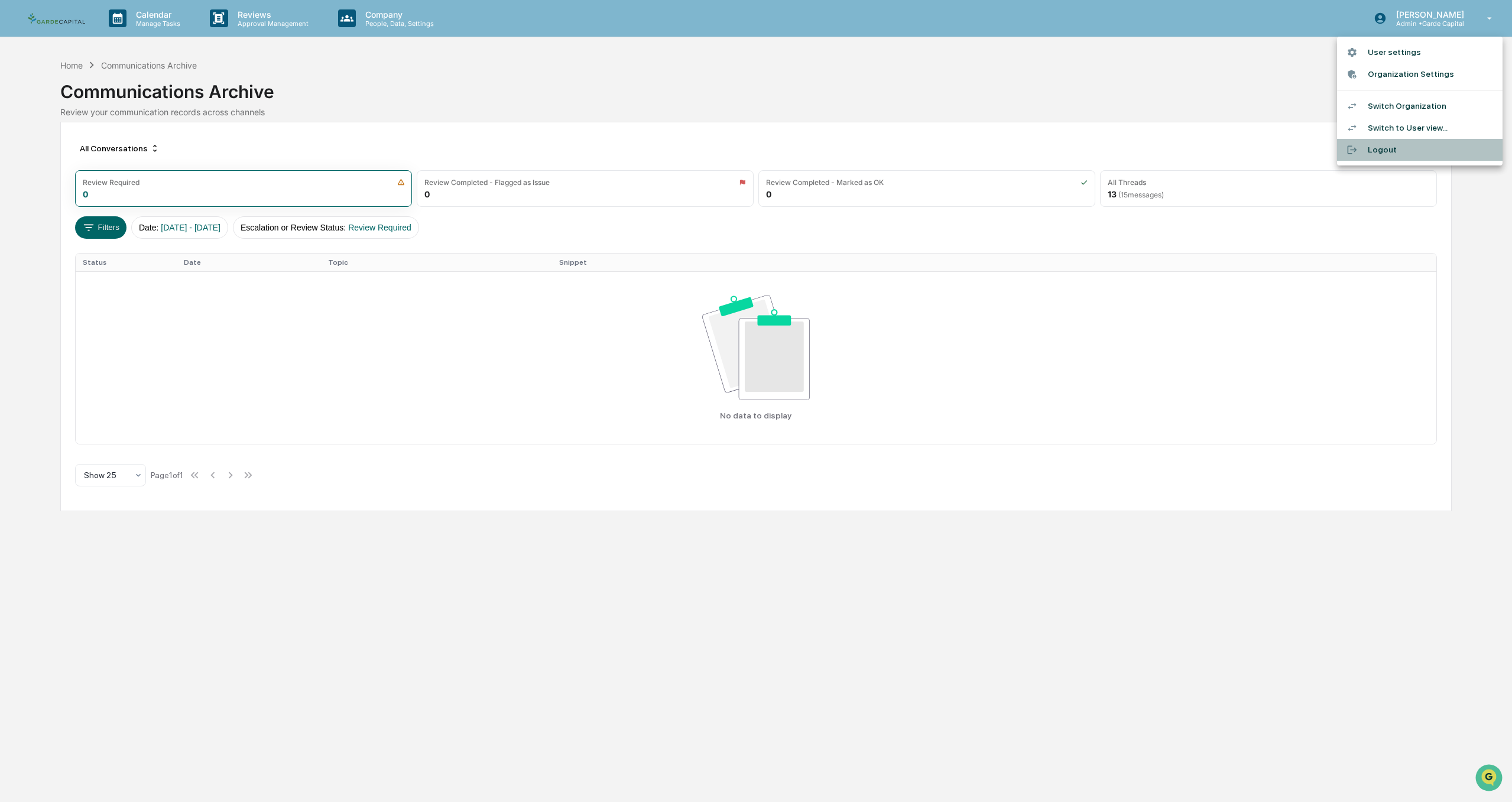
click at [1357, 149] on div at bounding box center [1357, 150] width 21 height 11
